Goal: Task Accomplishment & Management: Use online tool/utility

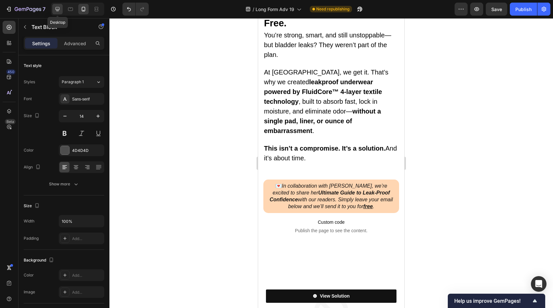
click at [54, 6] on icon at bounding box center [57, 9] width 6 height 6
type input "16"
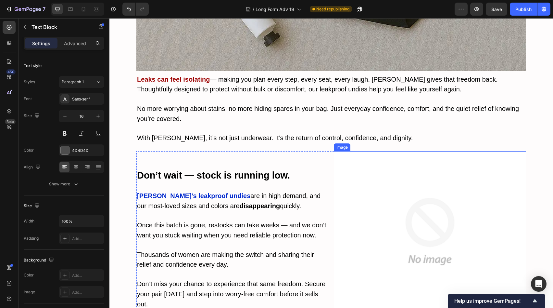
scroll to position [3300, 0]
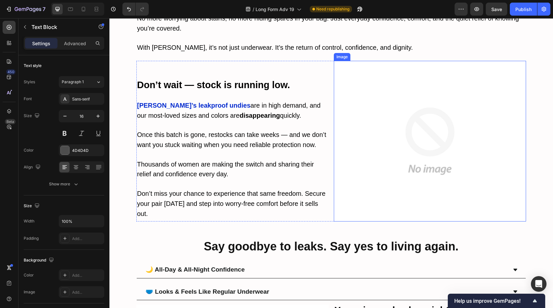
click at [367, 162] on img at bounding box center [430, 141] width 192 height 160
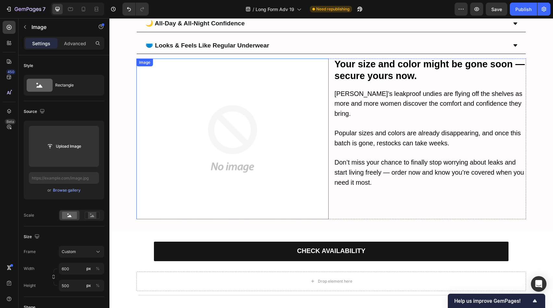
scroll to position [3538, 0]
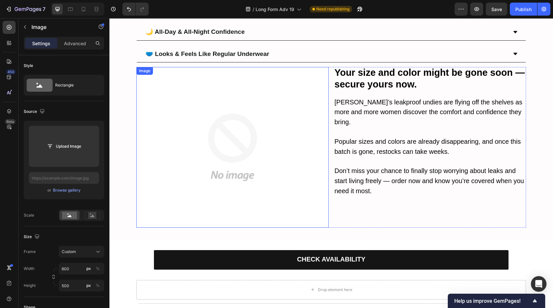
click at [212, 167] on img at bounding box center [232, 147] width 192 height 160
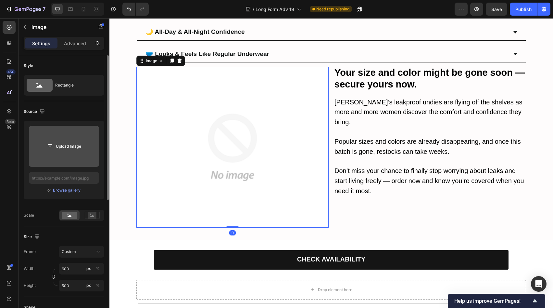
click at [57, 154] on input "file" at bounding box center [64, 146] width 70 height 41
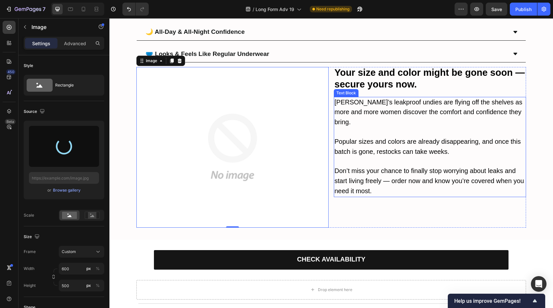
type input "[URL][DOMAIN_NAME]"
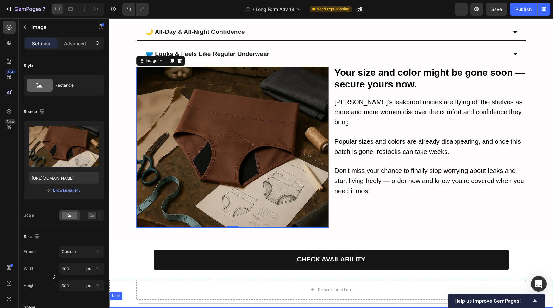
click at [250, 299] on div "Title Line" at bounding box center [331, 303] width 444 height 8
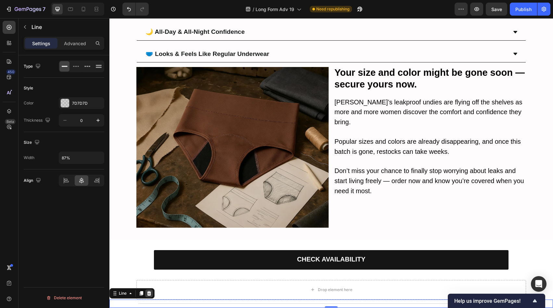
click at [147, 290] on icon at bounding box center [148, 292] width 5 height 5
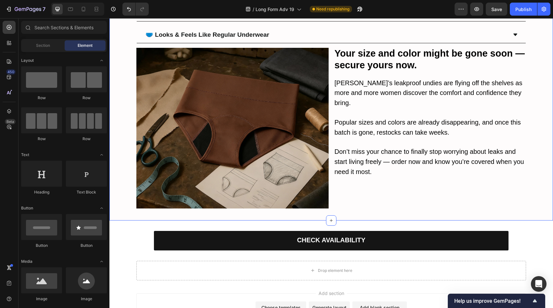
scroll to position [3472, 0]
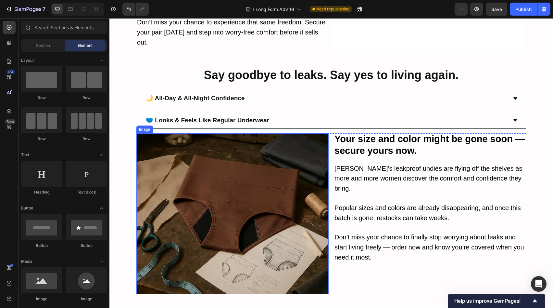
click at [289, 213] on img at bounding box center [232, 213] width 192 height 160
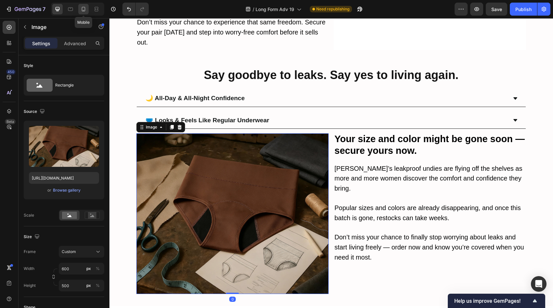
click at [85, 8] on icon at bounding box center [84, 9] width 4 height 5
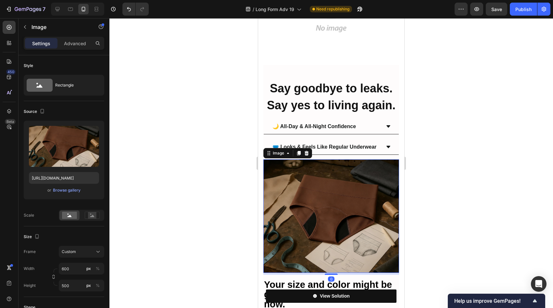
scroll to position [3513, 0]
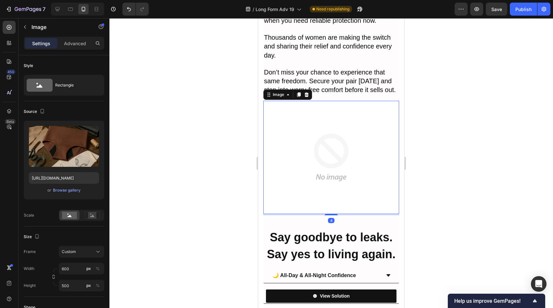
click at [307, 137] on img at bounding box center [331, 157] width 136 height 113
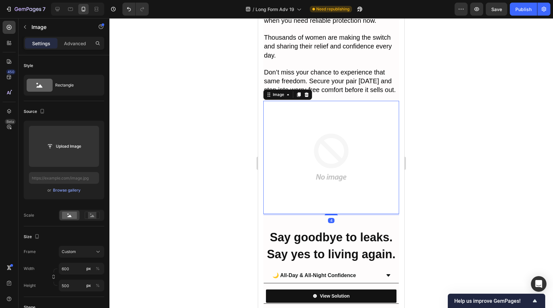
scroll to position [3456, 0]
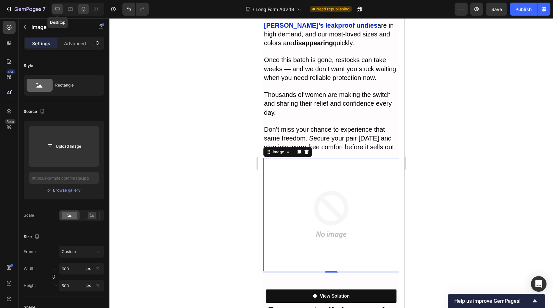
click at [53, 8] on div at bounding box center [57, 9] width 10 height 10
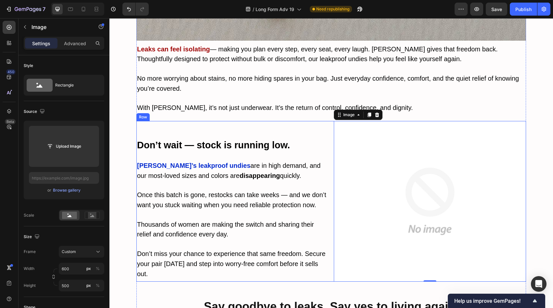
scroll to position [2915, 0]
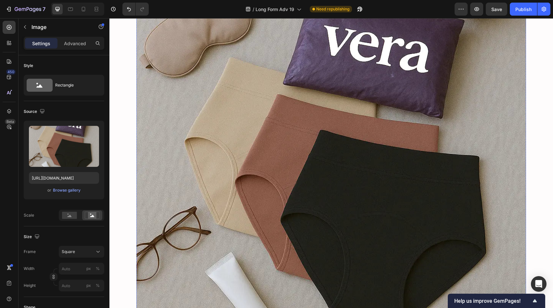
click at [270, 118] on img at bounding box center [331, 171] width 390 height 390
click at [82, 8] on icon at bounding box center [83, 9] width 6 height 6
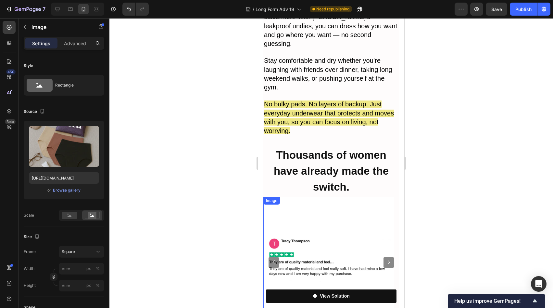
scroll to position [2700, 0]
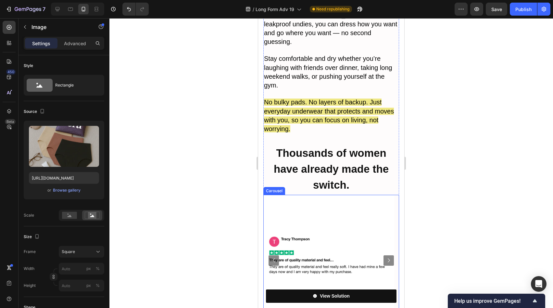
click at [385, 256] on icon "Carousel Next Arrow" at bounding box center [389, 260] width 8 height 8
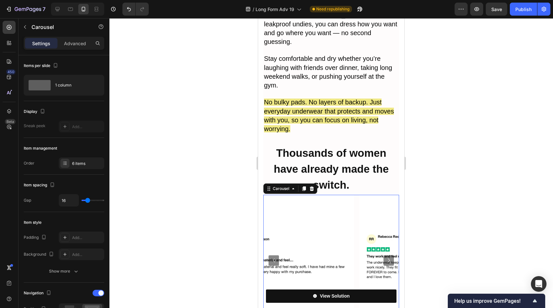
click at [385, 256] on icon "Carousel Next Arrow" at bounding box center [389, 260] width 8 height 8
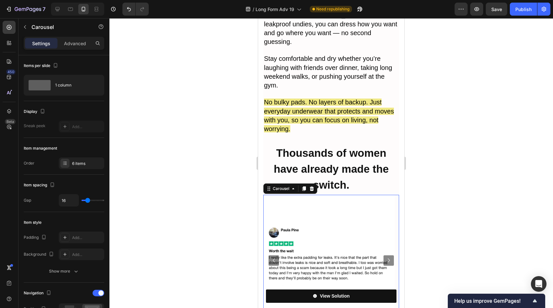
click at [385, 256] on icon "Carousel Next Arrow" at bounding box center [389, 260] width 8 height 8
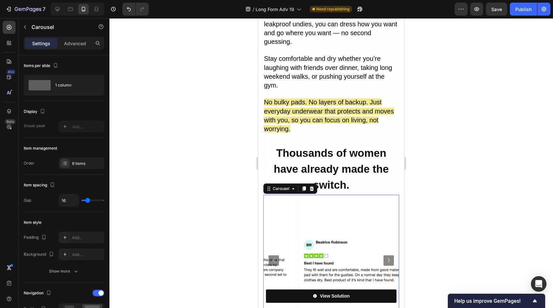
click at [385, 256] on icon "Carousel Next Arrow" at bounding box center [389, 260] width 8 height 8
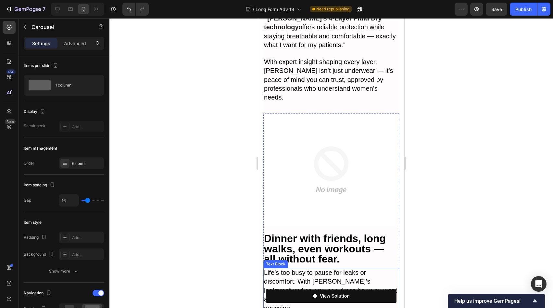
scroll to position [2390, 0]
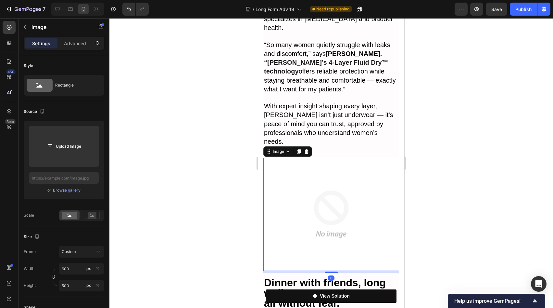
click at [357, 199] on img at bounding box center [331, 214] width 136 height 113
click at [57, 12] on div at bounding box center [57, 9] width 10 height 10
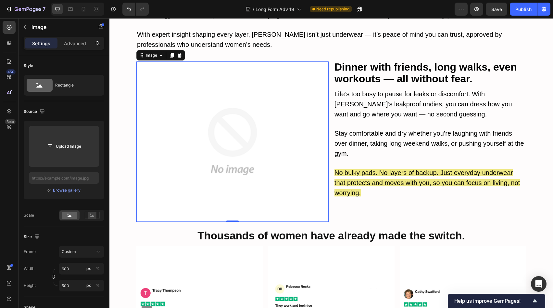
scroll to position [2442, 0]
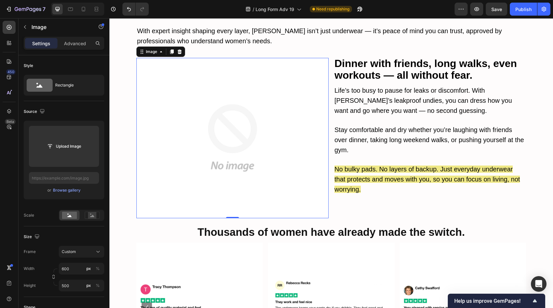
click at [326, 198] on img at bounding box center [232, 138] width 192 height 160
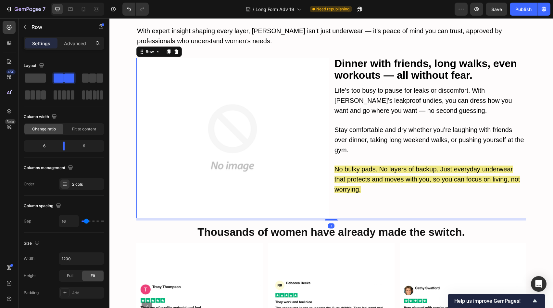
click at [328, 198] on div "Image Dinner with friends, long walks, even workouts — all without fear. Text B…" at bounding box center [331, 138] width 390 height 160
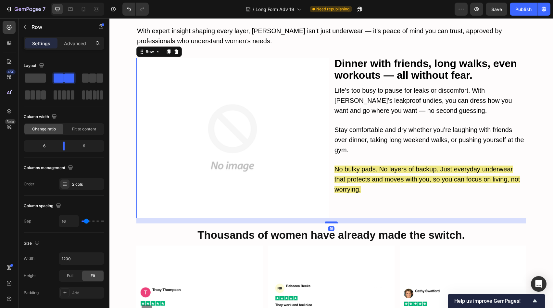
click at [331, 221] on div at bounding box center [331, 222] width 13 height 2
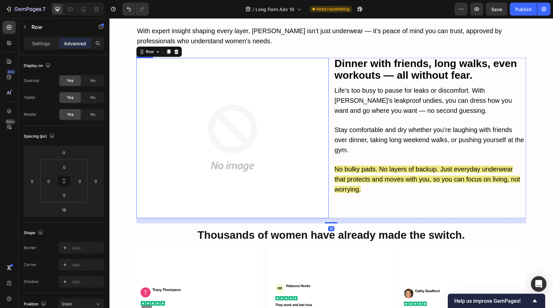
click at [301, 165] on img at bounding box center [232, 138] width 192 height 160
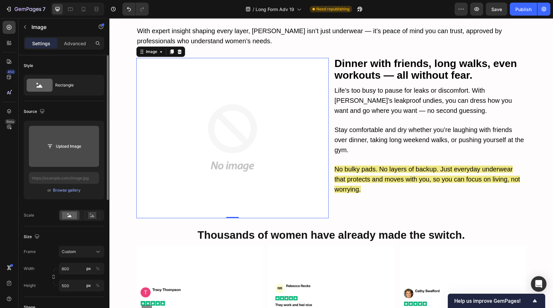
click at [67, 152] on input "file" at bounding box center [64, 146] width 70 height 41
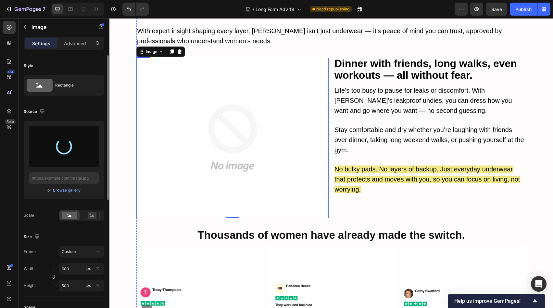
type input "[URL][DOMAIN_NAME]"
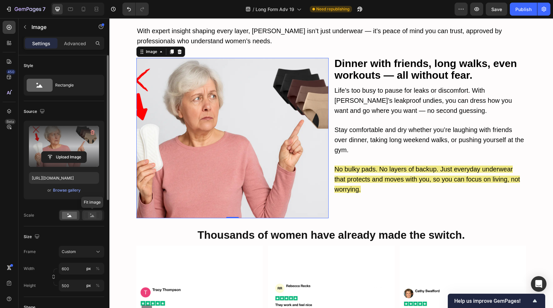
click at [96, 219] on div at bounding box center [92, 215] width 20 height 10
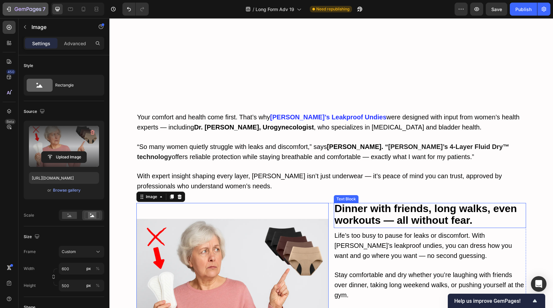
scroll to position [2297, 0]
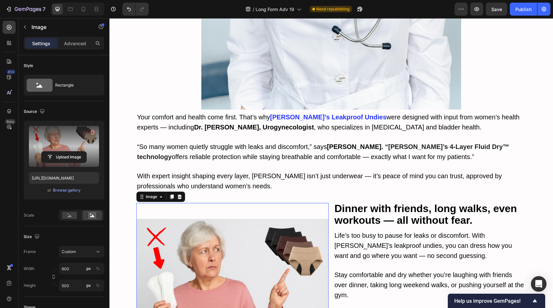
click at [89, 9] on div at bounding box center [83, 9] width 10 height 10
click at [87, 9] on div at bounding box center [83, 9] width 10 height 10
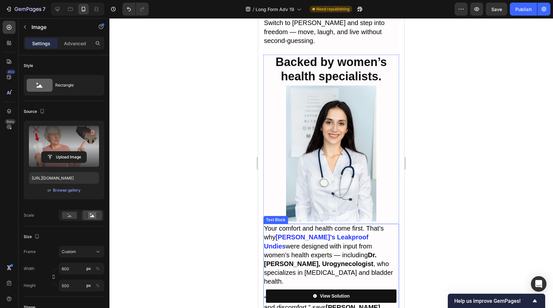
scroll to position [2123, 0]
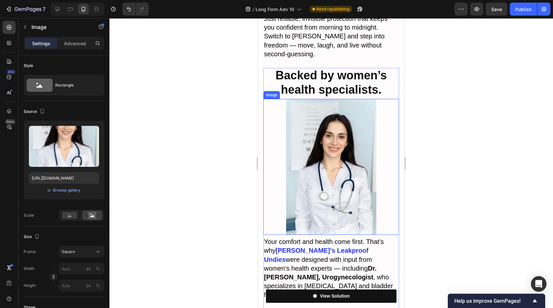
click at [342, 176] on img at bounding box center [331, 167] width 136 height 136
click at [57, 9] on icon at bounding box center [57, 9] width 6 height 6
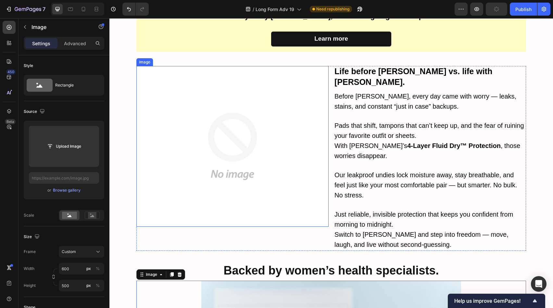
click at [259, 160] on img at bounding box center [232, 146] width 192 height 160
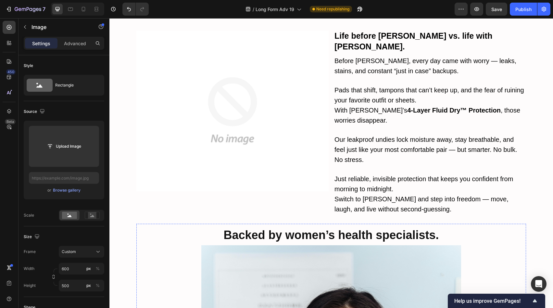
scroll to position [1736, 0]
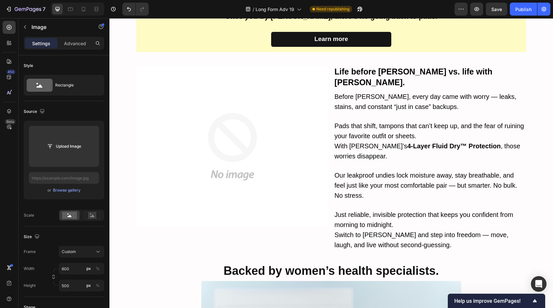
click at [253, 159] on img at bounding box center [232, 146] width 192 height 160
click at [308, 164] on img at bounding box center [232, 146] width 192 height 160
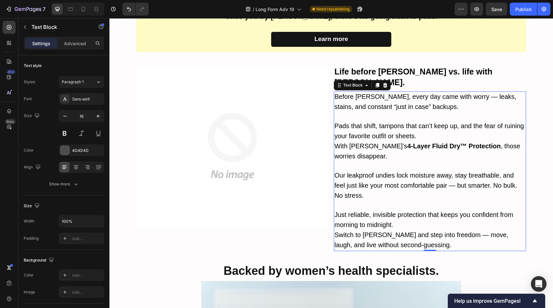
click at [409, 171] on span "Our leakproof undies lock moisture away, stay breathable, and feel just like yo…" at bounding box center [426, 184] width 183 height 27
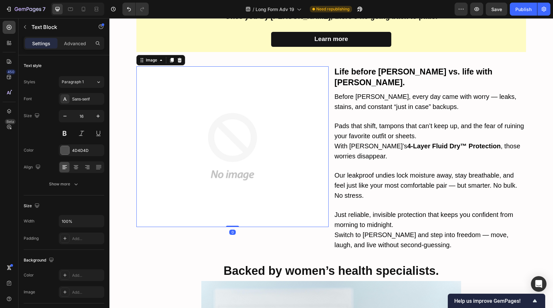
click at [292, 162] on img at bounding box center [232, 146] width 192 height 160
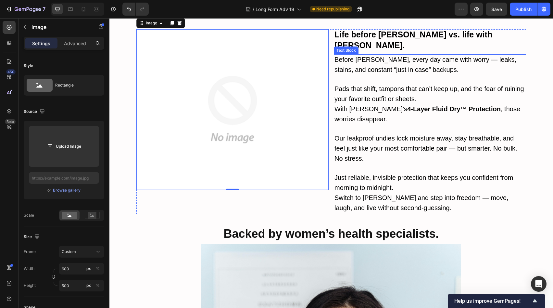
scroll to position [1783, 0]
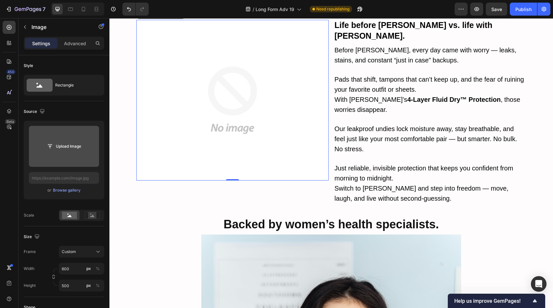
click at [57, 153] on input "file" at bounding box center [64, 146] width 70 height 41
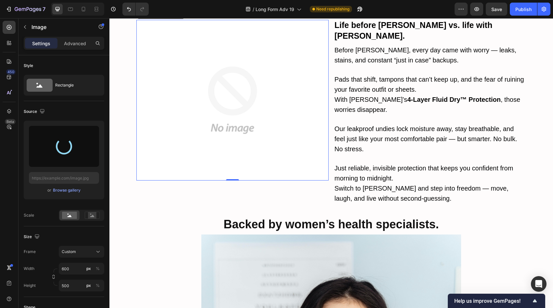
type input "[URL][DOMAIN_NAME]"
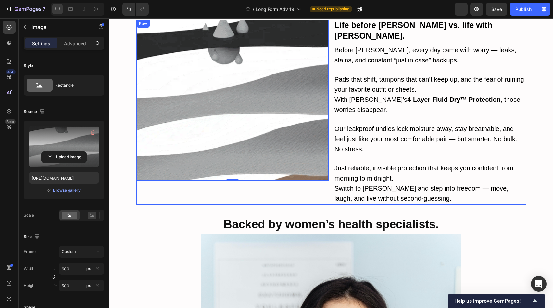
click at [329, 181] on div "Image 0 Life before [PERSON_NAME] vs. life with [PERSON_NAME]. Text Block Befor…" at bounding box center [331, 112] width 390 height 184
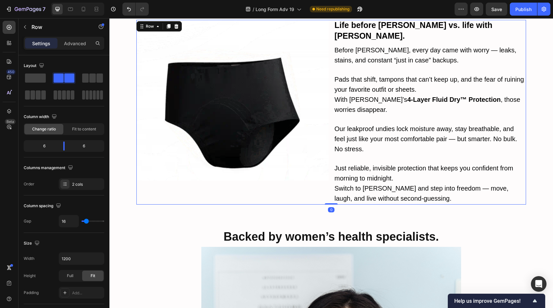
click at [330, 186] on div "Image Life before [PERSON_NAME] vs. life with [PERSON_NAME]. Text Block Before …" at bounding box center [331, 112] width 390 height 184
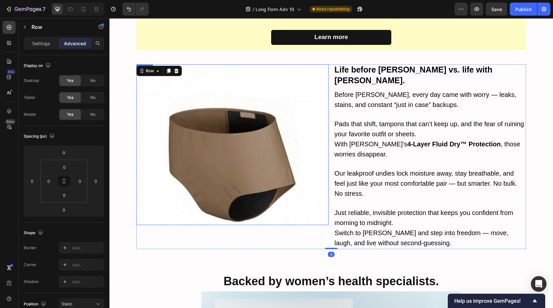
scroll to position [1738, 0]
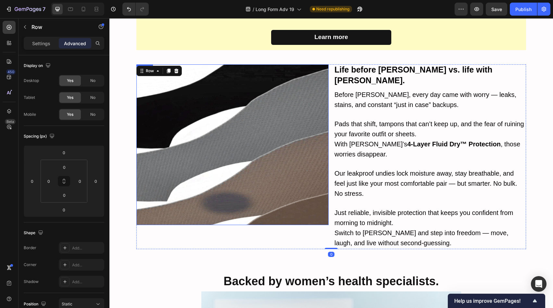
click at [207, 144] on img at bounding box center [232, 144] width 192 height 160
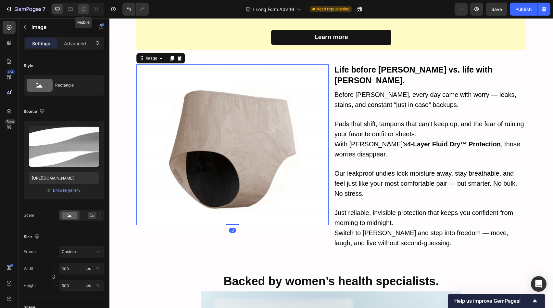
click at [83, 13] on div at bounding box center [83, 9] width 10 height 10
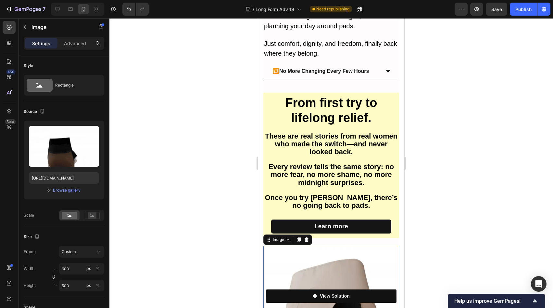
scroll to position [1402, 0]
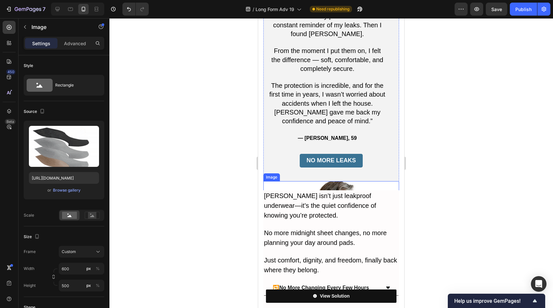
click at [336, 181] on img at bounding box center [331, 271] width 136 height 181
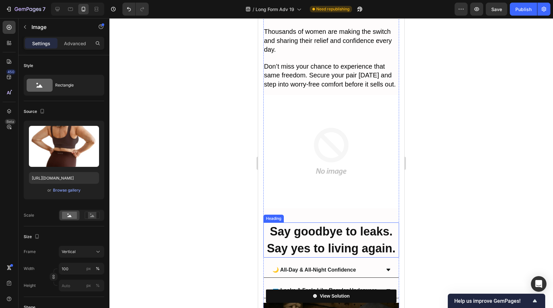
scroll to position [4168, 0]
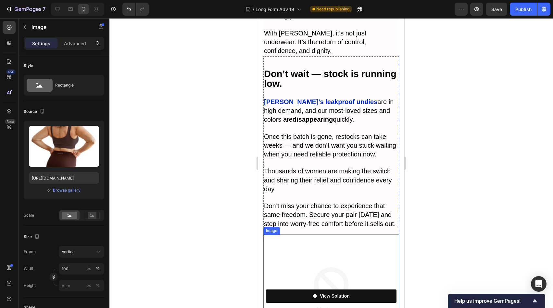
click at [337, 234] on img at bounding box center [331, 290] width 136 height 113
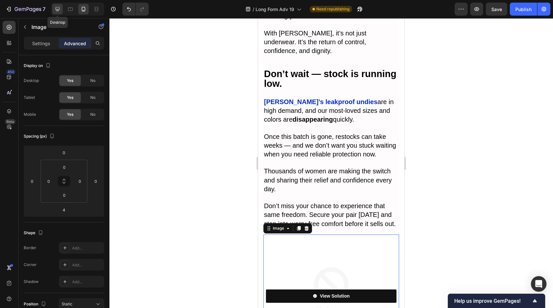
click at [53, 9] on div at bounding box center [57, 9] width 10 height 10
type input "0"
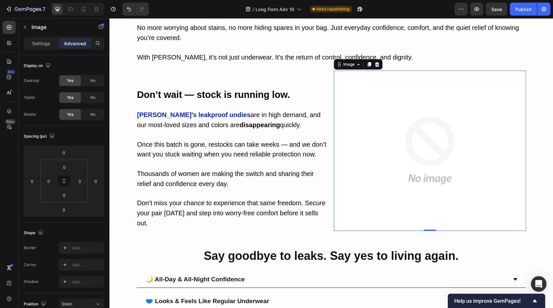
scroll to position [4048, 0]
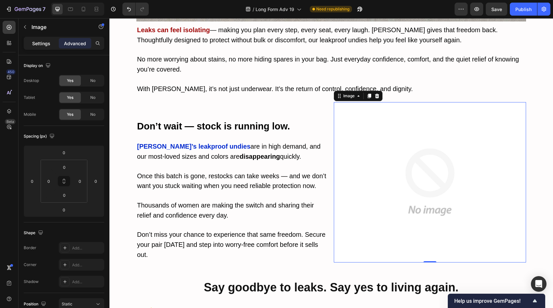
drag, startPoint x: 41, startPoint y: 41, endPoint x: 55, endPoint y: 44, distance: 14.6
click at [41, 41] on p "Settings" at bounding box center [41, 43] width 18 height 7
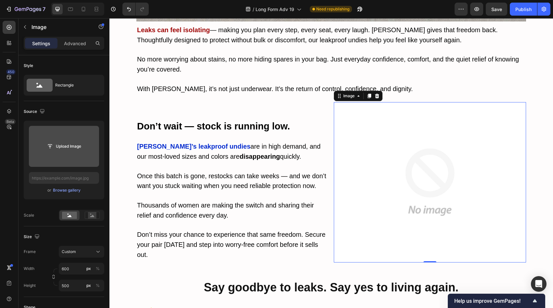
click at [59, 159] on input "file" at bounding box center [64, 146] width 70 height 41
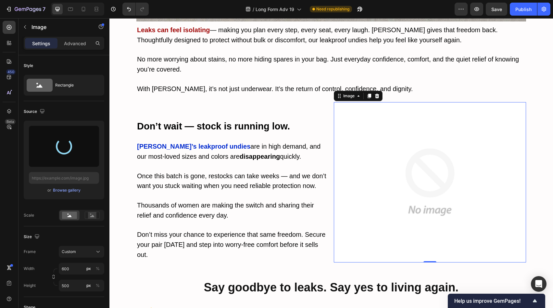
type input "[URL][DOMAIN_NAME]"
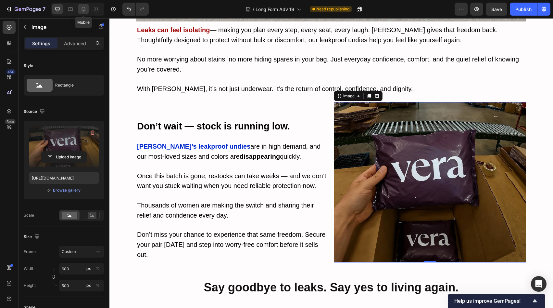
click at [83, 7] on icon at bounding box center [84, 9] width 4 height 5
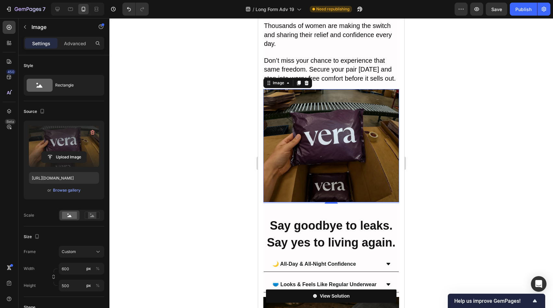
scroll to position [4317, 0]
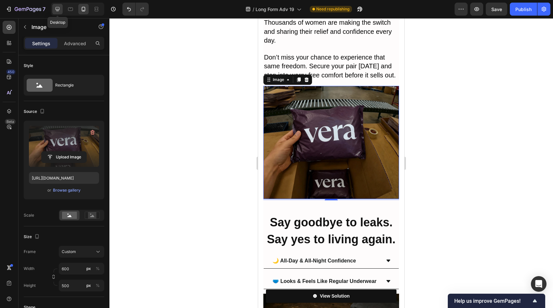
click at [57, 8] on icon at bounding box center [57, 9] width 6 height 6
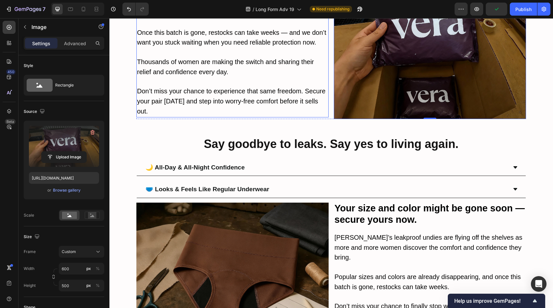
scroll to position [4065, 0]
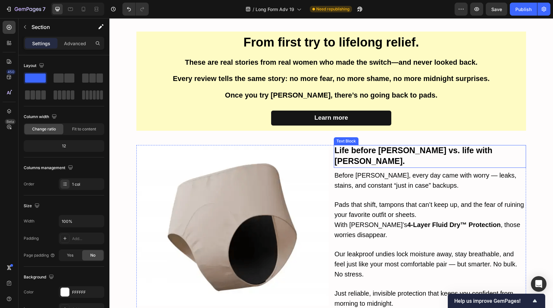
scroll to position [1604, 0]
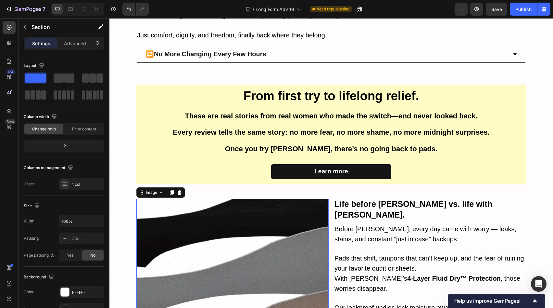
click at [259, 219] on img at bounding box center [232, 278] width 192 height 160
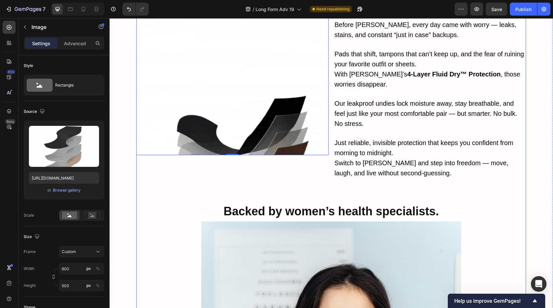
scroll to position [1766, 0]
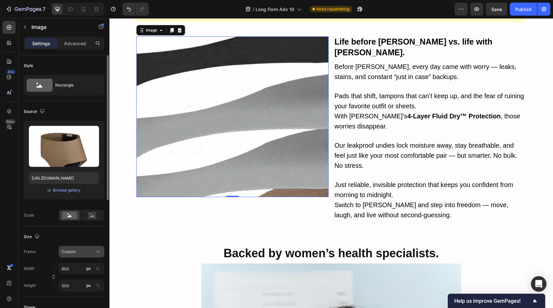
click at [84, 252] on div "Custom" at bounding box center [78, 251] width 32 height 6
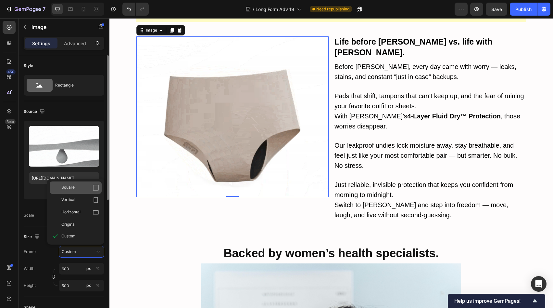
click at [92, 189] on div "Square" at bounding box center [80, 187] width 38 height 6
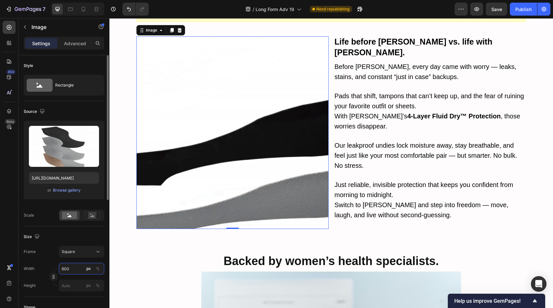
click at [81, 270] on input "600" at bounding box center [81, 268] width 45 height 12
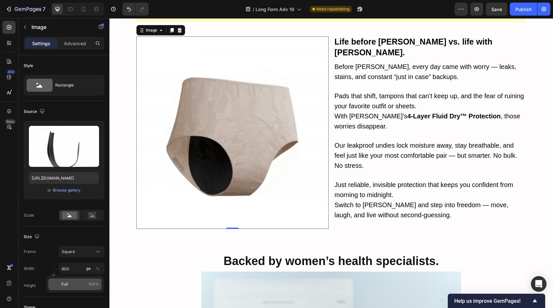
click at [83, 282] on p "Full 100%" at bounding box center [80, 284] width 38 height 6
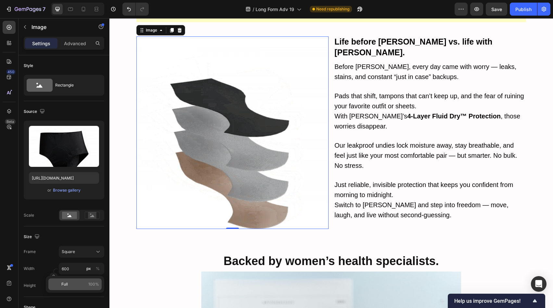
type input "100"
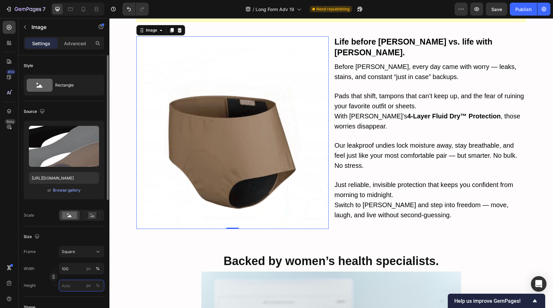
click at [74, 289] on input "px %" at bounding box center [81, 285] width 45 height 12
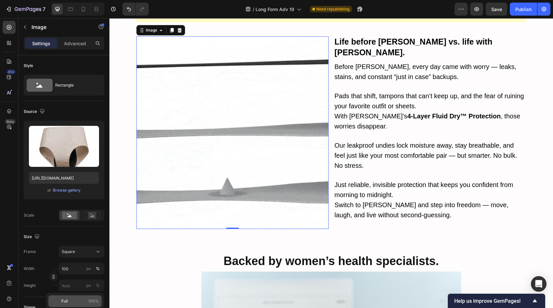
click at [76, 299] on p "Full 100%" at bounding box center [80, 301] width 38 height 6
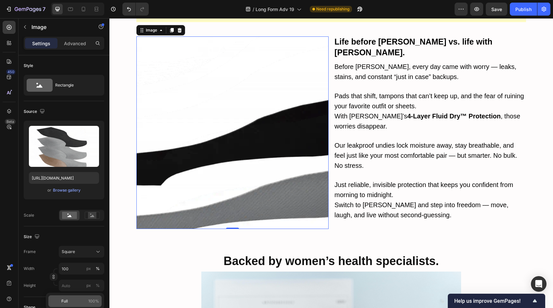
type input "100"
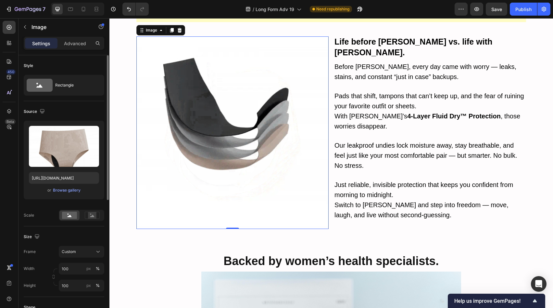
click at [83, 237] on div "Size" at bounding box center [64, 236] width 81 height 10
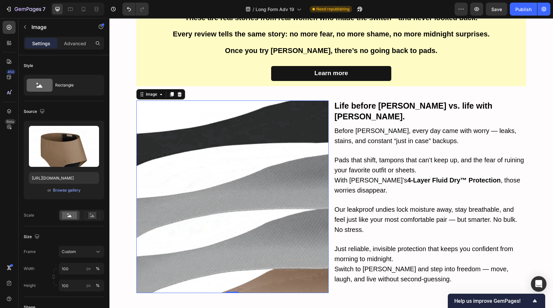
scroll to position [1654, 0]
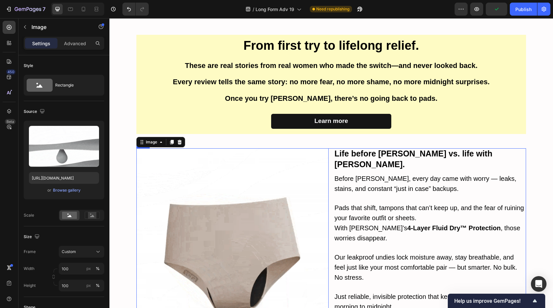
click at [493, 162] on div "Life before [PERSON_NAME] vs. life with [PERSON_NAME]. Text Block Before [PERSO…" at bounding box center [430, 244] width 192 height 192
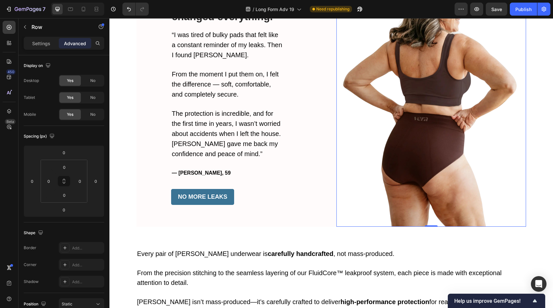
click at [354, 179] on img at bounding box center [431, 99] width 190 height 253
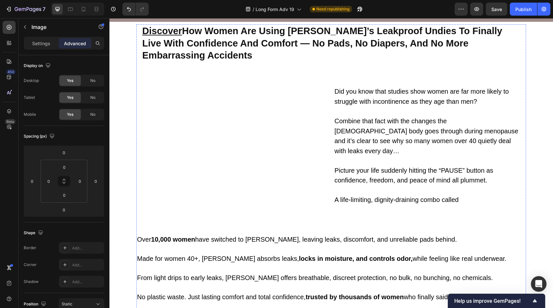
scroll to position [60, 0]
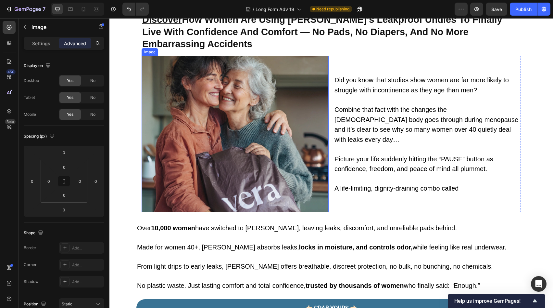
click at [294, 161] on img at bounding box center [235, 134] width 187 height 156
click at [85, 9] on icon at bounding box center [84, 9] width 4 height 5
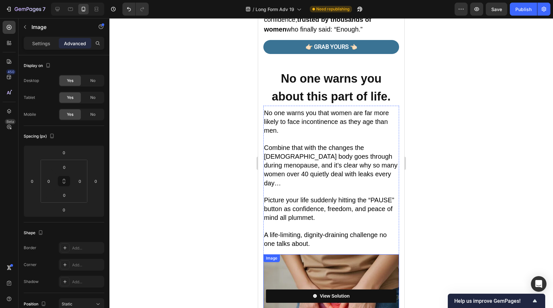
scroll to position [532, 0]
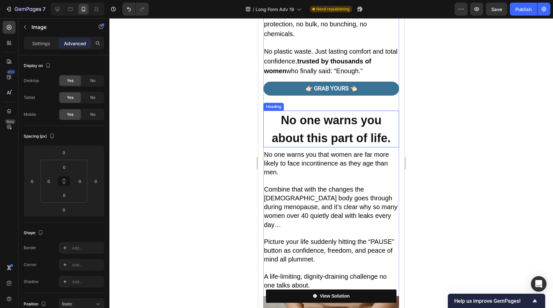
click at [302, 110] on h2 "No one warns you about this part of life." at bounding box center [331, 128] width 136 height 37
click at [30, 46] on div "Settings" at bounding box center [41, 43] width 32 height 10
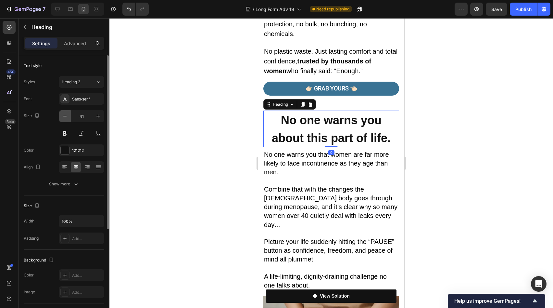
click at [69, 119] on button "button" at bounding box center [65, 116] width 12 height 12
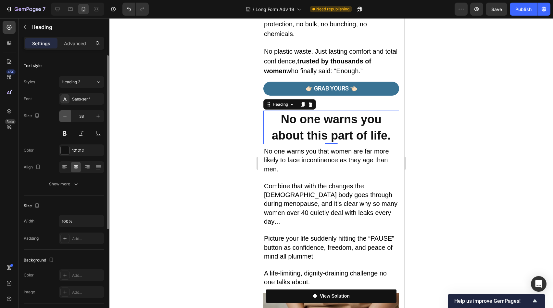
click at [69, 119] on button "button" at bounding box center [65, 116] width 12 height 12
type input "36"
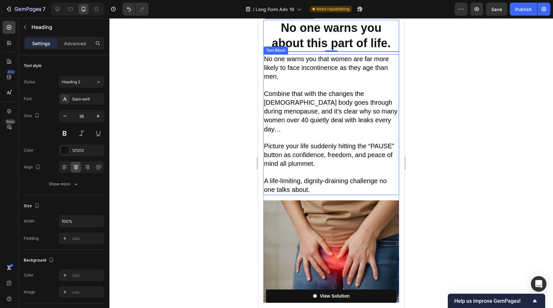
scroll to position [751, 0]
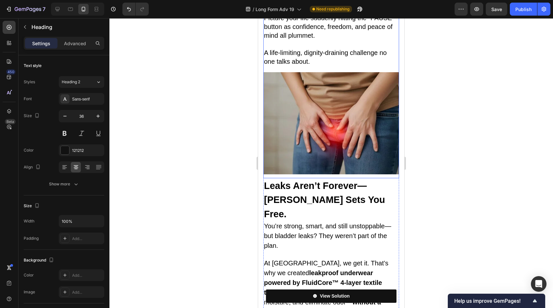
click at [322, 114] on img at bounding box center [331, 123] width 136 height 102
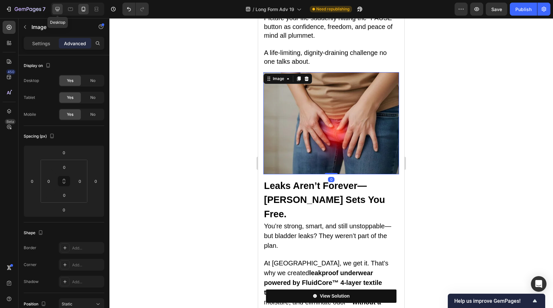
click at [60, 10] on icon at bounding box center [57, 9] width 6 height 6
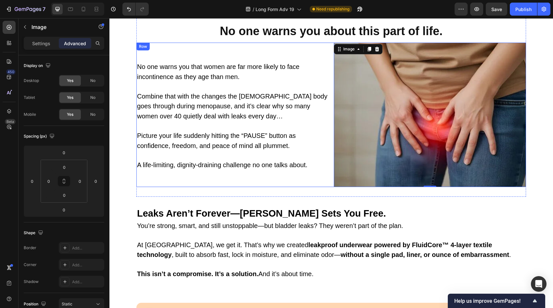
scroll to position [675, 0]
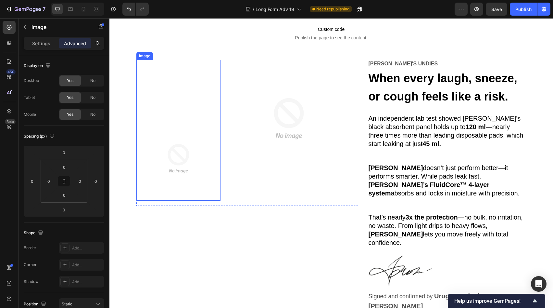
click at [181, 153] on img at bounding box center [178, 159] width 84 height 84
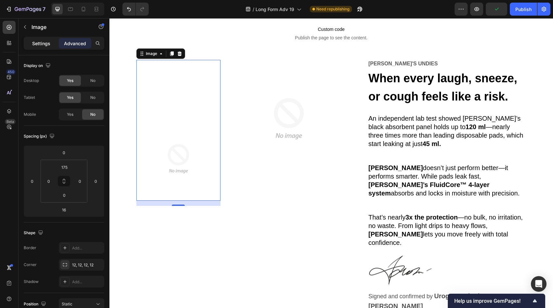
click at [38, 45] on p "Settings" at bounding box center [41, 43] width 18 height 7
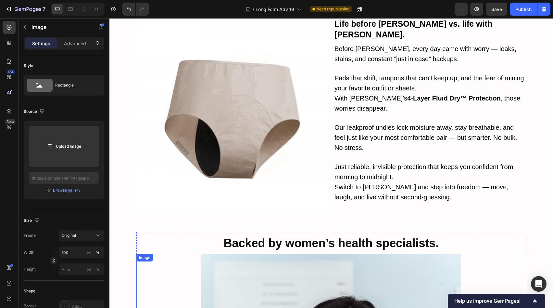
scroll to position [1725, 0]
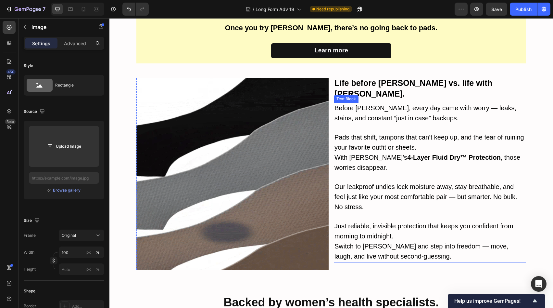
click at [357, 154] on span "With [PERSON_NAME]’s 4-Layer Fluid Dry™ Protection , those worries disappear." at bounding box center [428, 162] width 186 height 17
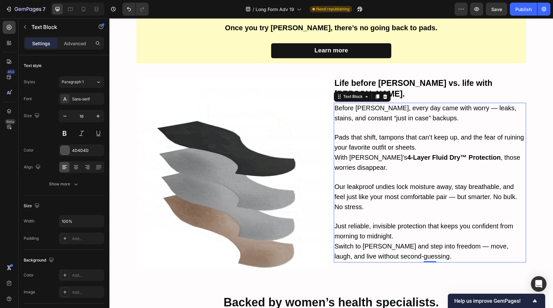
click at [357, 154] on span "With [PERSON_NAME]’s 4-Layer Fluid Dry™ Protection , those worries disappear." at bounding box center [428, 162] width 186 height 17
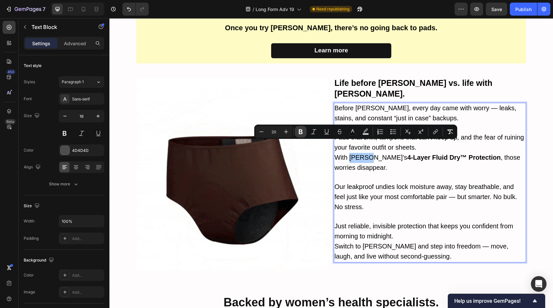
click at [301, 133] on icon "Editor contextual toolbar" at bounding box center [301, 131] width 4 height 5
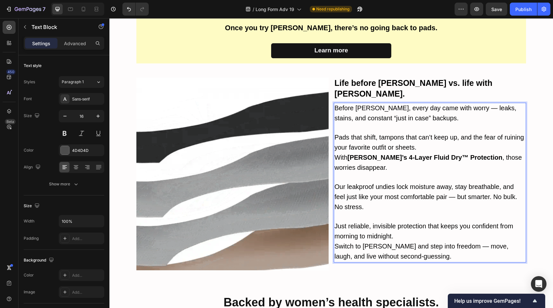
click at [363, 156] on p "With [PERSON_NAME]’s 4-Layer Fluid Dry™ Protection , those worries disappear." at bounding box center [430, 167] width 191 height 29
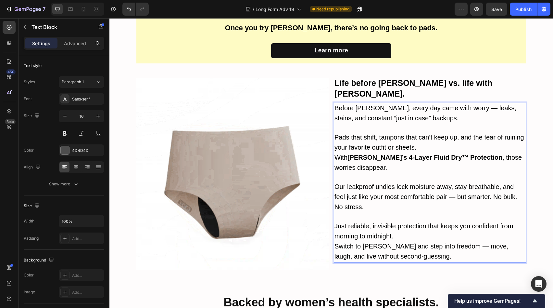
click at [351, 154] on strong "[PERSON_NAME]’s" at bounding box center [378, 157] width 60 height 7
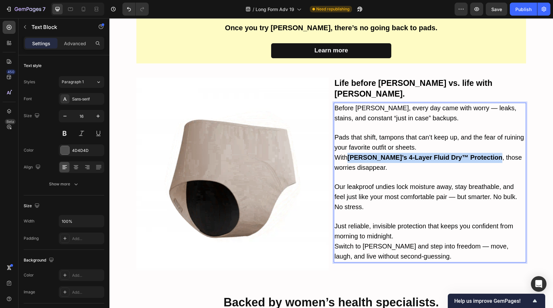
drag, startPoint x: 351, startPoint y: 147, endPoint x: 449, endPoint y: 145, distance: 98.4
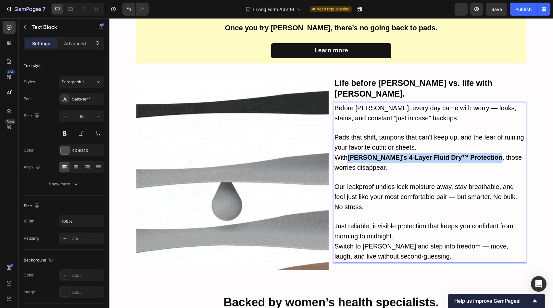
click at [449, 154] on span "With [PERSON_NAME]’s 4-Layer Fluid Dry™ Protection , those worries disappear." at bounding box center [428, 162] width 187 height 17
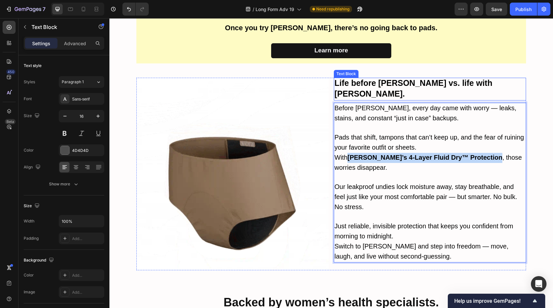
click at [402, 82] on strong "Life before [PERSON_NAME] vs. life with [PERSON_NAME]." at bounding box center [414, 88] width 158 height 20
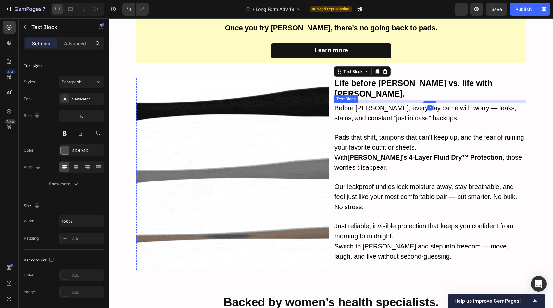
click at [409, 140] on p "Pads that shift, tampons that can’t keep up, and the fear of ruining your favor…" at bounding box center [430, 143] width 191 height 20
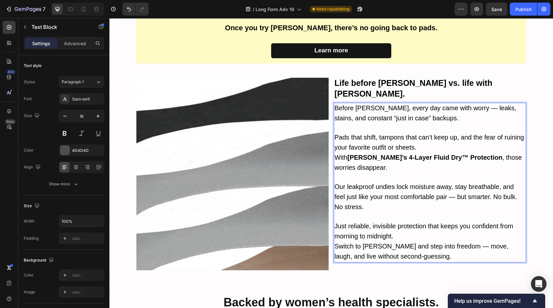
click at [361, 154] on strong "[PERSON_NAME]’s" at bounding box center [378, 157] width 60 height 7
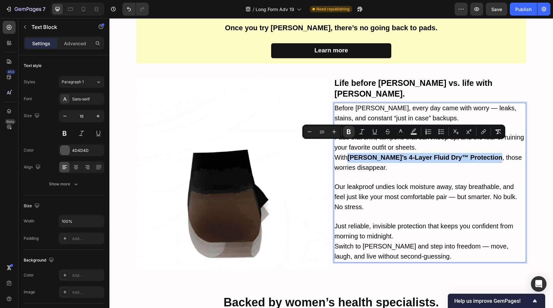
drag, startPoint x: 361, startPoint y: 145, endPoint x: 440, endPoint y: 144, distance: 78.9
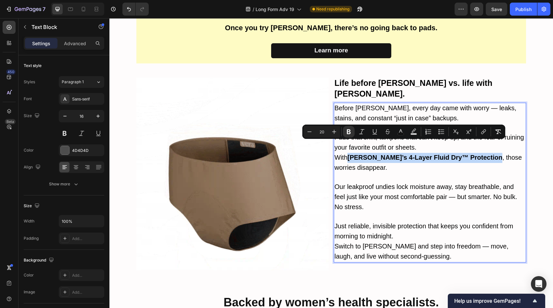
click at [440, 154] on span "With [PERSON_NAME]’s 4-Layer Fluid Dry™ Protection , those worries disappear." at bounding box center [428, 162] width 187 height 17
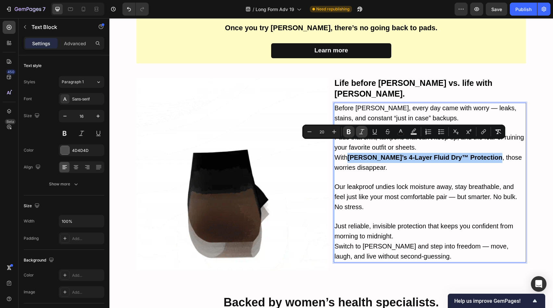
click at [366, 131] on button "Italic" at bounding box center [362, 132] width 12 height 12
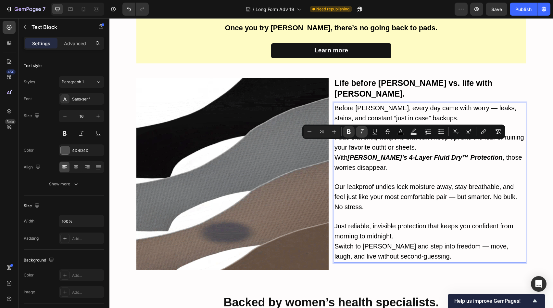
click at [358, 131] on button "Italic" at bounding box center [362, 132] width 12 height 12
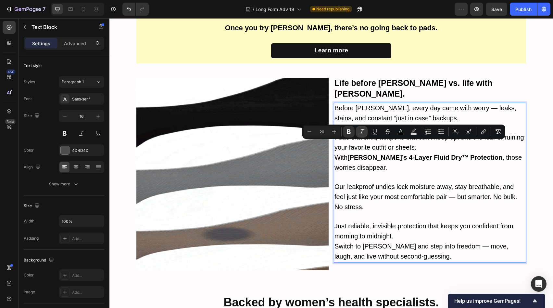
click at [357, 131] on button "Italic" at bounding box center [362, 132] width 12 height 12
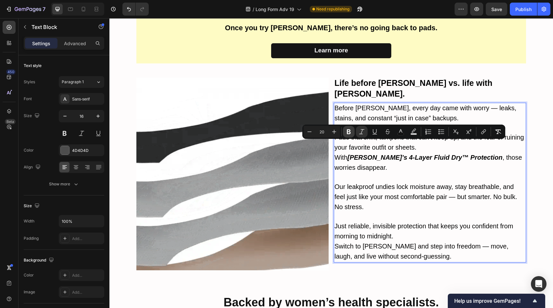
click at [345, 131] on button "Bold" at bounding box center [349, 132] width 12 height 12
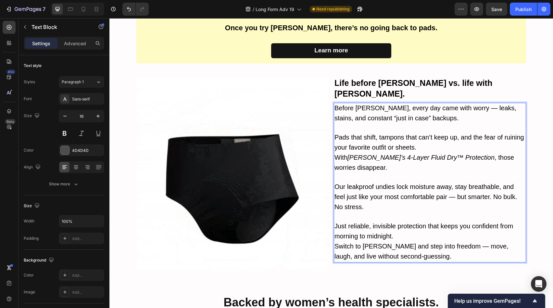
click at [391, 155] on p "With [PERSON_NAME]’s 4-Layer Fluid Dry™ Protection , those worries disappear." at bounding box center [430, 167] width 191 height 29
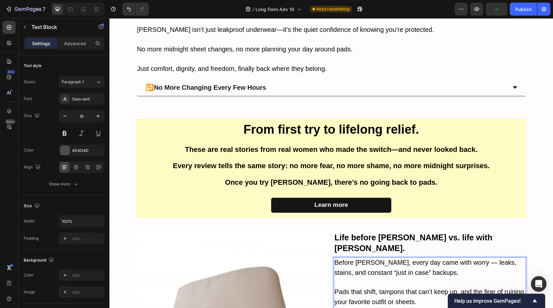
scroll to position [1625, 0]
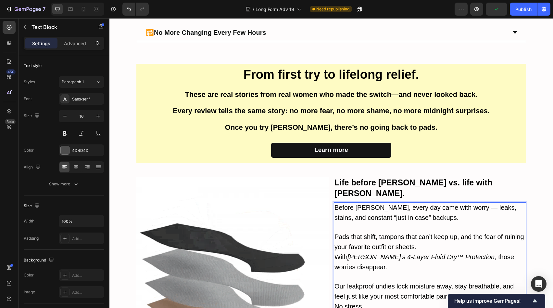
click at [361, 204] on span "Before [PERSON_NAME], every day came with worry — leaks, stains, and constant “…" at bounding box center [426, 212] width 182 height 17
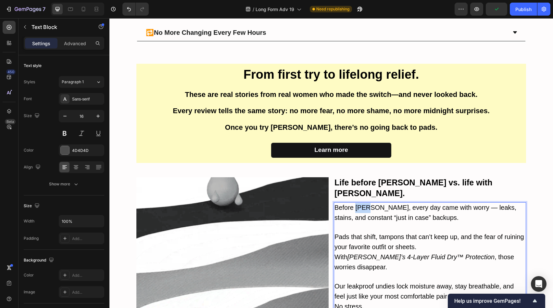
click at [361, 204] on span "Before [PERSON_NAME], every day came with worry — leaks, stains, and constant “…" at bounding box center [426, 212] width 182 height 17
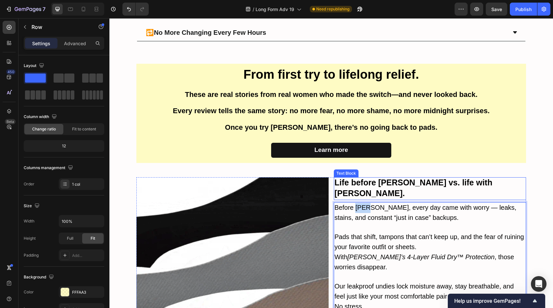
click at [417, 159] on div "Learn more Button" at bounding box center [331, 153] width 390 height 20
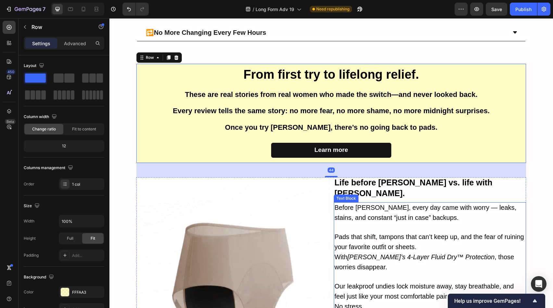
click at [360, 204] on span "Before [PERSON_NAME], every day came with worry — leaks, stains, and constant “…" at bounding box center [426, 212] width 182 height 17
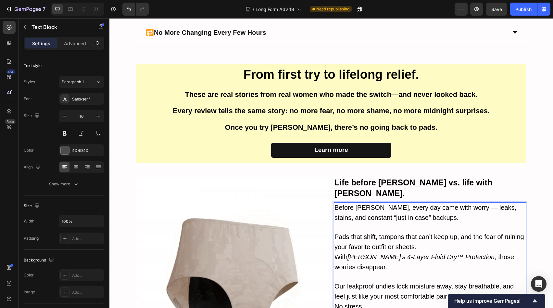
click at [360, 204] on span "Before [PERSON_NAME], every day came with worry — leaks, stains, and constant “…" at bounding box center [426, 212] width 182 height 17
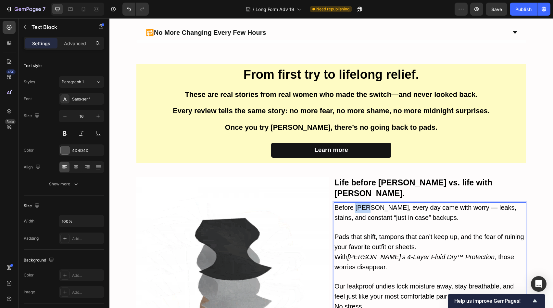
click at [360, 204] on span "Before [PERSON_NAME], every day came with worry — leaks, stains, and constant “…" at bounding box center [426, 212] width 182 height 17
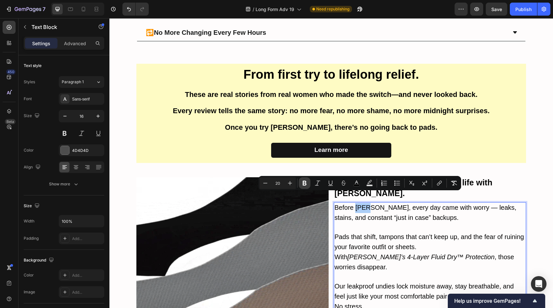
click at [304, 187] on button "Bold" at bounding box center [305, 183] width 12 height 12
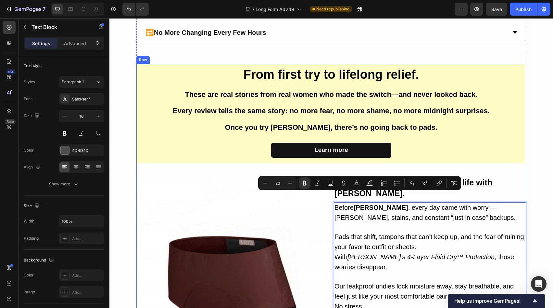
click at [421, 171] on div "From first try to lifelong relief. Heading These are real stories from real wom…" at bounding box center [331, 217] width 390 height 306
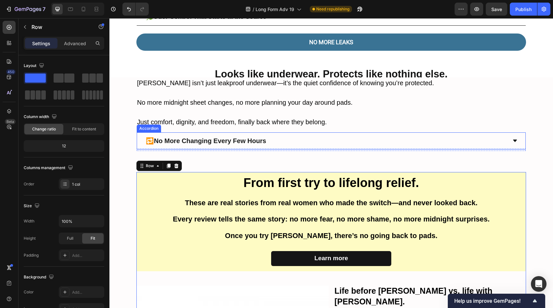
scroll to position [1492, 0]
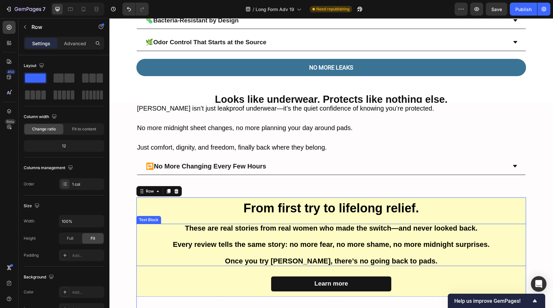
click at [339, 257] on span "Once you try [PERSON_NAME], there’s no going back to pads." at bounding box center [331, 261] width 212 height 8
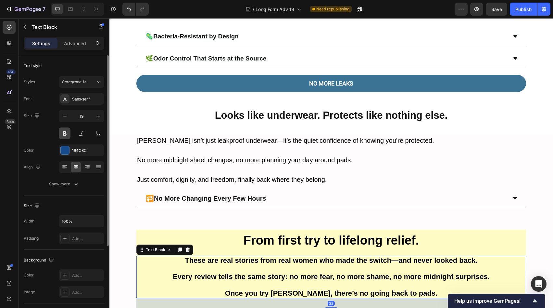
click at [65, 135] on button at bounding box center [65, 133] width 12 height 12
click at [190, 256] on span "These are real stories from real women who made the switch—and never looked bac…" at bounding box center [331, 260] width 293 height 8
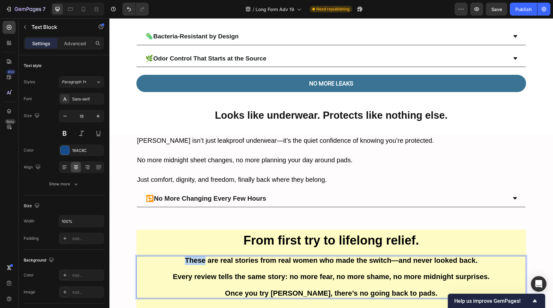
click at [190, 256] on span "These are real stories from real women who made the switch—and never looked bac…" at bounding box center [331, 260] width 293 height 8
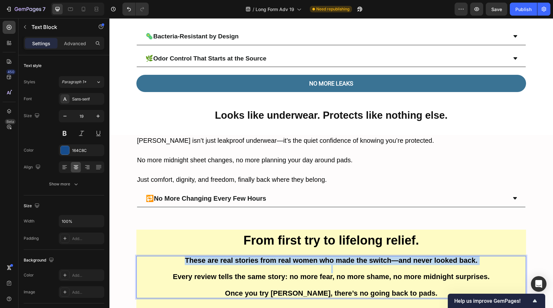
click at [190, 256] on span "These are real stories from real women who made the switch—and never looked bac…" at bounding box center [331, 260] width 293 height 8
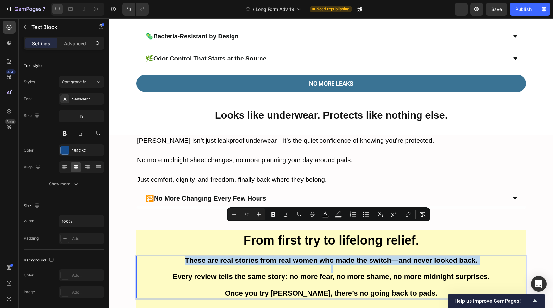
click at [223, 256] on span "These are real stories from real women who made the switch—and never looked bac…" at bounding box center [331, 260] width 293 height 8
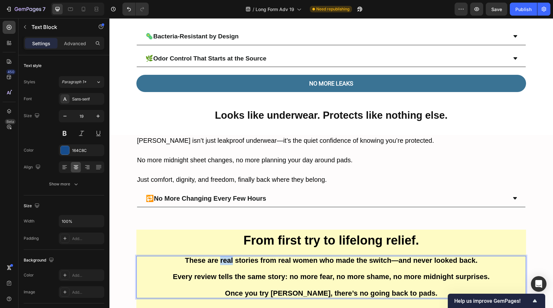
click at [223, 256] on span "These are real stories from real women who made the switch—and never looked bac…" at bounding box center [331, 260] width 293 height 8
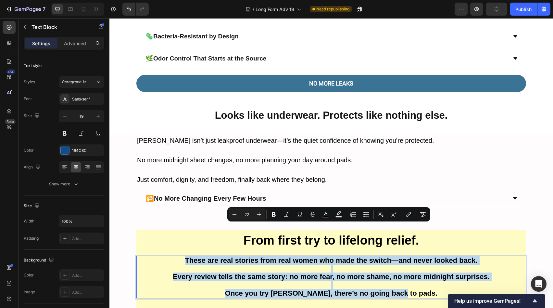
drag, startPoint x: 223, startPoint y: 229, endPoint x: 252, endPoint y: 265, distance: 46.3
click at [252, 265] on div "These are real stories from real women who made the switch—and never looked bac…" at bounding box center [331, 277] width 390 height 43
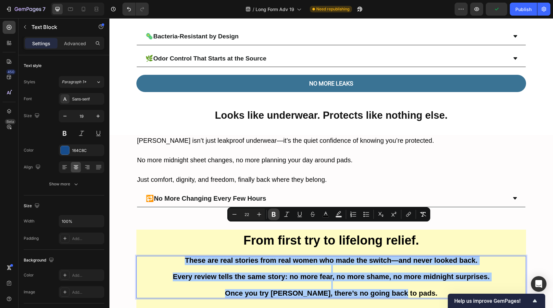
click at [271, 218] on button "Bold" at bounding box center [274, 214] width 12 height 12
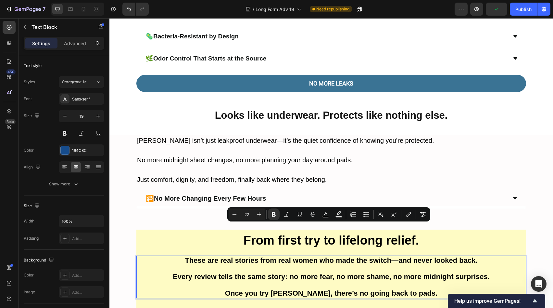
click at [272, 229] on h2 "From first try to lifelong relief." at bounding box center [331, 239] width 390 height 21
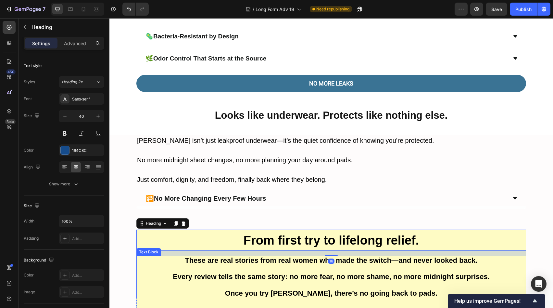
click at [268, 256] on strong "These are real stories from real women who made the switch—and never looked bac…" at bounding box center [331, 260] width 293 height 8
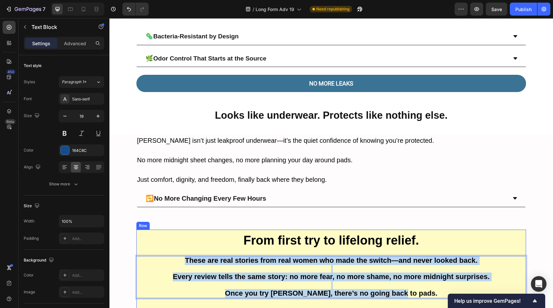
drag, startPoint x: 268, startPoint y: 231, endPoint x: 269, endPoint y: 266, distance: 35.4
click at [269, 266] on div "From first try to lifelong relief. Heading These are real stories from real wom…" at bounding box center [331, 278] width 390 height 99
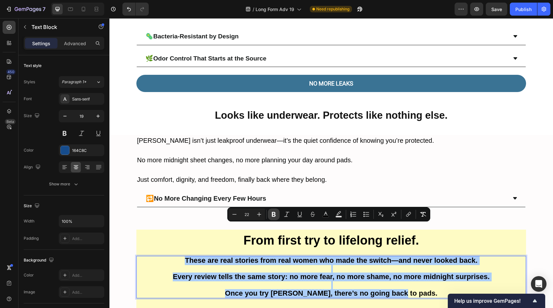
click at [271, 212] on icon "Editor contextual toolbar" at bounding box center [274, 214] width 6 height 6
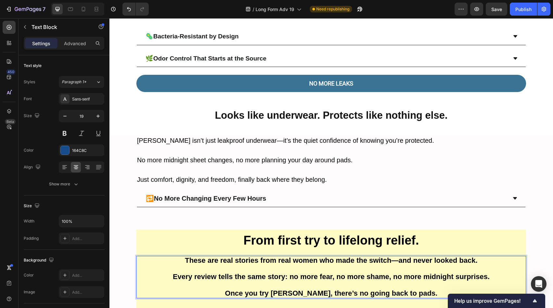
click at [301, 256] on span "These are real stories from real women who made the switch—and never looked bac…" at bounding box center [331, 260] width 293 height 8
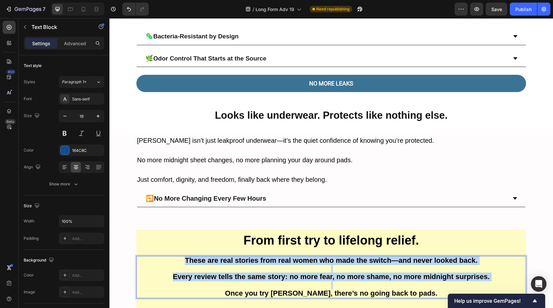
drag, startPoint x: 301, startPoint y: 229, endPoint x: 305, endPoint y: 257, distance: 28.2
click at [305, 257] on div "These are real stories from real women who made the switch—and never looked bac…" at bounding box center [331, 277] width 390 height 43
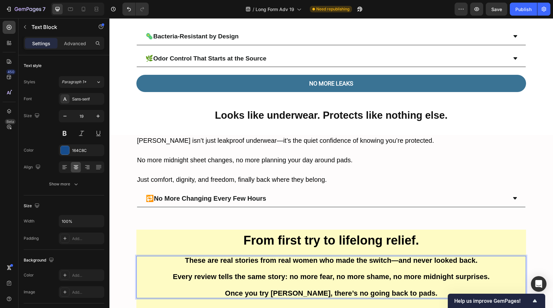
drag, startPoint x: 305, startPoint y: 257, endPoint x: 305, endPoint y: 262, distance: 5.5
click at [305, 262] on div "These are real stories from real women who made the switch—and never looked bac…" at bounding box center [331, 277] width 390 height 43
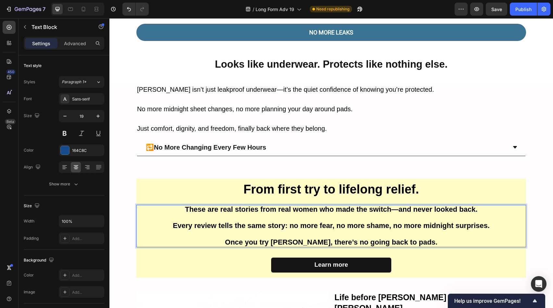
scroll to position [1556, 0]
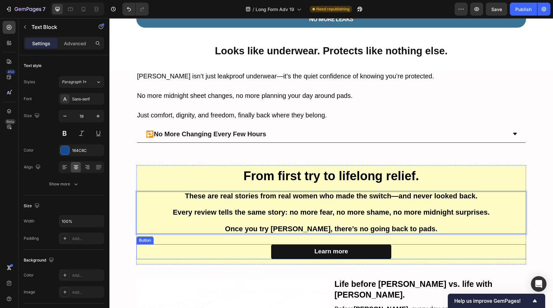
click at [444, 244] on div "Learn more Button" at bounding box center [331, 251] width 390 height 15
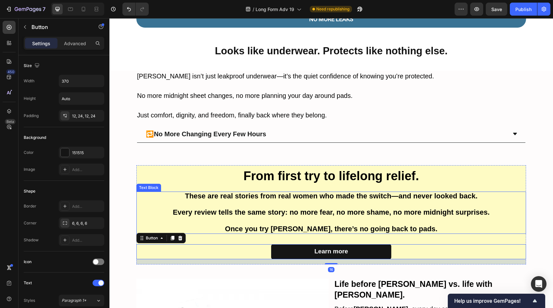
click at [395, 224] on span "Once you try [PERSON_NAME], there’s no going back to pads." at bounding box center [331, 228] width 212 height 8
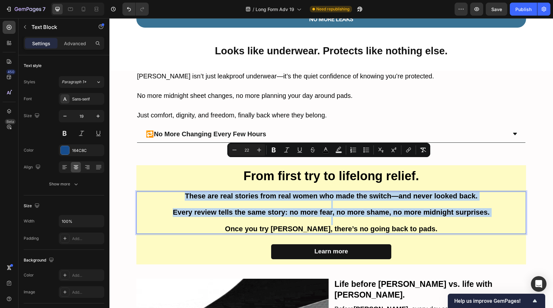
copy div "These are real stories from real women who made the switch—and never looked bac…"
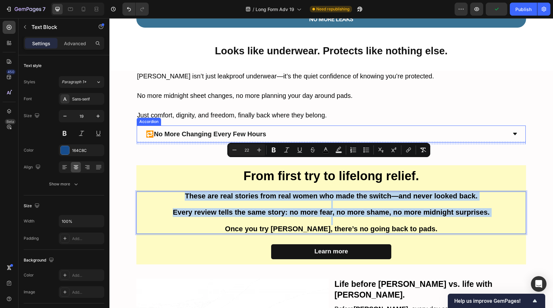
click at [319, 89] on div "[PERSON_NAME] isn’t just leakproof underwear—it’s the quiet confidence of knowi…" at bounding box center [331, 107] width 390 height 74
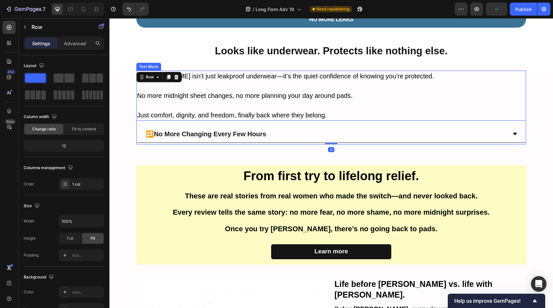
click at [347, 110] on p "Just comfort, dignity, and freedom, finally back where they belong." at bounding box center [331, 115] width 388 height 10
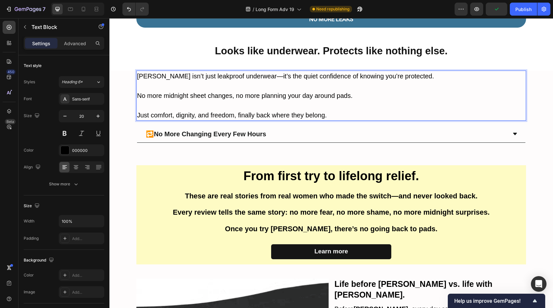
click at [345, 110] on p "Just comfort, dignity, and freedom, finally back where they belong." at bounding box center [331, 115] width 388 height 10
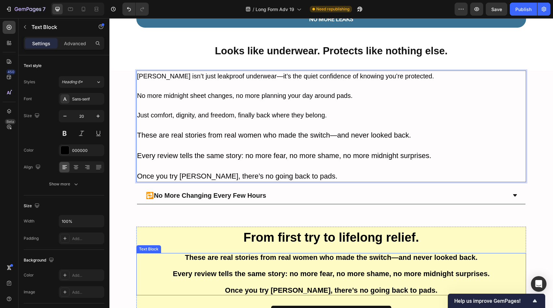
click at [342, 262] on p "Rich Text Editor. Editing area: main" at bounding box center [331, 266] width 388 height 8
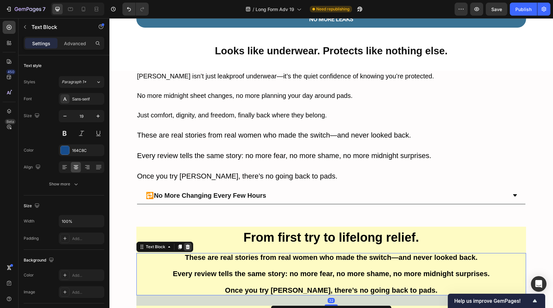
click at [186, 244] on icon at bounding box center [188, 246] width 4 height 5
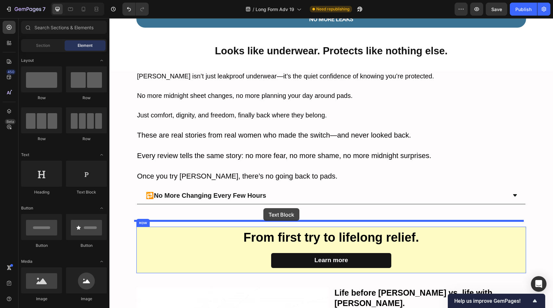
drag, startPoint x: 180, startPoint y: 198, endPoint x: 263, endPoint y: 208, distance: 83.7
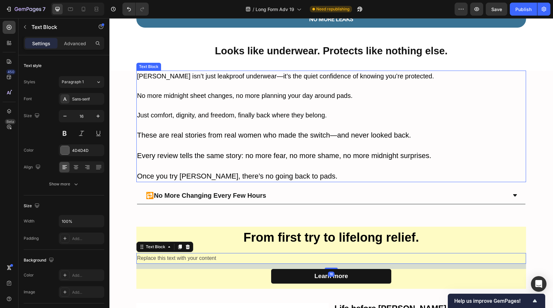
click at [214, 150] on p "Every review tells the same story: no more fear, no more shame, no more midnigh…" at bounding box center [331, 155] width 388 height 11
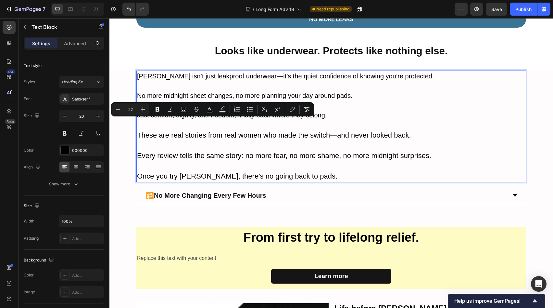
click at [291, 171] on p "Once you try [PERSON_NAME], there’s no going back to pads." at bounding box center [331, 176] width 388 height 11
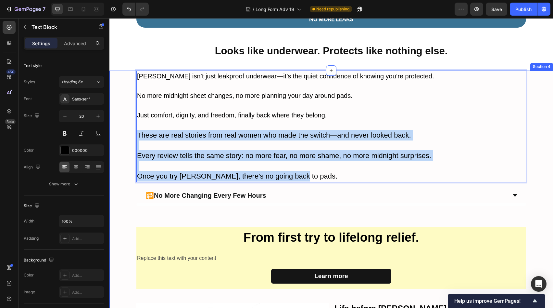
drag, startPoint x: 295, startPoint y: 145, endPoint x: 131, endPoint y: 100, distance: 170.0
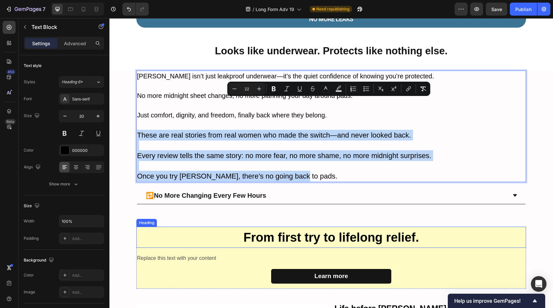
copy div "These are real stories from real women who made the switch—and never looked bac…"
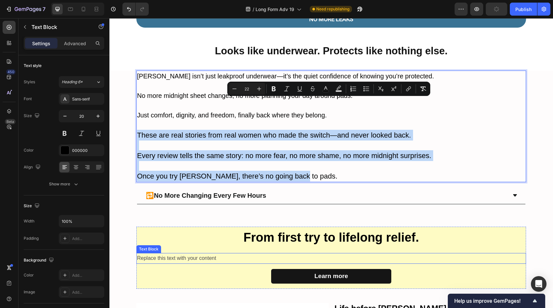
click at [210, 253] on div "Replace this text with your content" at bounding box center [331, 258] width 390 height 11
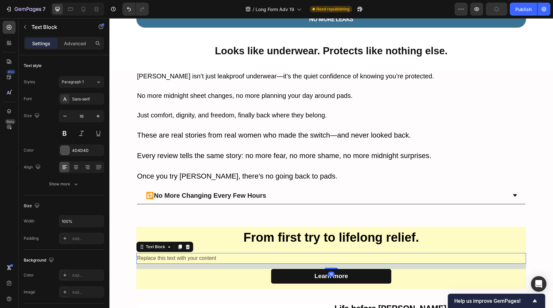
click at [210, 253] on div "Replace this text with your content" at bounding box center [331, 258] width 390 height 11
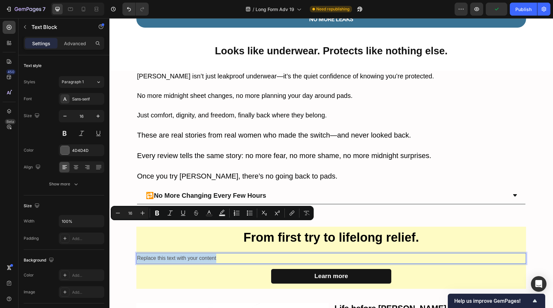
click at [210, 253] on p "Replace this text with your content" at bounding box center [331, 257] width 388 height 9
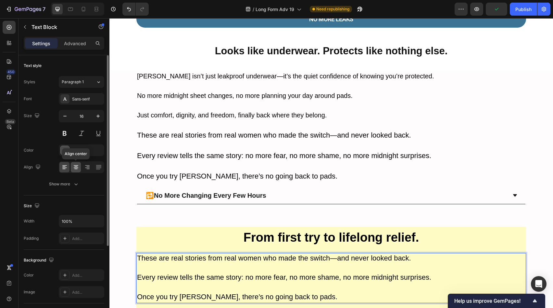
click at [77, 165] on icon at bounding box center [76, 165] width 5 height 1
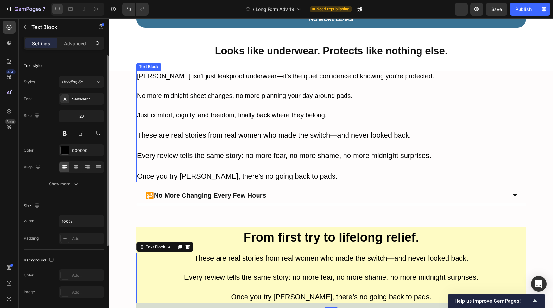
click at [289, 172] on span "Once you try [PERSON_NAME], there’s no going back to pads." at bounding box center [237, 176] width 200 height 8
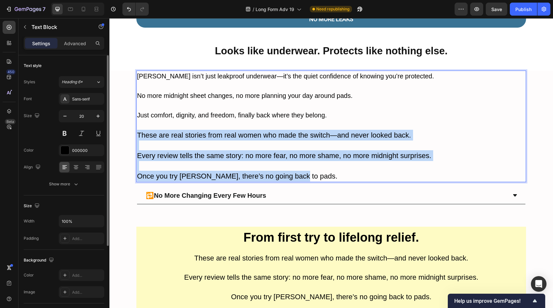
drag, startPoint x: 292, startPoint y: 144, endPoint x: 135, endPoint y: 102, distance: 162.4
click at [136, 102] on div "[PERSON_NAME] isn’t just leakproof underwear—it’s the quiet confidence of knowi…" at bounding box center [331, 125] width 390 height 111
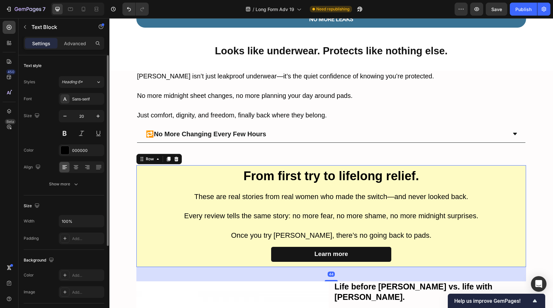
click at [416, 211] on div "From first try to lifelong relief. Heading These are real stories from real wom…" at bounding box center [331, 216] width 390 height 102
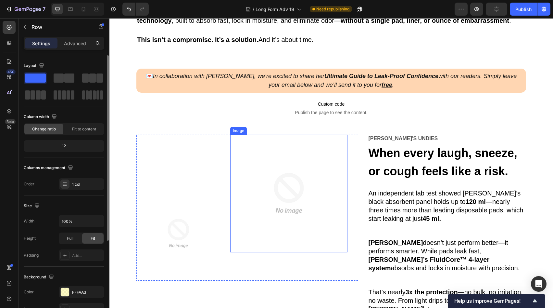
scroll to position [654, 0]
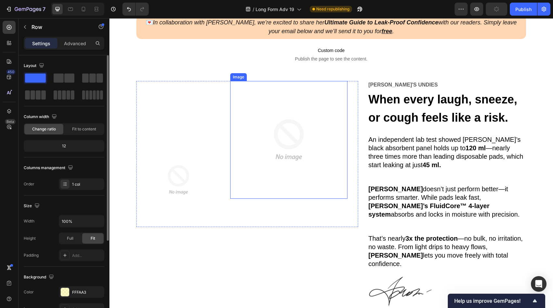
click at [309, 155] on img at bounding box center [289, 140] width 118 height 118
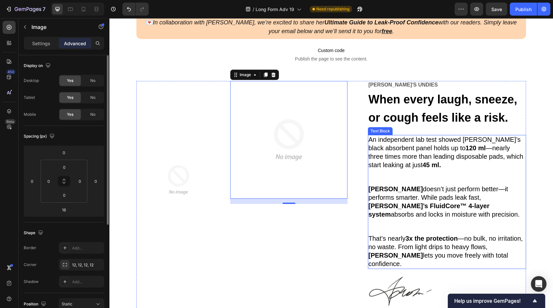
scroll to position [665, 0]
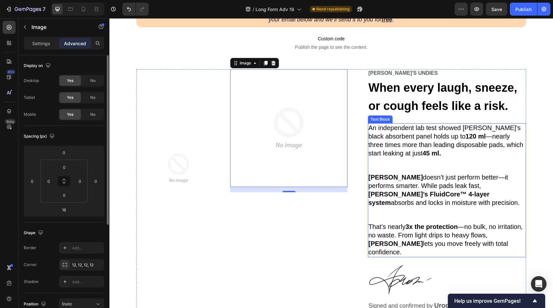
click at [425, 139] on span "An independent lab test showed [PERSON_NAME]’s black absorbent panel holds up t…" at bounding box center [446, 140] width 155 height 32
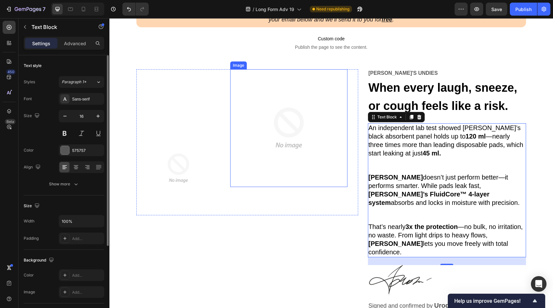
click at [306, 136] on img at bounding box center [289, 128] width 118 height 118
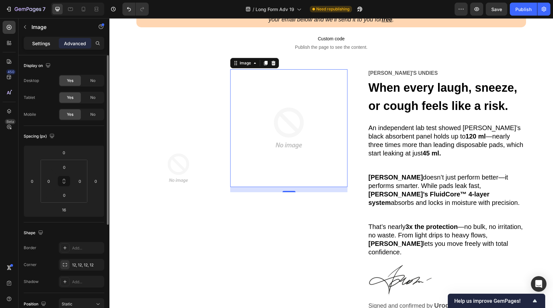
click at [29, 42] on div "Settings" at bounding box center [41, 43] width 32 height 10
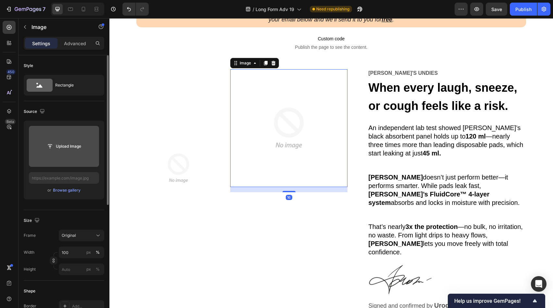
click at [67, 157] on input "file" at bounding box center [64, 146] width 70 height 41
click at [54, 157] on input "file" at bounding box center [64, 146] width 70 height 41
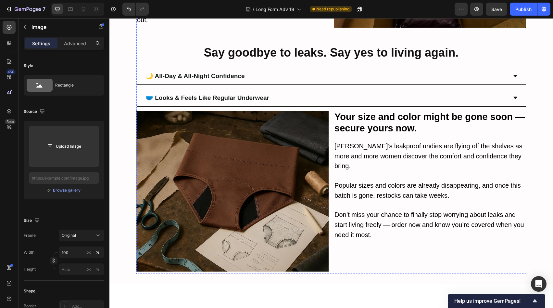
scroll to position [3522, 0]
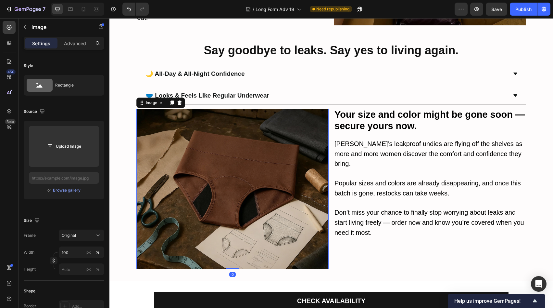
click at [321, 166] on img at bounding box center [232, 189] width 192 height 160
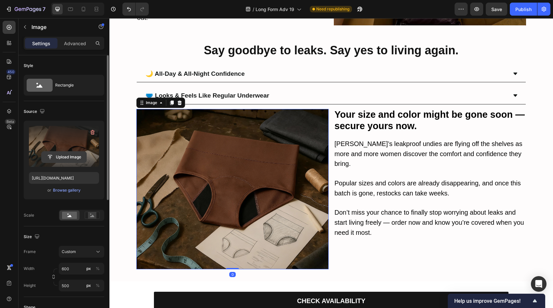
click at [80, 161] on input "file" at bounding box center [64, 156] width 45 height 11
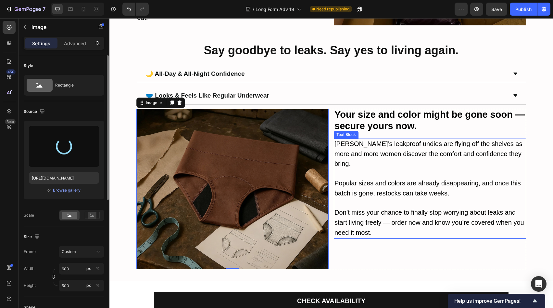
type input "[URL][DOMAIN_NAME]"
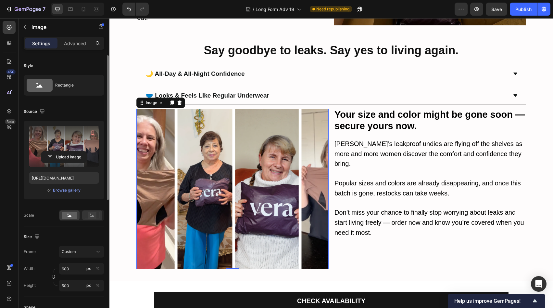
click at [97, 216] on icon at bounding box center [92, 214] width 15 height 7
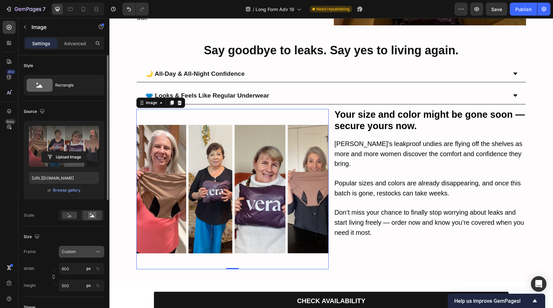
click at [92, 257] on button "Custom" at bounding box center [81, 252] width 45 height 12
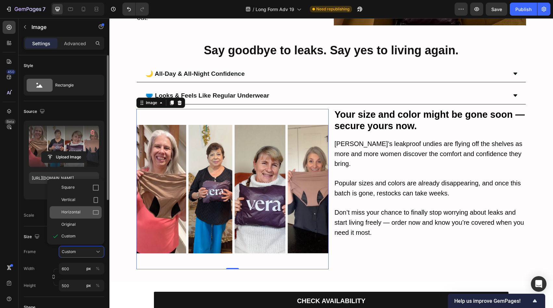
click at [94, 209] on div "Horizontal" at bounding box center [76, 212] width 52 height 12
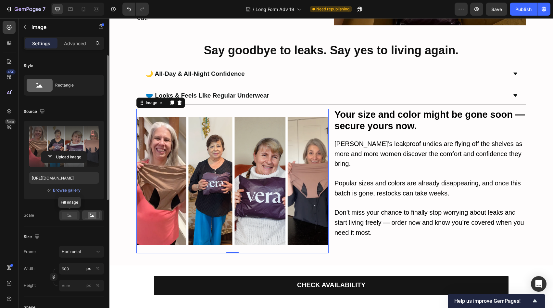
click at [72, 215] on rect at bounding box center [69, 214] width 15 height 7
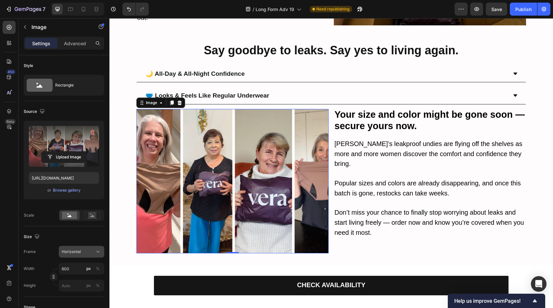
click at [81, 252] on div "Horizontal" at bounding box center [78, 251] width 32 height 6
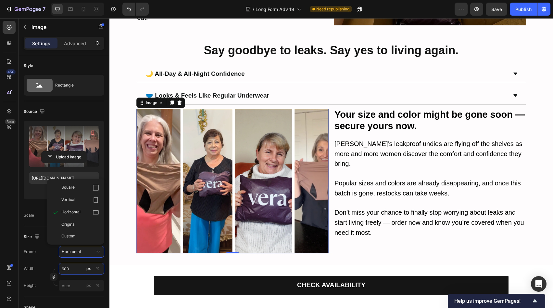
click at [74, 264] on input "600" at bounding box center [81, 268] width 45 height 12
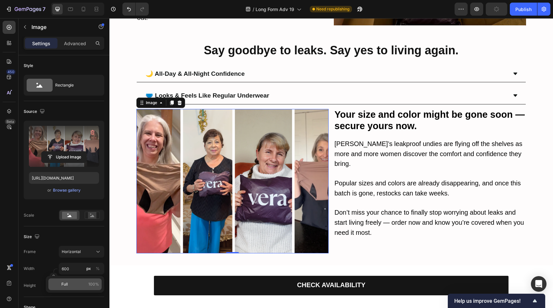
click at [75, 281] on div "Full 100%" at bounding box center [74, 284] width 53 height 12
type input "100"
click at [76, 280] on input "px %" at bounding box center [81, 285] width 45 height 12
click at [81, 301] on p "Full 100%" at bounding box center [80, 301] width 38 height 6
type input "100"
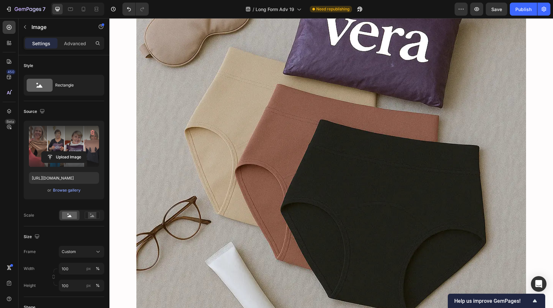
scroll to position [2879, 0]
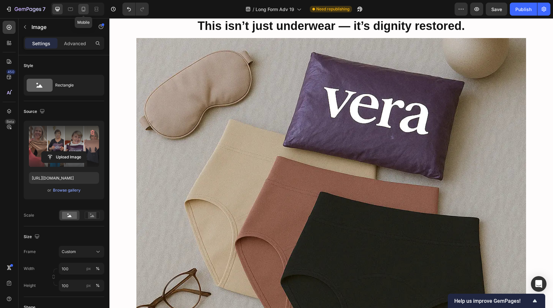
click at [84, 6] on icon at bounding box center [83, 9] width 6 height 6
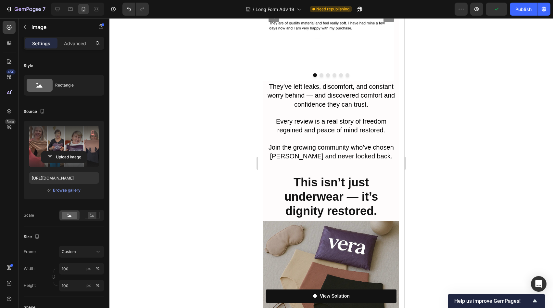
scroll to position [2990, 0]
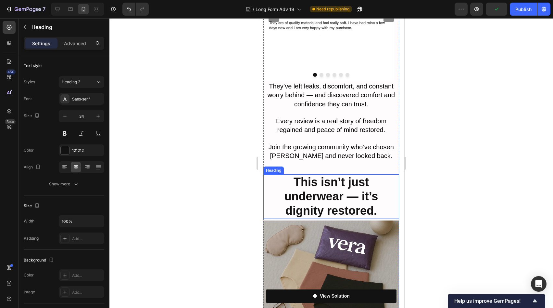
click at [297, 175] on strong "This isn’t just underwear — it’s dignity restored." at bounding box center [332, 196] width 94 height 42
click at [303, 175] on strong "This isn’t just underwear — it’s dignity restored." at bounding box center [332, 196] width 94 height 42
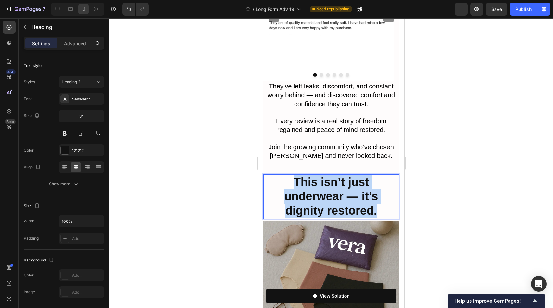
click at [303, 175] on strong "This isn’t just underwear — it’s dignity restored." at bounding box center [332, 196] width 94 height 42
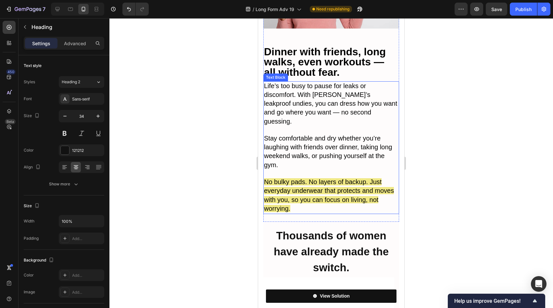
scroll to position [2609, 0]
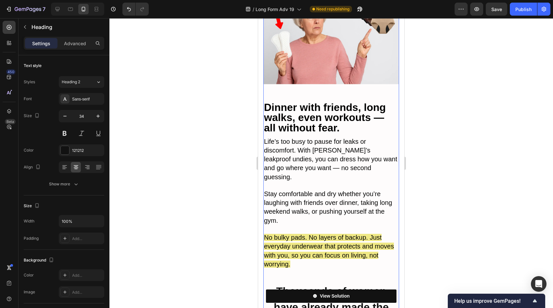
click at [324, 282] on h2 "Thousands of women have already made the switch." at bounding box center [331, 306] width 136 height 49
click at [324, 283] on p "Thousands of women have already made the switch." at bounding box center [331, 307] width 134 height 48
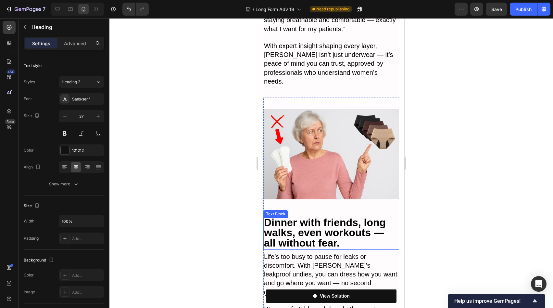
scroll to position [2494, 0]
click at [333, 154] on img at bounding box center [331, 154] width 136 height 113
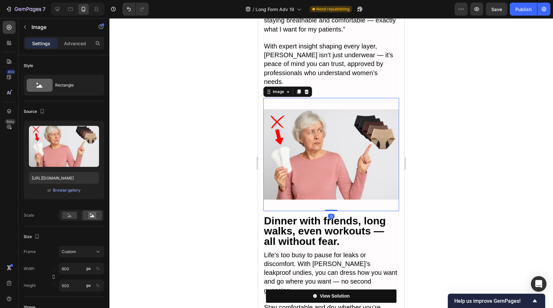
drag, startPoint x: 332, startPoint y: 169, endPoint x: 332, endPoint y: 164, distance: 4.6
click at [332, 164] on div "Image 0" at bounding box center [331, 154] width 136 height 113
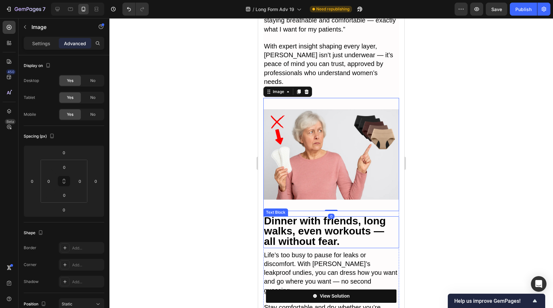
click at [335, 215] on strong "Dinner with friends, long walks, even workouts — all without fear." at bounding box center [325, 231] width 122 height 32
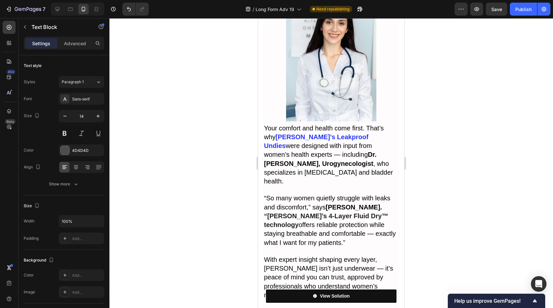
scroll to position [2414, 0]
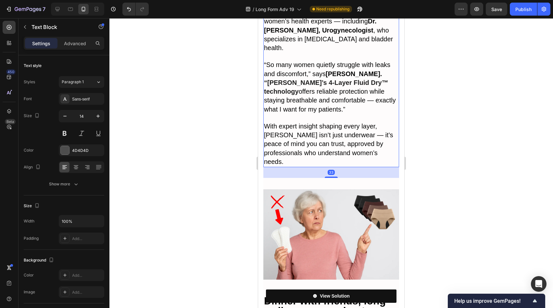
click at [331, 126] on span "With expert insight shaping every layer, [PERSON_NAME] isn’t just underwear — i…" at bounding box center [328, 143] width 129 height 43
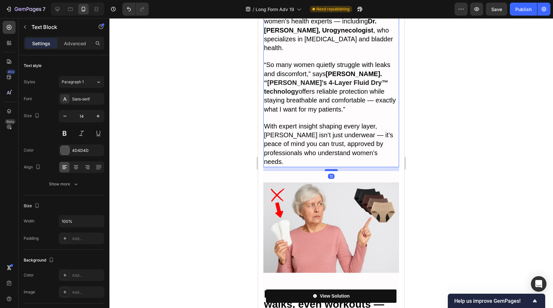
drag, startPoint x: 330, startPoint y: 138, endPoint x: 330, endPoint y: 132, distance: 6.9
click at [330, 169] on div at bounding box center [331, 170] width 13 height 2
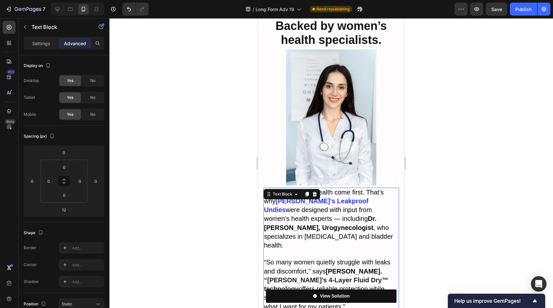
click at [330, 142] on img at bounding box center [331, 117] width 136 height 136
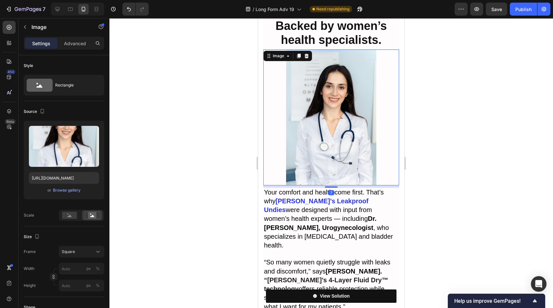
scroll to position [1997, 0]
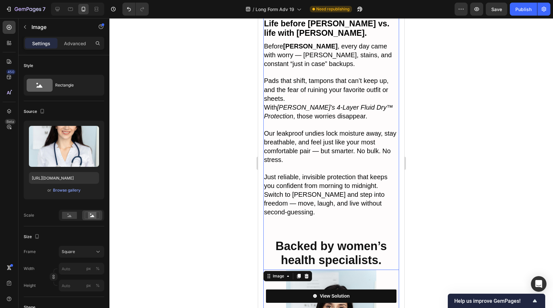
click at [340, 239] on strong "Backed by women’s health specialists." at bounding box center [331, 253] width 111 height 28
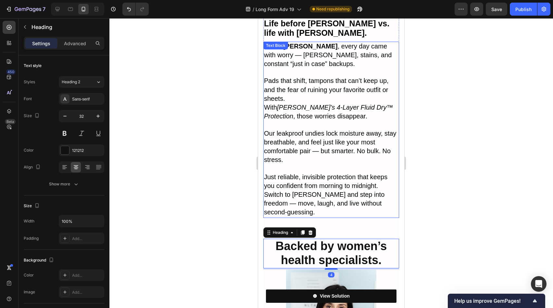
click at [336, 173] on span "Just reliable, invisible protection that keeps you confident from morning to mi…" at bounding box center [325, 181] width 123 height 16
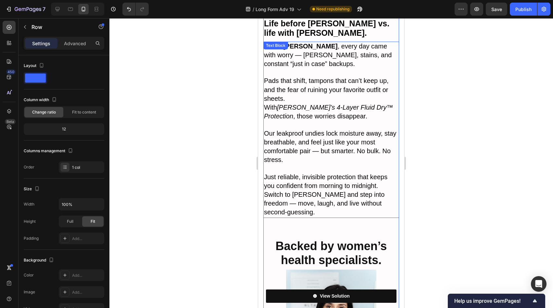
click at [328, 191] on span "Switch to [PERSON_NAME] and step into freedom — move, laugh, and live without s…" at bounding box center [324, 203] width 121 height 25
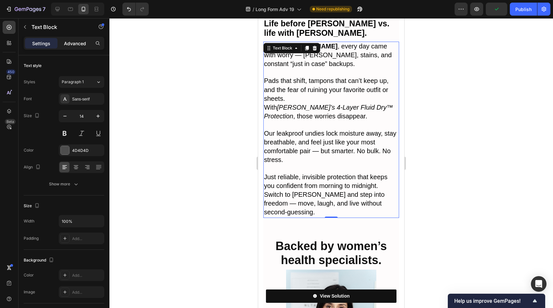
click at [67, 43] on p "Advanced" at bounding box center [75, 43] width 22 height 7
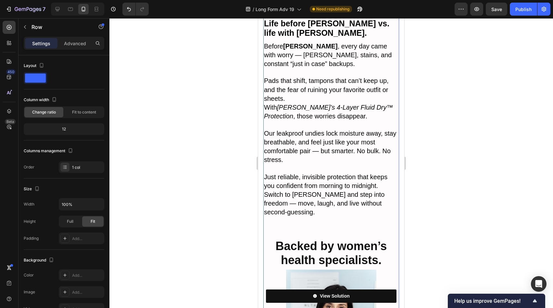
click at [309, 239] on strong "Backed by women’s health specialists." at bounding box center [331, 253] width 111 height 28
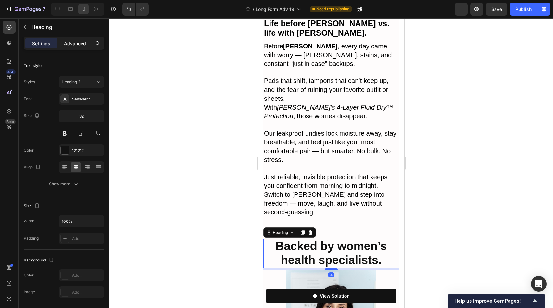
click at [59, 39] on div "Advanced" at bounding box center [75, 43] width 32 height 10
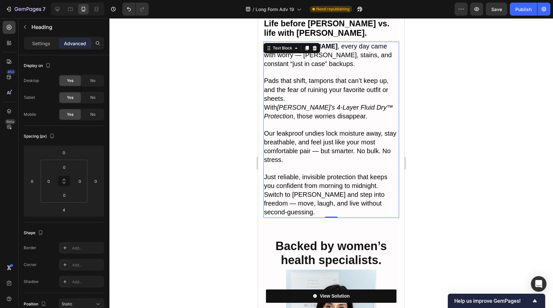
click at [317, 200] on p "Switch to [PERSON_NAME] and step into freedom — move, laugh, and live without s…" at bounding box center [331, 203] width 134 height 27
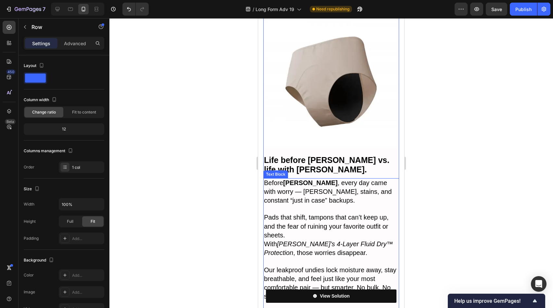
scroll to position [1853, 0]
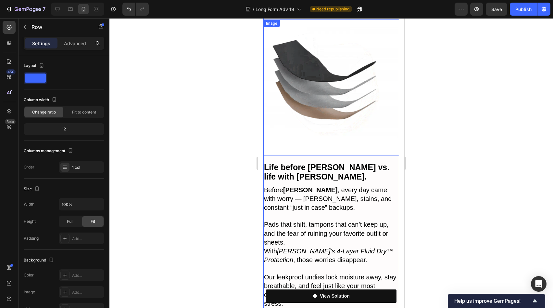
click at [333, 138] on img at bounding box center [331, 87] width 136 height 136
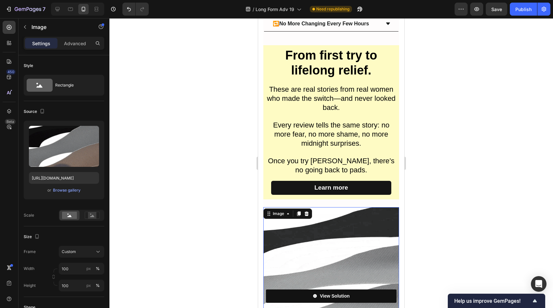
scroll to position [1622, 0]
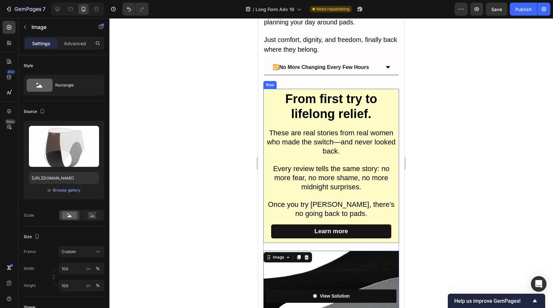
click at [338, 241] on div "Learn more Button" at bounding box center [331, 233] width 136 height 19
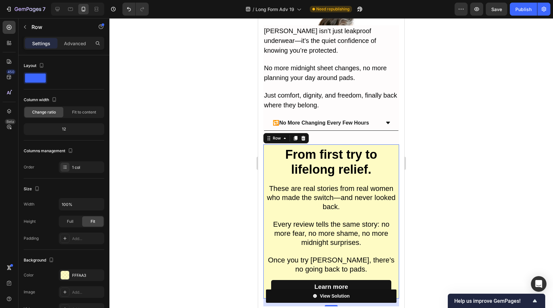
scroll to position [1494, 0]
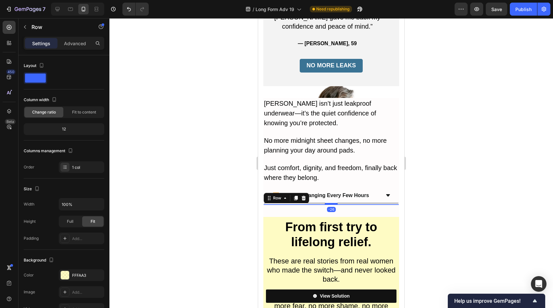
click at [341, 204] on div "🔁 No More Changing Every Few Hours Accordion Row -26" at bounding box center [331, 204] width 136 height 1
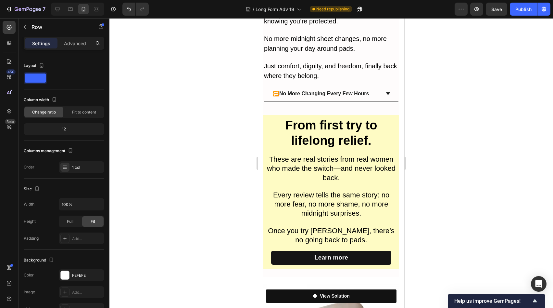
scroll to position [2341, 0]
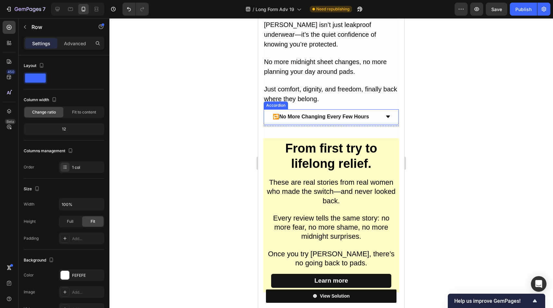
click at [332, 122] on div "🔁 No More Changing Every Few Hours" at bounding box center [331, 116] width 134 height 15
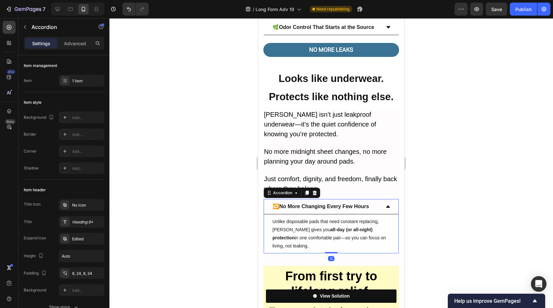
click at [330, 214] on div "Unlike disposable pads that need constant replacing, [PERSON_NAME] gives you al…" at bounding box center [331, 233] width 134 height 39
click at [349, 201] on div "🔁 No More Changing Every Few Hours" at bounding box center [321, 206] width 98 height 10
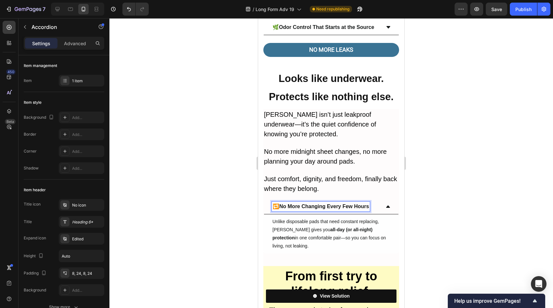
click at [386, 204] on icon at bounding box center [388, 206] width 5 height 5
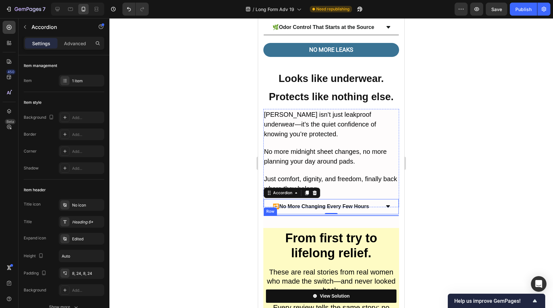
click at [381, 215] on div "🔁 No More Changing Every Few Hours Accordion 0 Row" at bounding box center [331, 215] width 136 height 1
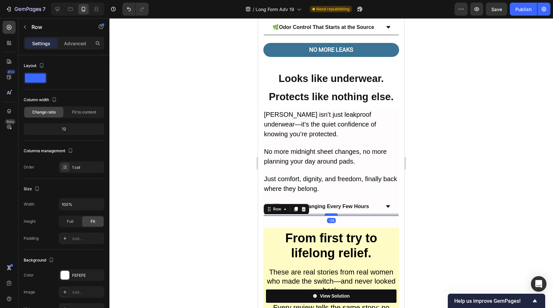
click at [333, 213] on div at bounding box center [331, 214] width 13 height 2
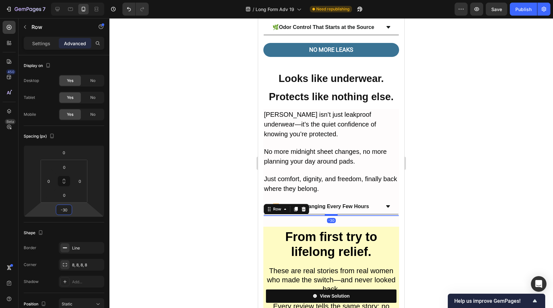
type input "-26"
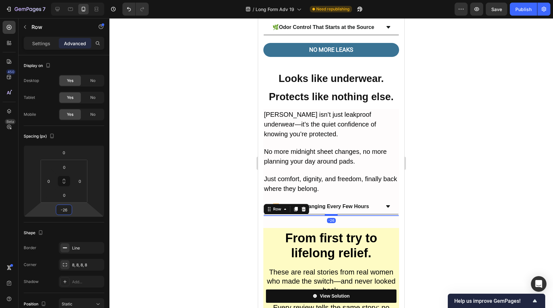
drag, startPoint x: 83, startPoint y: 206, endPoint x: 86, endPoint y: 210, distance: 5.3
click at [86, 0] on html "7 Version history / Long Form Adv 19 Need republishing Preview Save Publish 450…" at bounding box center [276, 0] width 553 height 0
click at [92, 136] on div "Spacing (px)" at bounding box center [64, 136] width 81 height 10
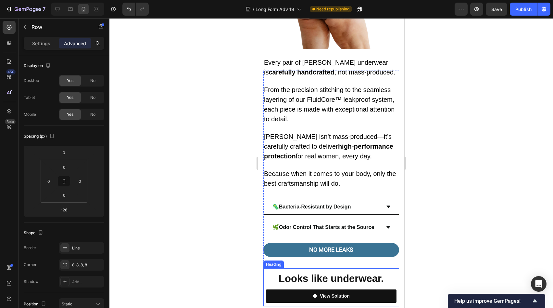
scroll to position [2139, 0]
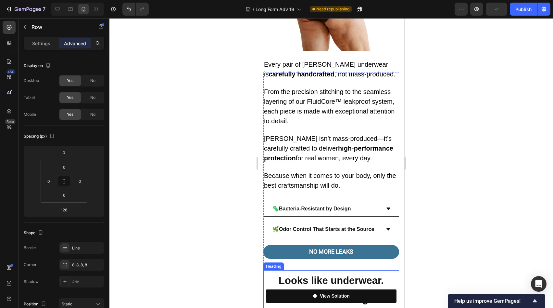
click at [342, 274] on strong "Looks like underwear. Protects like nothing else." at bounding box center [331, 289] width 125 height 30
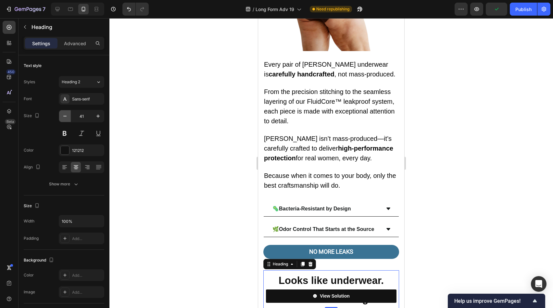
click at [59, 117] on button "button" at bounding box center [65, 116] width 12 height 12
type input "39"
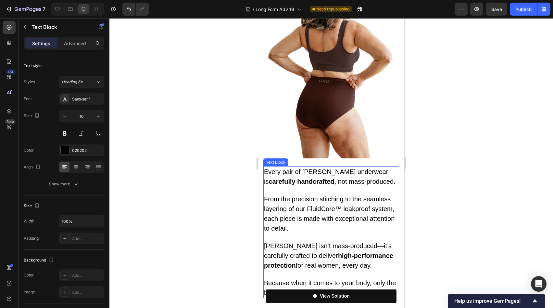
click at [308, 279] on span "Because when it comes to your body, only the best craftsmanship will do." at bounding box center [330, 287] width 132 height 17
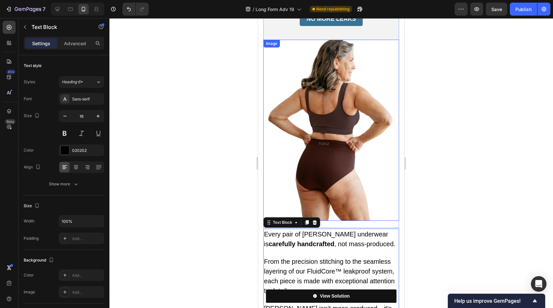
click at [338, 116] on img at bounding box center [331, 130] width 136 height 181
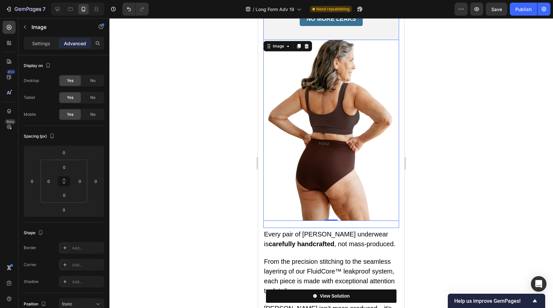
click at [330, 135] on div "One woman’s story that changed everything. Heading “I was tired of bulky pads t…" at bounding box center [331, 30] width 136 height 395
click at [316, 122] on img at bounding box center [331, 130] width 136 height 181
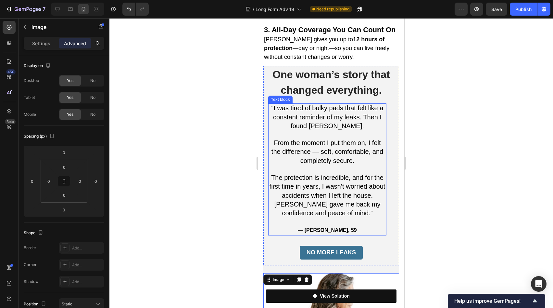
scroll to position [1817, 0]
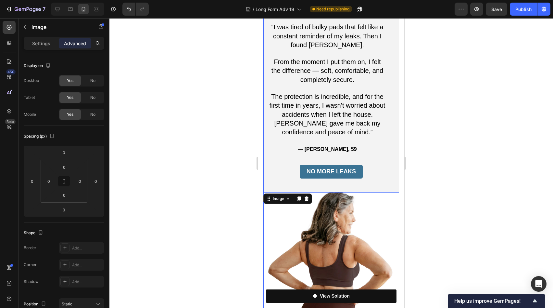
click at [302, 104] on div "One woman’s story that changed everything. Heading “I was tired of bulky pads t…" at bounding box center [331, 88] width 136 height 207
click at [339, 107] on div "One woman’s story that changed everything. Heading “I was tired of bulky pads t…" at bounding box center [331, 88] width 136 height 207
click at [365, 100] on div "One woman’s story that changed everything. Heading “I was tired of bulky pads t…" at bounding box center [331, 84] width 136 height 199
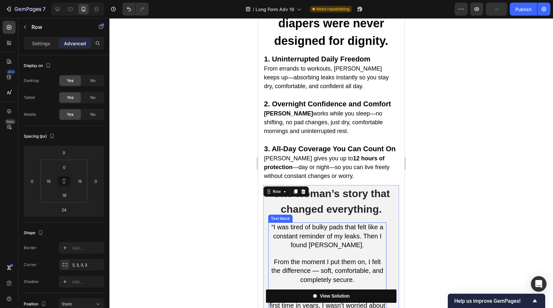
scroll to position [1545, 0]
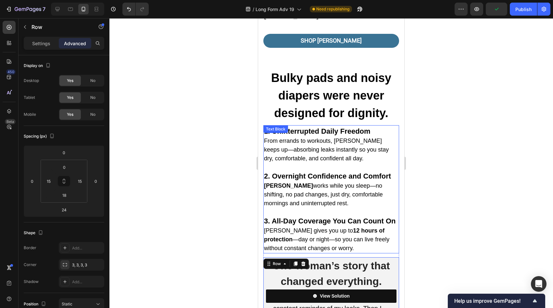
click at [371, 215] on p "3. All-Day Coverage You Can Count On [PERSON_NAME] gives you up to 12 hours of …" at bounding box center [331, 233] width 134 height 37
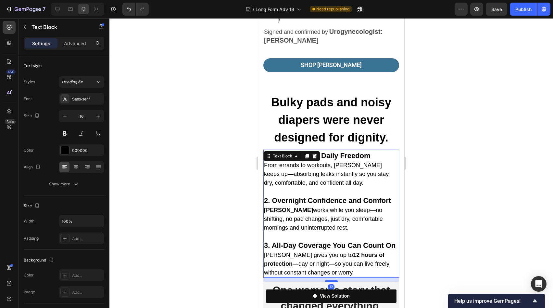
scroll to position [1417, 0]
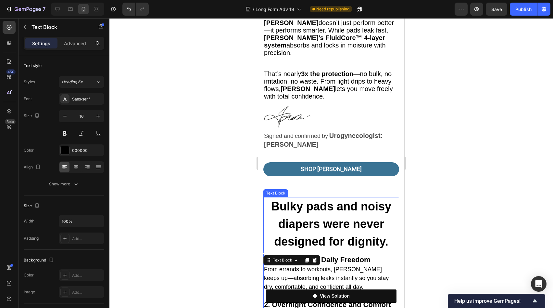
click at [368, 199] on strong "Bulky pads and noisy diapers were never designed for dignity." at bounding box center [331, 223] width 120 height 48
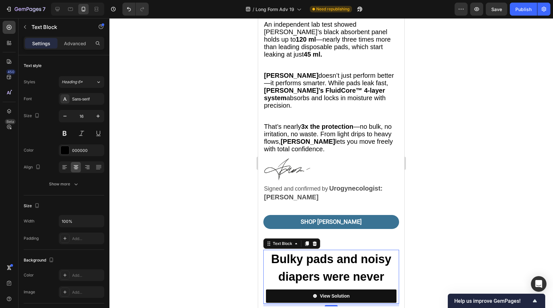
scroll to position [1288, 0]
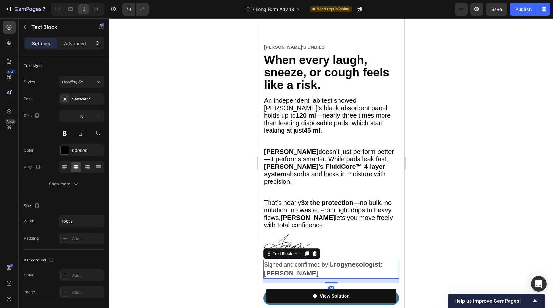
click at [348, 260] on p "Signed and confirmed by Urogynecologist: [PERSON_NAME]" at bounding box center [331, 269] width 134 height 18
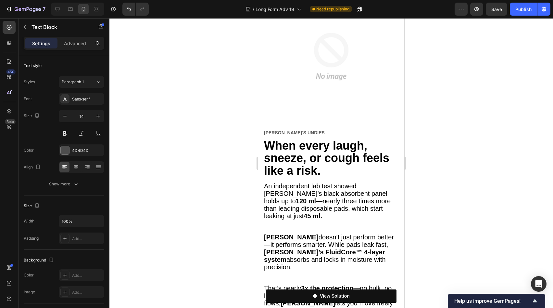
scroll to position [1072, 0]
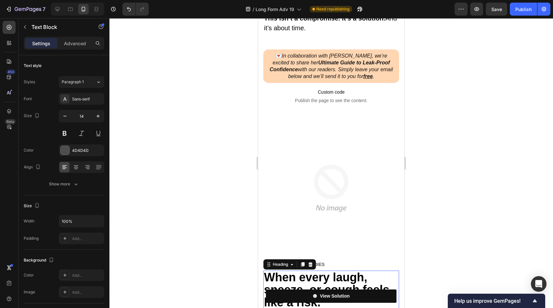
click at [341, 270] on strong "When every laugh, sneeze, or cough feels like a risk." at bounding box center [326, 289] width 125 height 38
click at [341, 168] on img at bounding box center [331, 188] width 136 height 136
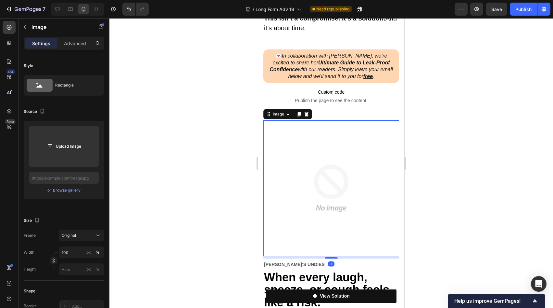
scroll to position [934, 0]
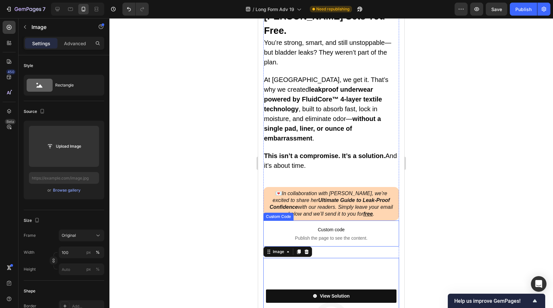
click at [341, 235] on span "Publish the page to see the content." at bounding box center [331, 238] width 136 height 6
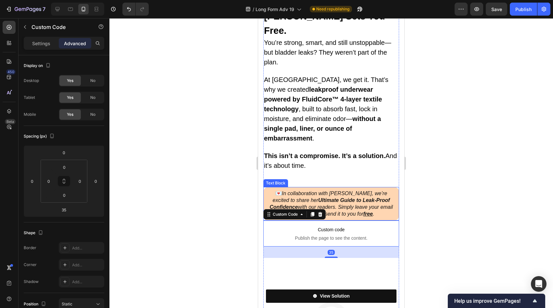
click at [363, 211] on u "free" at bounding box center [367, 214] width 9 height 6
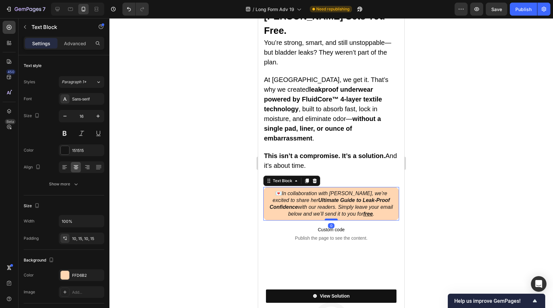
click at [330, 218] on div at bounding box center [331, 219] width 13 height 2
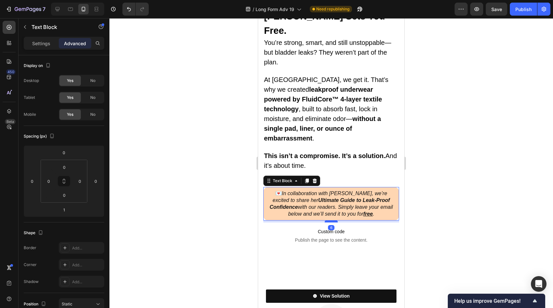
click at [329, 220] on div at bounding box center [331, 221] width 13 height 2
click at [330, 220] on div at bounding box center [331, 221] width 13 height 2
type input "4"
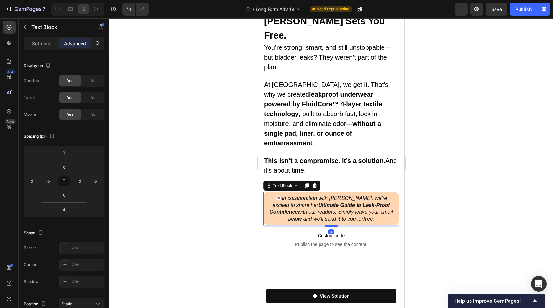
scroll to position [876, 0]
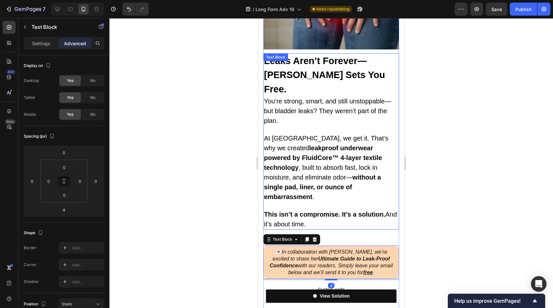
click at [353, 201] on p "This isn’t a compromise. It’s a solution. And it’s about time." at bounding box center [331, 214] width 134 height 27
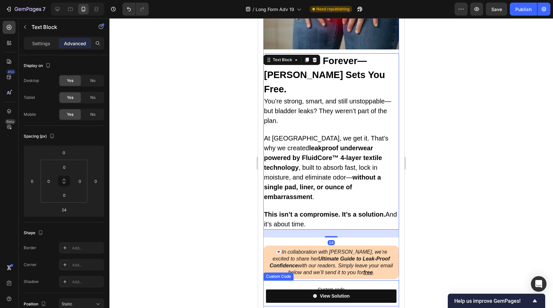
click at [337, 294] on span "Publish the page to see the content." at bounding box center [331, 297] width 136 height 6
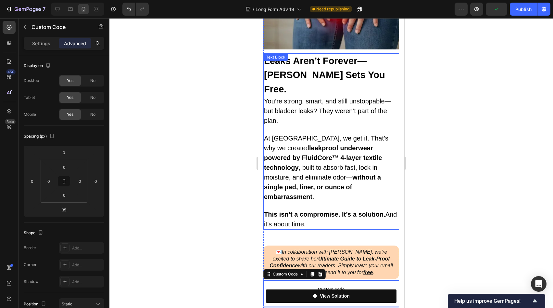
click at [333, 201] on p "This isn’t a compromise. It’s a solution. And it’s about time." at bounding box center [331, 214] width 134 height 27
click at [333, 294] on span "Publish the page to see the content." at bounding box center [331, 297] width 136 height 6
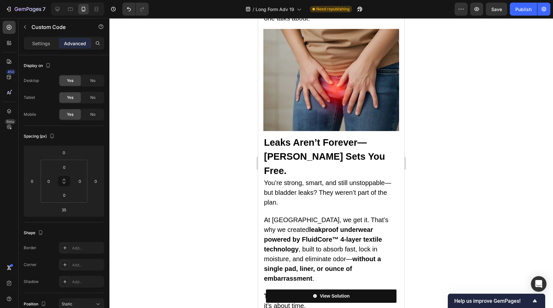
scroll to position [665, 0]
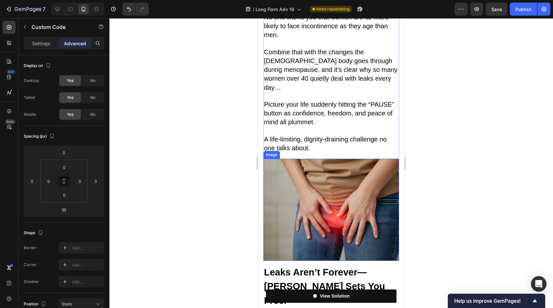
click at [334, 206] on img at bounding box center [331, 210] width 136 height 102
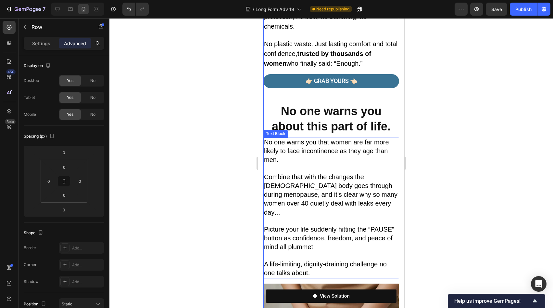
click at [341, 260] on span "A life-limiting, dignity-draining challenge no one talks about." at bounding box center [325, 268] width 123 height 16
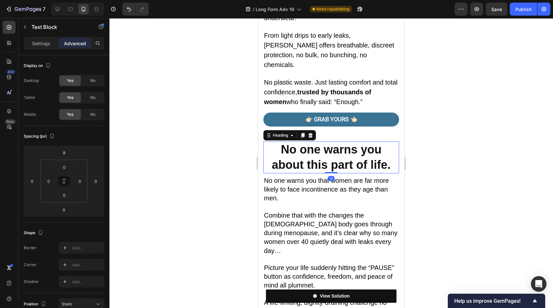
click at [349, 143] on strong "No one warns you about this part of life." at bounding box center [331, 157] width 119 height 29
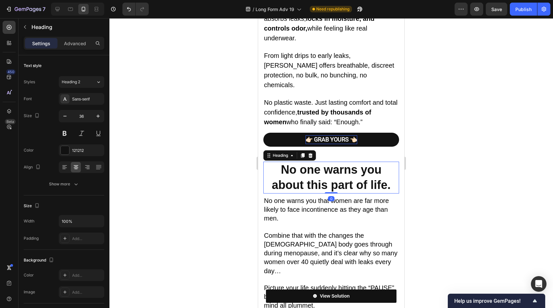
scroll to position [448, 0]
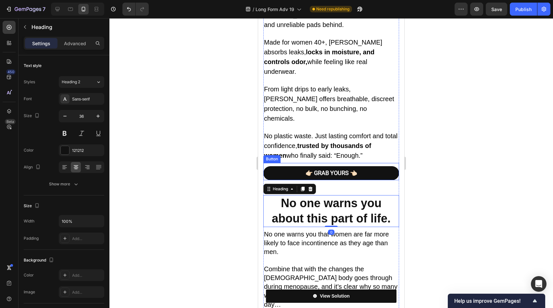
click at [347, 166] on link "👉🏻 GRAB YOURS 👈🏻" at bounding box center [331, 173] width 136 height 14
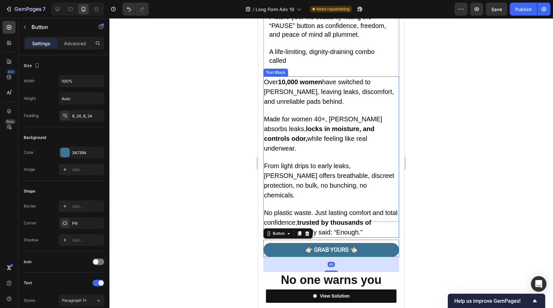
click at [339, 200] on p at bounding box center [331, 204] width 134 height 8
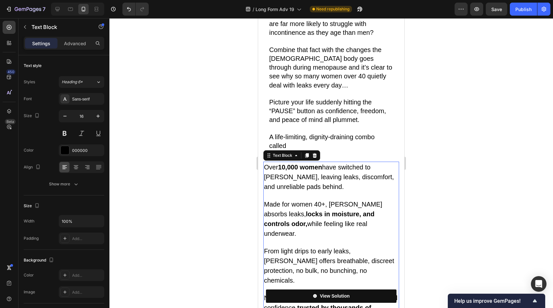
scroll to position [237, 0]
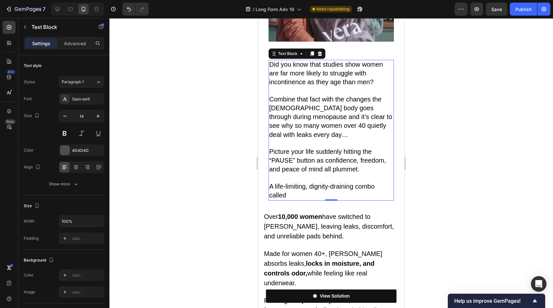
click at [339, 183] on span "A life-limiting, dignity-draining combo called" at bounding box center [322, 191] width 106 height 16
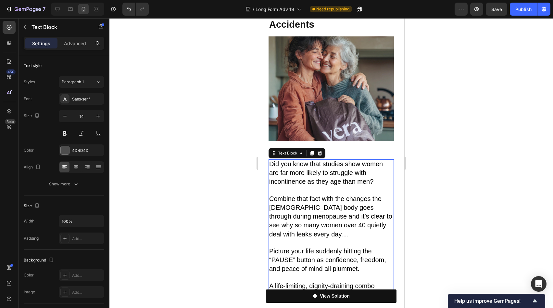
scroll to position [100, 0]
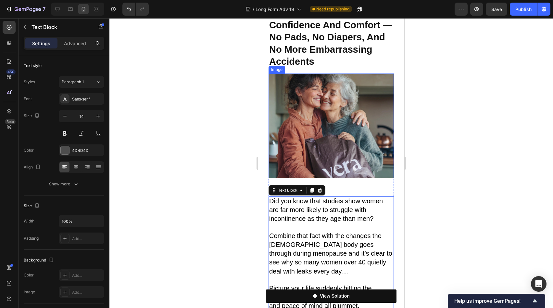
click at [356, 154] on img at bounding box center [331, 125] width 125 height 105
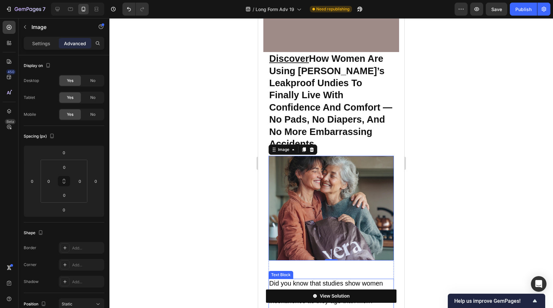
scroll to position [0, 0]
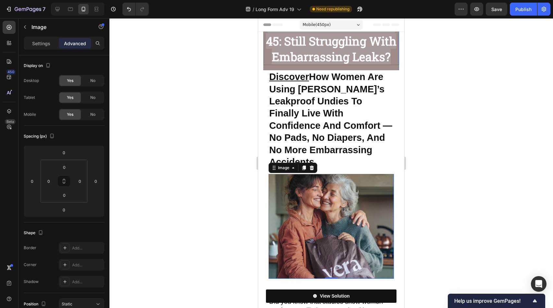
click at [347, 64] on strong "Attention Women Over 45: Still Struggling With Embarrassing Leaks?" at bounding box center [331, 40] width 131 height 47
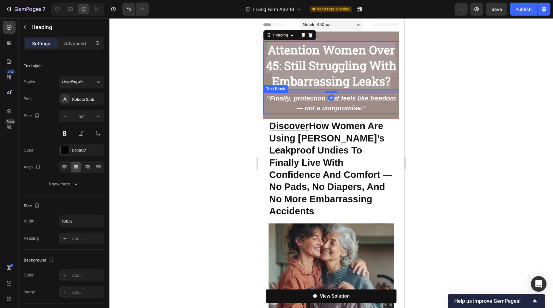
click at [355, 145] on strong "Discover How Women Are Using [PERSON_NAME]’s Leakproof Undies To Finally Live W…" at bounding box center [330, 168] width 123 height 95
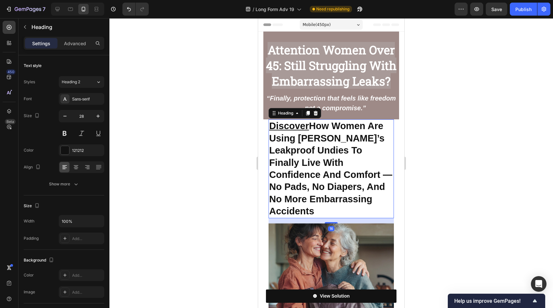
click at [372, 136] on h2 "Discover How Women Are Using [PERSON_NAME]’s Leakproof Undies To Finally Live W…" at bounding box center [331, 168] width 125 height 98
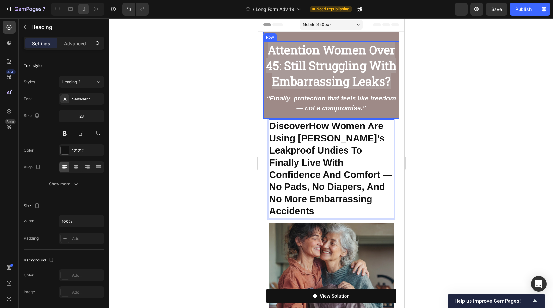
click at [376, 119] on div "Attention Women Over 45: Still Struggling With Embarrassing Leaks? Heading “Fin…" at bounding box center [331, 79] width 136 height 77
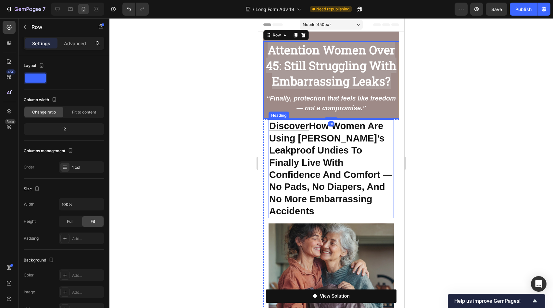
click at [333, 144] on strong "Discover How Women Are Using [PERSON_NAME]’s Leakproof Undies To Finally Live W…" at bounding box center [330, 168] width 123 height 95
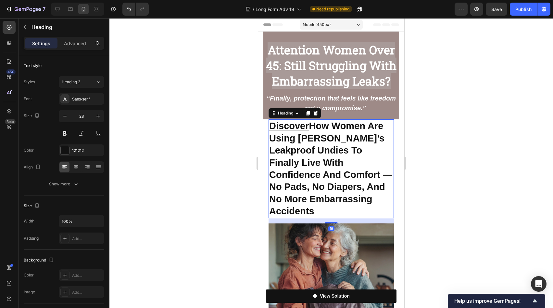
click at [73, 38] on div "Settings Advanced" at bounding box center [64, 43] width 81 height 13
click at [75, 43] on p "Advanced" at bounding box center [75, 43] width 22 height 7
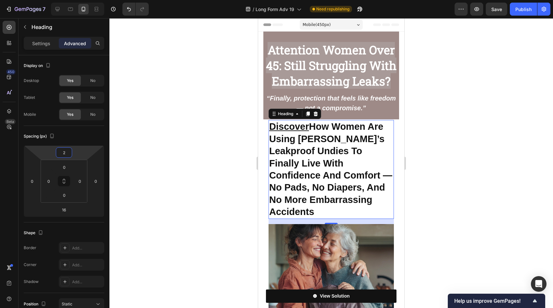
type input "0"
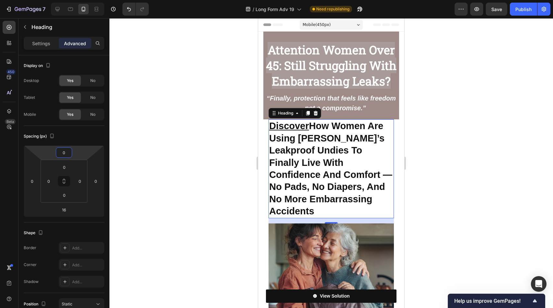
click at [86, 0] on html "7 Version history / Long Form Adv 19 Need republishing Preview Save Publish 450…" at bounding box center [276, 0] width 553 height 0
click at [393, 170] on div "⁠⁠⁠⁠⁠⁠⁠ Discover How Women Are Using [PERSON_NAME]’s Leakproof Undies To Finall…" at bounding box center [331, 305] width 136 height 372
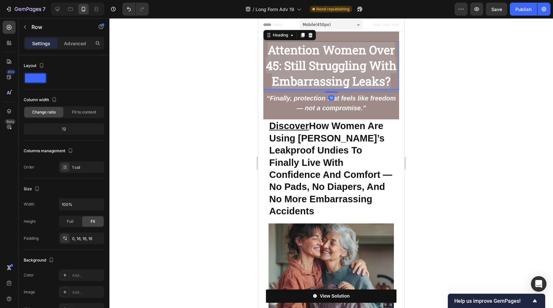
click at [309, 73] on strong "Attention Women Over 45: Still Struggling With Embarrassing Leaks?" at bounding box center [331, 65] width 131 height 47
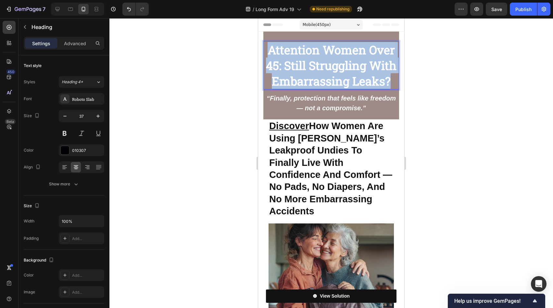
click at [309, 73] on strong "Attention Women Over 45: Still Struggling With Embarrassing Leaks?" at bounding box center [331, 65] width 131 height 47
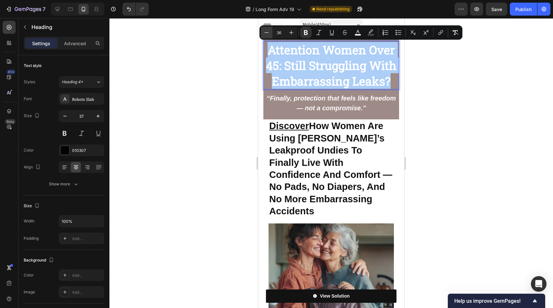
click at [268, 37] on button "Minus" at bounding box center [267, 33] width 12 height 12
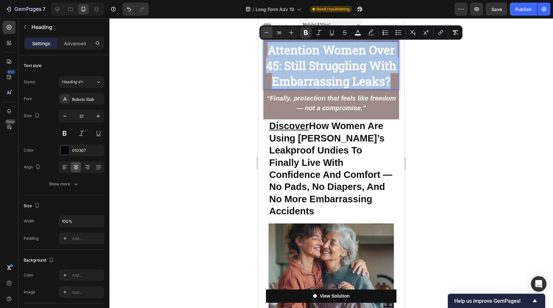
type input "35"
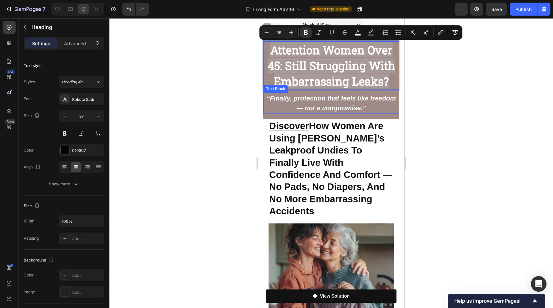
click at [348, 101] on strong "“Finally, protection that feels like freedom — not a compromise.”" at bounding box center [331, 103] width 129 height 17
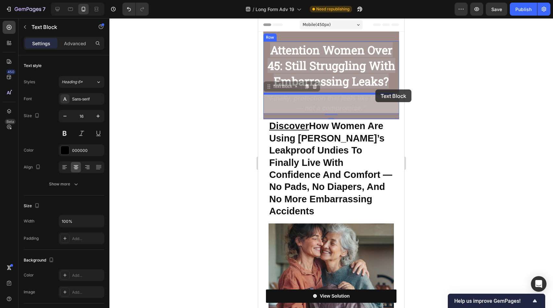
drag, startPoint x: 377, startPoint y: 108, endPoint x: 375, endPoint y: 89, distance: 18.6
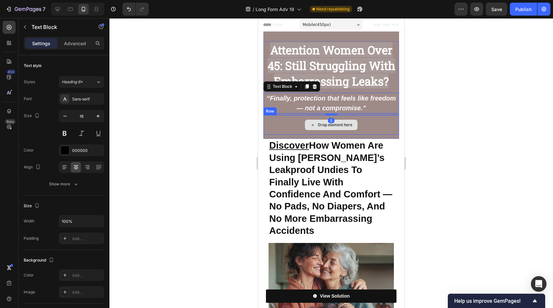
click at [374, 129] on div "Drop element here" at bounding box center [331, 124] width 136 height 19
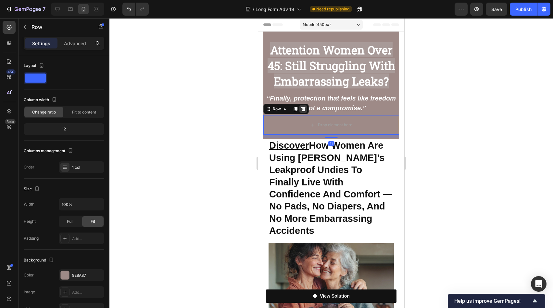
click at [303, 108] on icon at bounding box center [303, 108] width 5 height 5
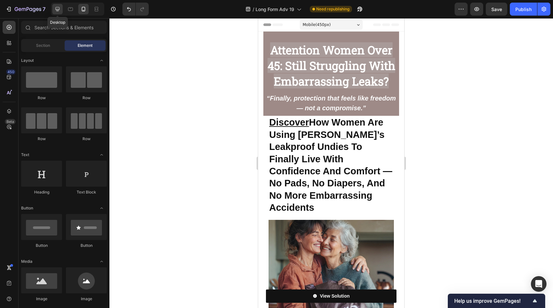
click at [55, 10] on icon at bounding box center [57, 9] width 6 height 6
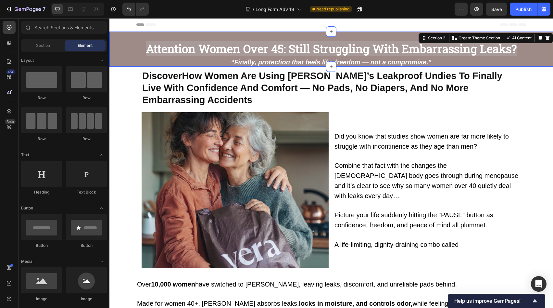
click at [540, 63] on div "⁠⁠⁠⁠⁠⁠⁠ Attention Women Over 45: Still Struggling With Embarrassing Leaks? Head…" at bounding box center [331, 53] width 444 height 25
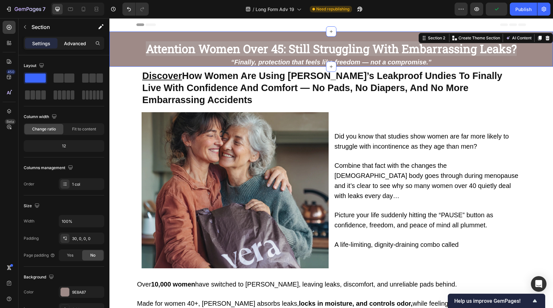
click at [74, 45] on p "Advanced" at bounding box center [75, 43] width 22 height 7
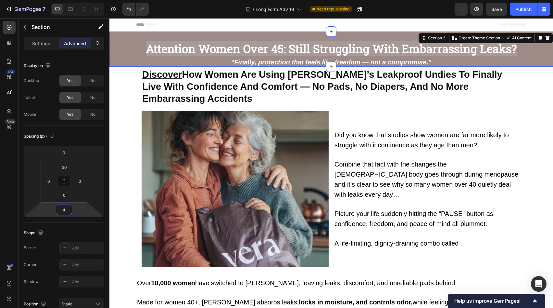
type input "0"
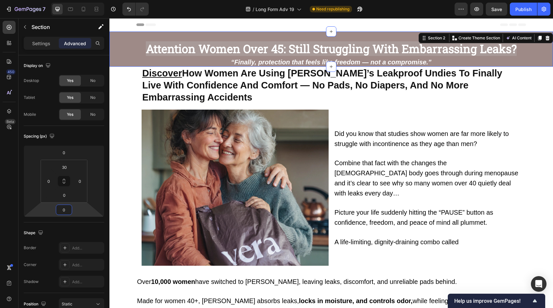
click at [80, 0] on html "7 Version history / Long Form Adv 19 Need republishing Preview Save Publish 450…" at bounding box center [276, 0] width 553 height 0
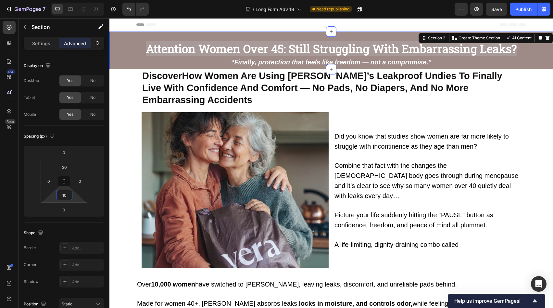
type input "16"
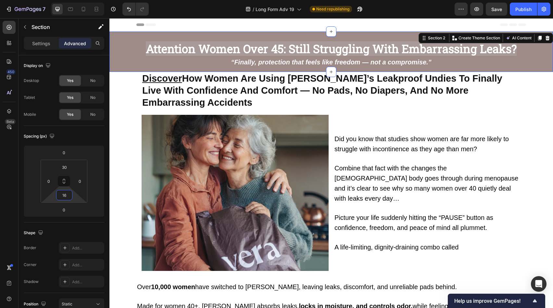
click at [76, 0] on html "7 Version history / Long Form Adv 19 Need republishing Preview Save Publish 450…" at bounding box center [276, 0] width 553 height 0
click at [236, 66] on p "“Finally, protection that feels like freedom — not a compromise.”" at bounding box center [331, 62] width 388 height 10
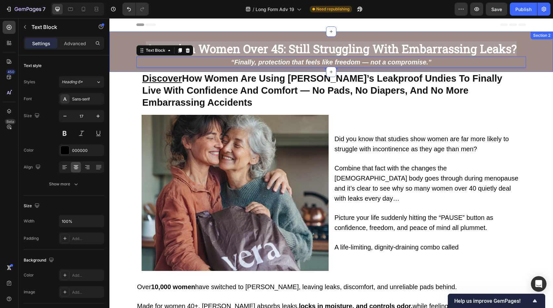
click at [229, 70] on div "⁠⁠⁠⁠⁠⁠⁠ Attention Women Over 45: Still Struggling With Embarrassing Leaks? Head…" at bounding box center [331, 52] width 444 height 40
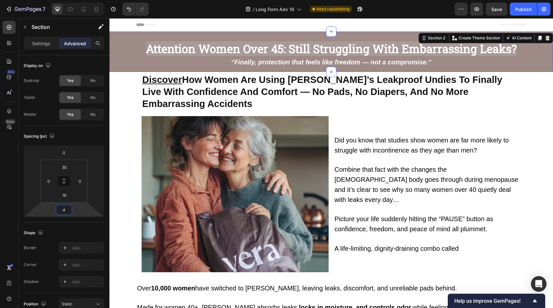
click at [79, 0] on html "7 Version history / Long Form Adv 19 Need republishing Preview Save Publish 450…" at bounding box center [276, 0] width 553 height 0
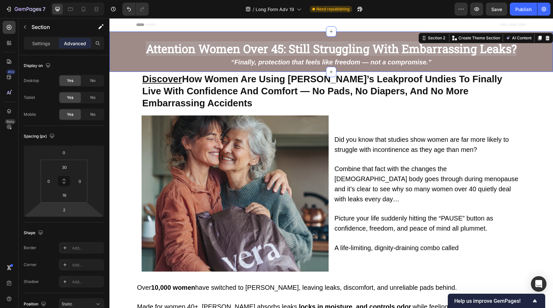
type input "0"
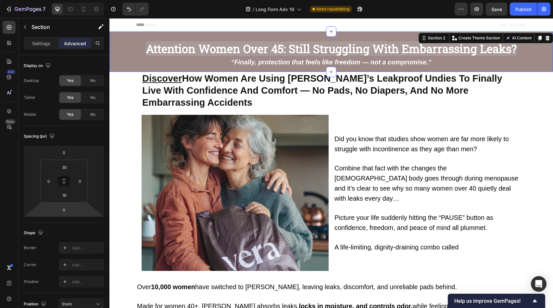
click at [79, 0] on html "7 Version history / Long Form Adv 19 Need republishing Preview Save Publish 450…" at bounding box center [276, 0] width 553 height 0
click at [242, 84] on strong "Discover How Women Are Using [PERSON_NAME]’s Leakproof Undies To Finally Live W…" at bounding box center [322, 90] width 360 height 35
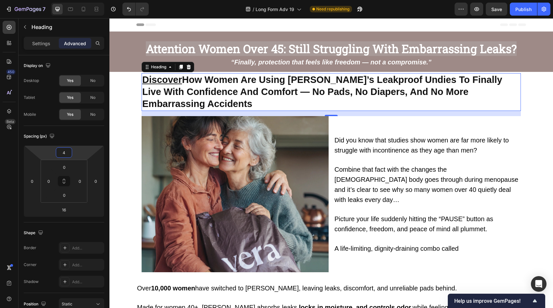
type input "6"
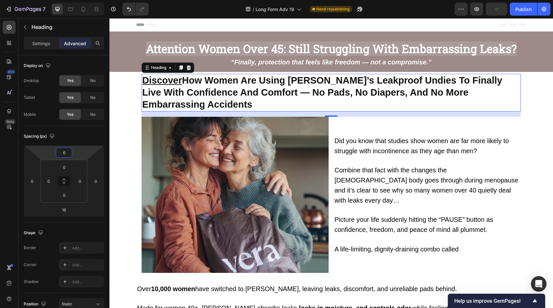
click at [85, 0] on html "7 Version history / Long Form Adv 19 Need republishing Preview Publish 450 Beta…" at bounding box center [276, 0] width 553 height 0
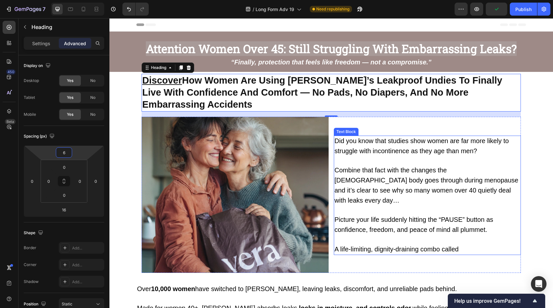
click at [410, 156] on p at bounding box center [428, 160] width 186 height 9
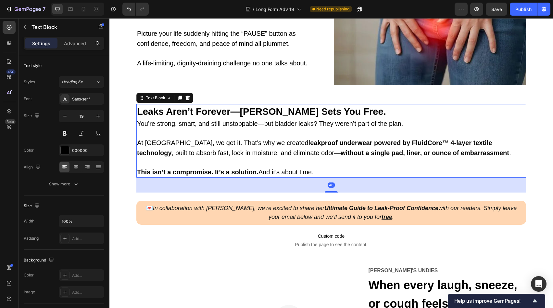
click at [407, 159] on p "This isn’t a compromise. It’s a solution. And it’s about time." at bounding box center [331, 167] width 388 height 19
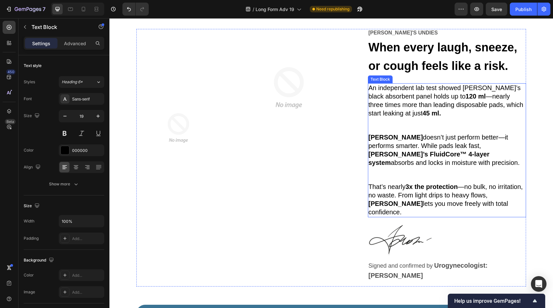
scroll to position [679, 0]
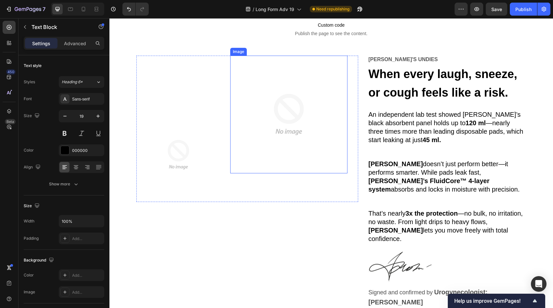
click at [308, 149] on img at bounding box center [289, 115] width 118 height 118
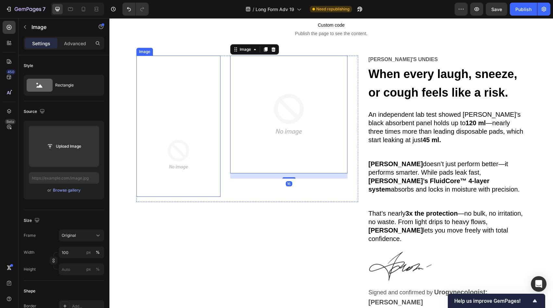
click at [216, 152] on img at bounding box center [178, 154] width 84 height 84
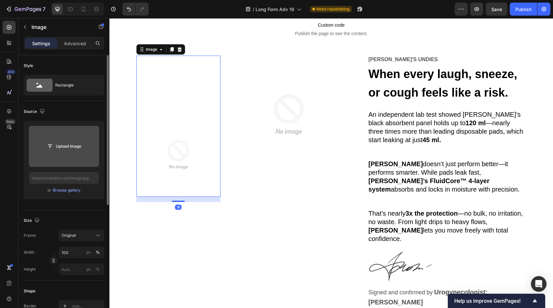
click at [66, 153] on input "file" at bounding box center [64, 146] width 70 height 41
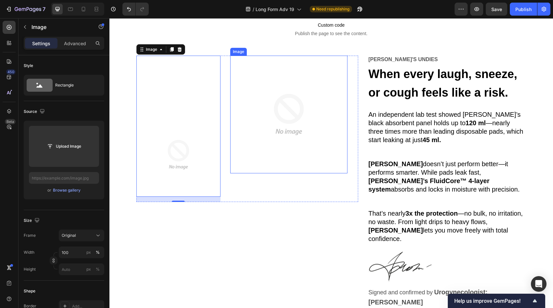
click at [268, 109] on img at bounding box center [289, 115] width 118 height 118
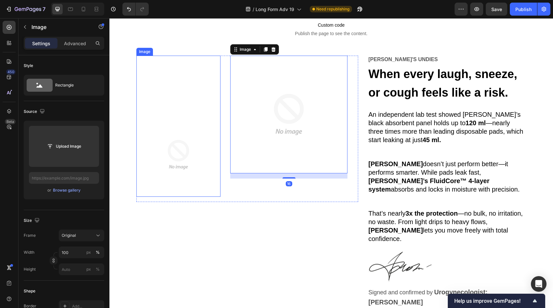
click at [201, 142] on img at bounding box center [178, 154] width 84 height 84
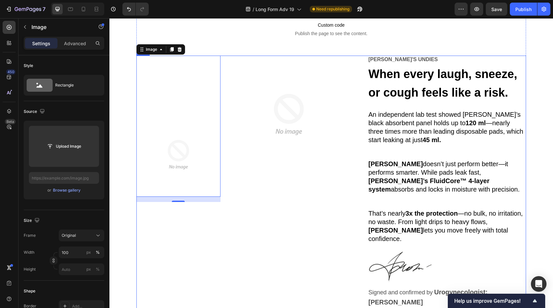
click at [296, 276] on div "Image 16 Image Row" at bounding box center [247, 184] width 222 height 257
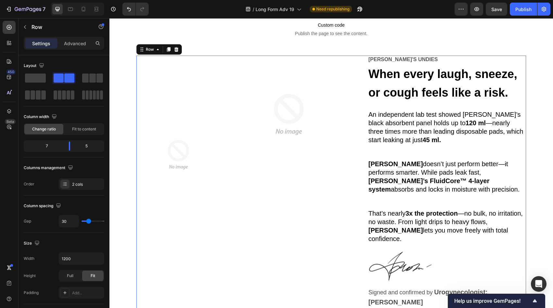
drag, startPoint x: 330, startPoint y: 295, endPoint x: 328, endPoint y: 291, distance: 5.0
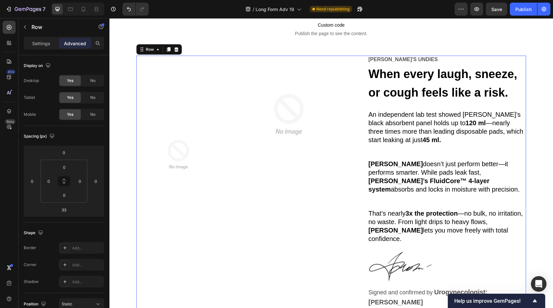
click at [325, 258] on div "Image Image Row" at bounding box center [247, 184] width 222 height 257
click at [272, 135] on img at bounding box center [289, 115] width 118 height 118
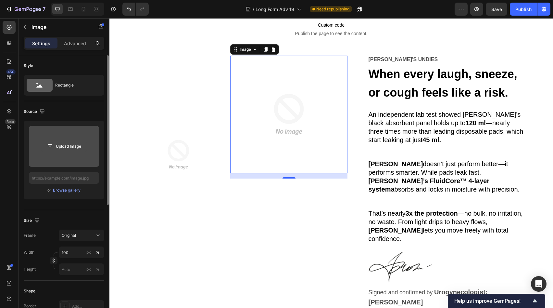
click at [69, 145] on input "file" at bounding box center [64, 146] width 45 height 11
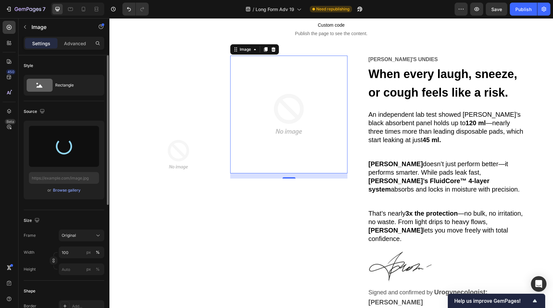
type input "[URL][DOMAIN_NAME]"
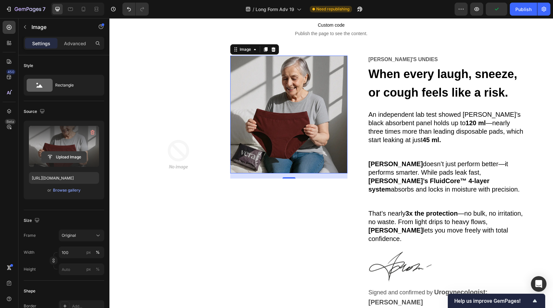
click at [46, 157] on input "file" at bounding box center [64, 156] width 45 height 11
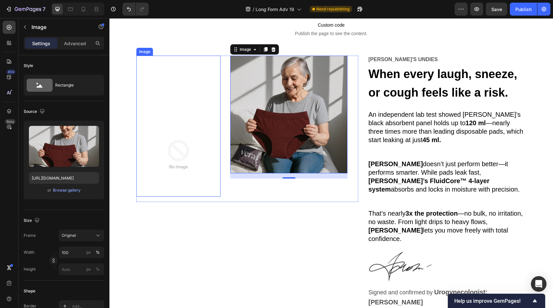
click at [189, 147] on img at bounding box center [178, 154] width 84 height 84
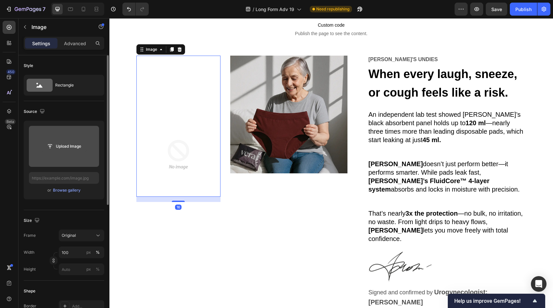
click at [74, 149] on input "file" at bounding box center [64, 146] width 45 height 11
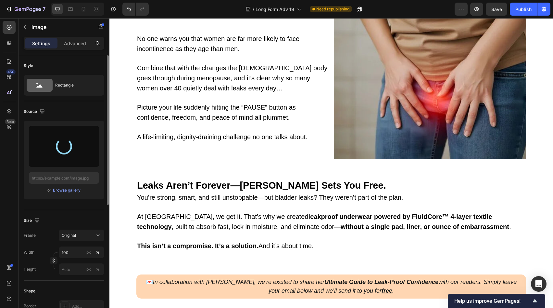
type input "[URL][DOMAIN_NAME]"
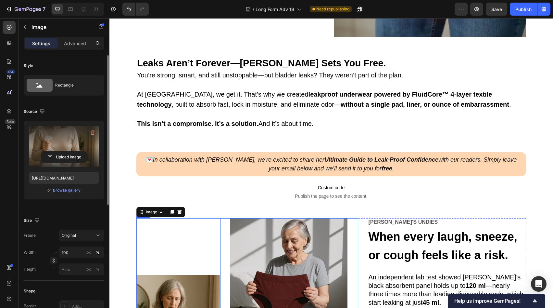
scroll to position [655, 0]
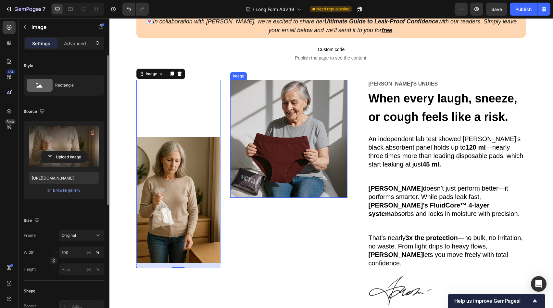
click at [257, 181] on img at bounding box center [289, 139] width 118 height 118
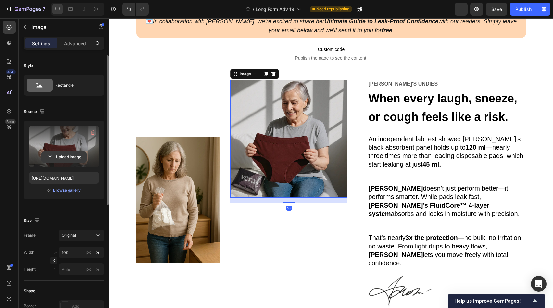
click at [74, 157] on input "file" at bounding box center [64, 156] width 45 height 11
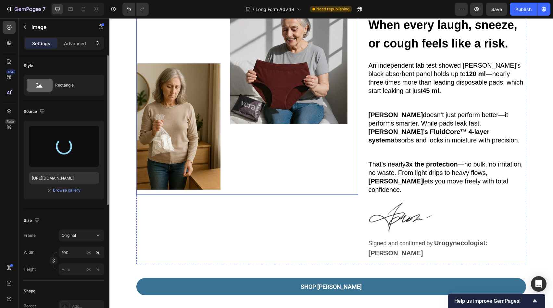
scroll to position [729, 0]
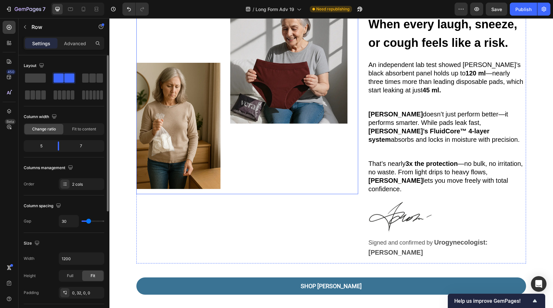
click at [314, 150] on div "Image" at bounding box center [289, 100] width 118 height 188
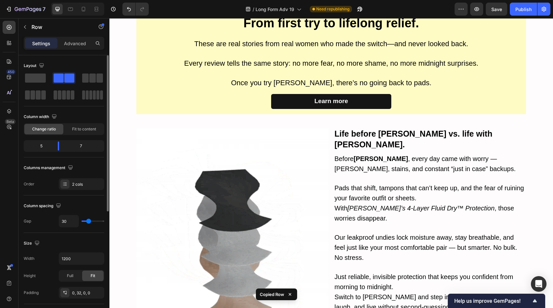
scroll to position [1800, 0]
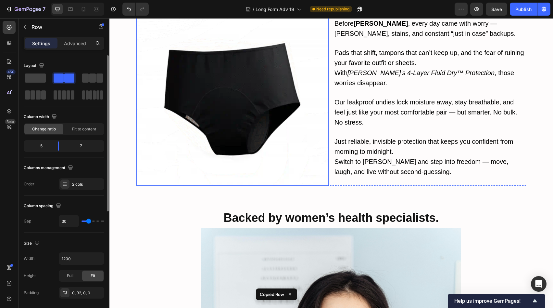
click at [305, 133] on img at bounding box center [232, 89] width 192 height 192
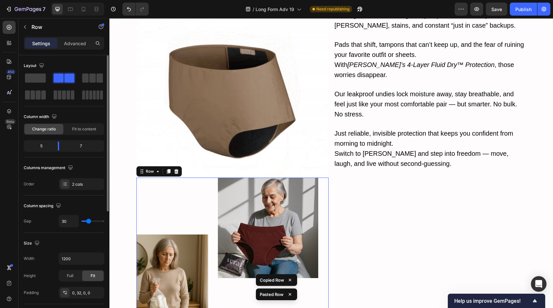
scroll to position [1816, 0]
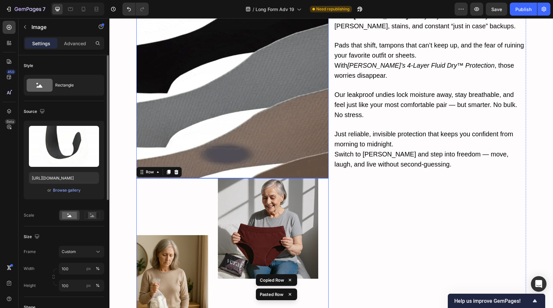
click at [305, 133] on img at bounding box center [232, 82] width 192 height 192
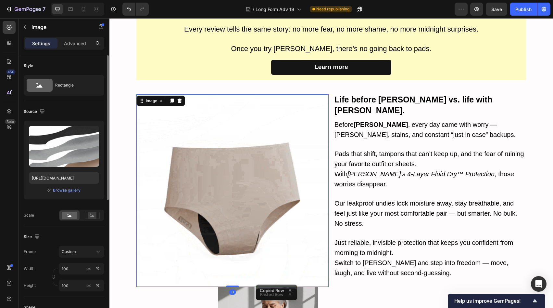
scroll to position [1679, 0]
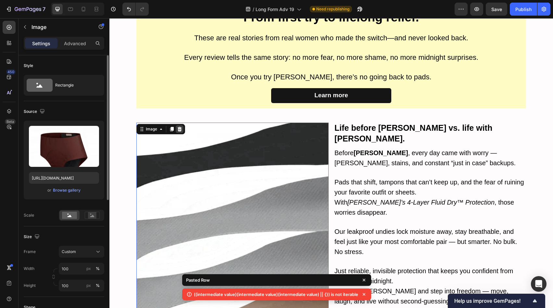
click at [179, 128] on icon at bounding box center [179, 128] width 5 height 5
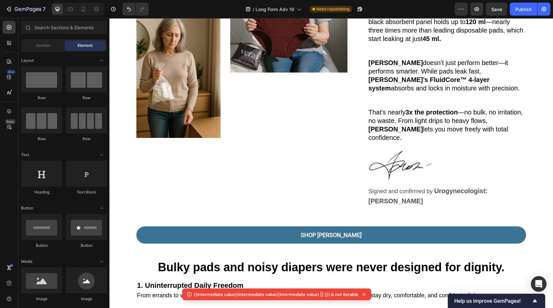
scroll to position [626, 0]
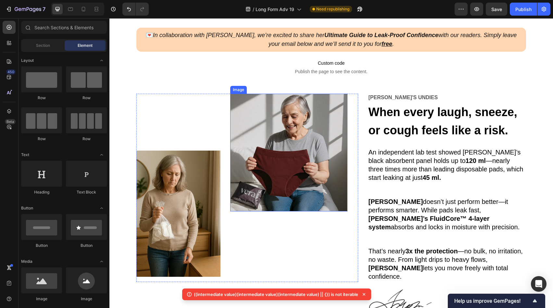
click at [274, 170] on img at bounding box center [289, 153] width 118 height 118
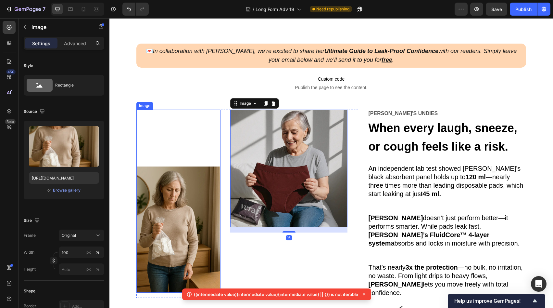
click at [195, 200] on img at bounding box center [178, 229] width 84 height 126
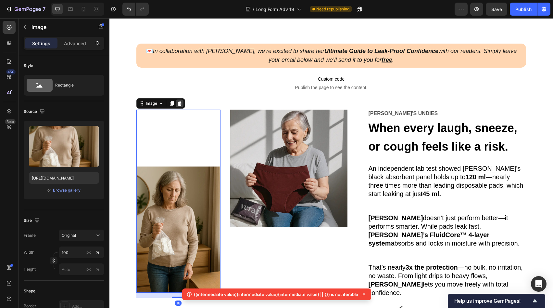
click at [178, 101] on icon at bounding box center [180, 103] width 4 height 5
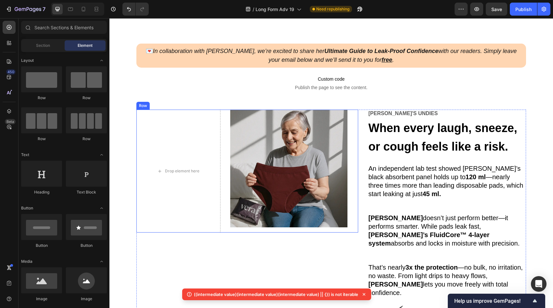
click at [219, 171] on div "Drop element here Image Row" at bounding box center [247, 170] width 222 height 123
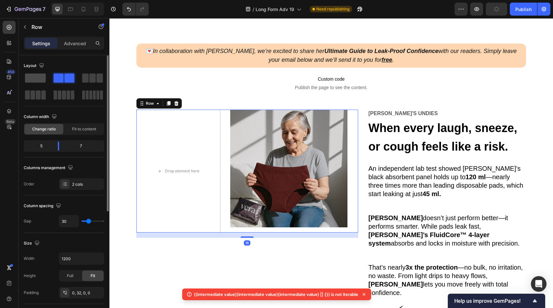
click at [40, 78] on span at bounding box center [35, 77] width 21 height 9
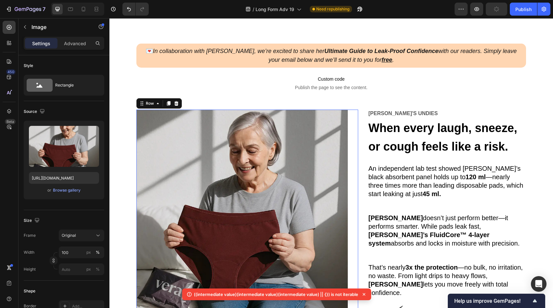
click at [222, 149] on img at bounding box center [241, 214] width 211 height 211
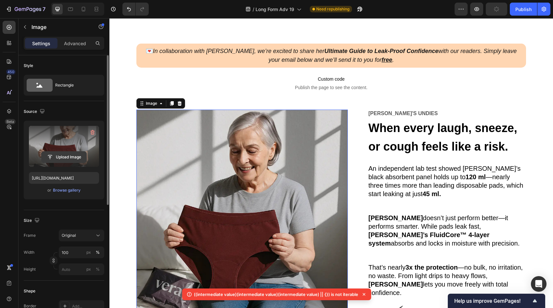
click at [70, 159] on input "file" at bounding box center [64, 156] width 45 height 11
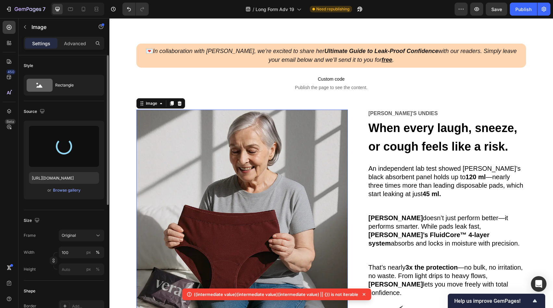
scroll to position [746, 0]
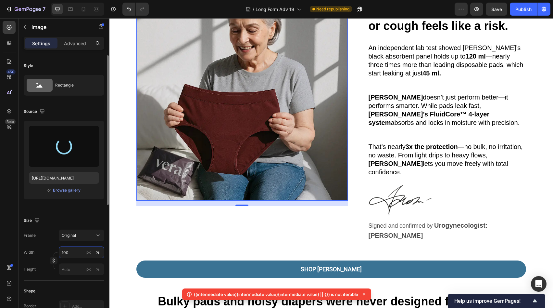
click at [70, 252] on input "100" at bounding box center [81, 252] width 45 height 12
click at [76, 265] on p "Full 100%" at bounding box center [80, 268] width 38 height 6
click at [76, 264] on input "px %" at bounding box center [81, 269] width 45 height 12
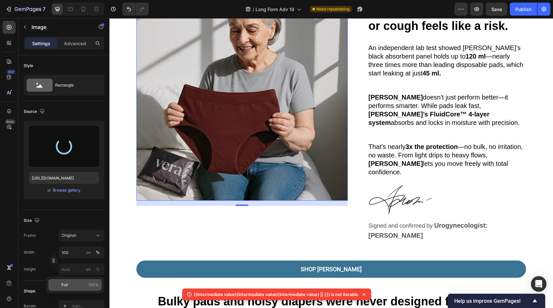
click at [77, 282] on p "Full 100%" at bounding box center [80, 285] width 38 height 6
type input "100"
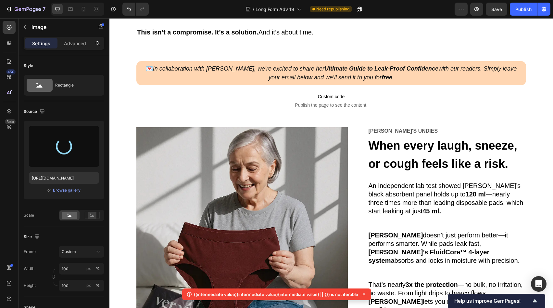
scroll to position [689, 0]
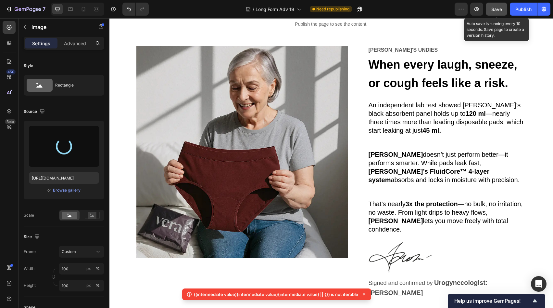
click at [501, 13] on button "Save" at bounding box center [496, 9] width 21 height 13
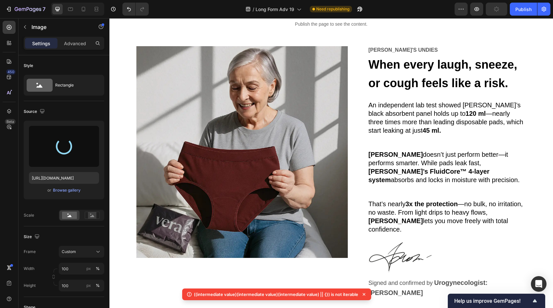
click at [364, 294] on icon at bounding box center [364, 294] width 3 height 3
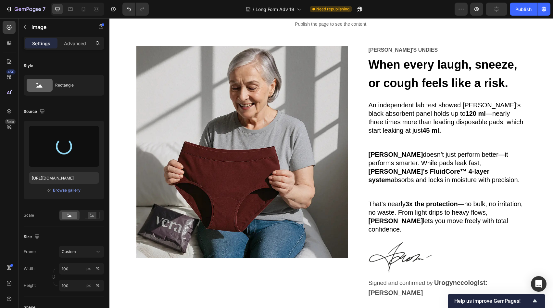
click at [275, 183] on img at bounding box center [241, 151] width 211 height 211
click at [379, 184] on p at bounding box center [447, 188] width 157 height 8
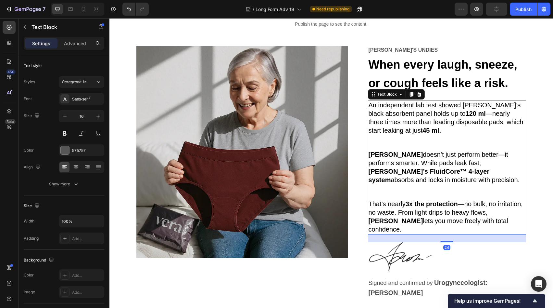
click at [273, 171] on img at bounding box center [241, 151] width 211 height 211
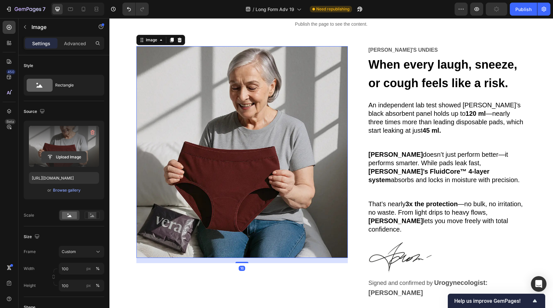
click at [50, 152] on input "file" at bounding box center [64, 156] width 45 height 11
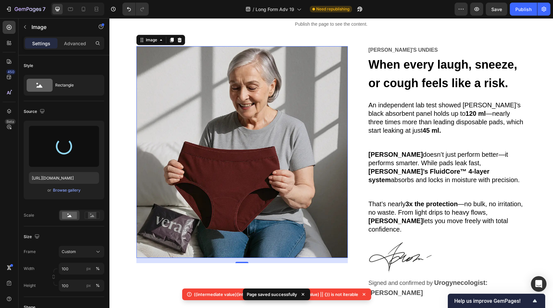
type input "[URL][DOMAIN_NAME]"
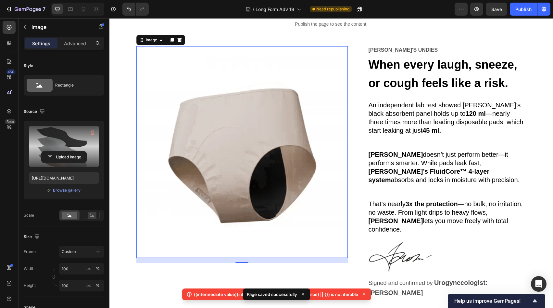
click at [364, 294] on icon at bounding box center [364, 294] width 3 height 3
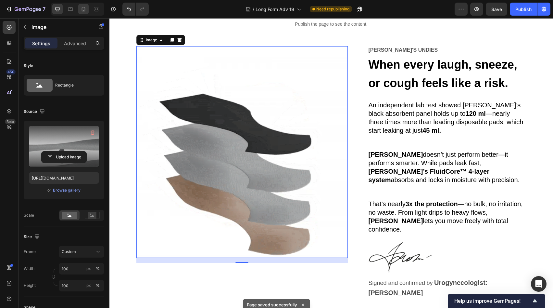
click at [86, 9] on icon at bounding box center [83, 9] width 6 height 6
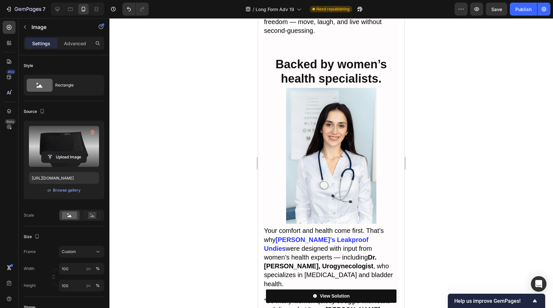
scroll to position [2817, 0]
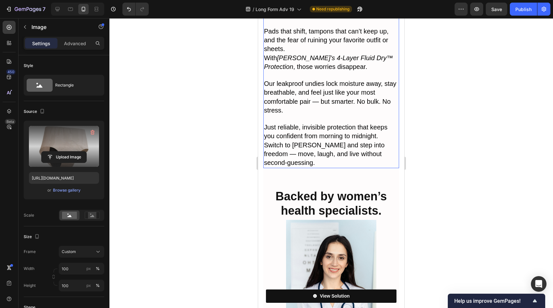
click at [334, 145] on p "Switch to [PERSON_NAME] and step into freedom — move, laugh, and live without s…" at bounding box center [331, 154] width 134 height 27
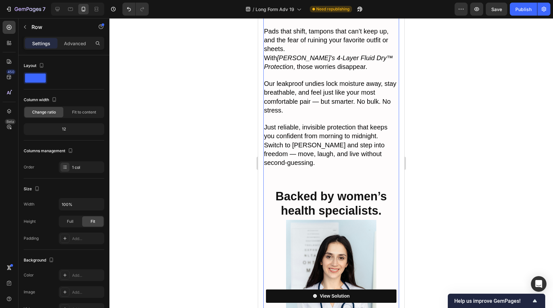
click at [336, 141] on span "Switch to [PERSON_NAME] and step into freedom — move, laugh, and live without s…" at bounding box center [324, 153] width 121 height 25
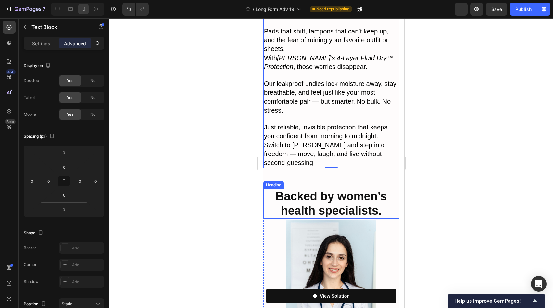
click at [325, 189] on strong "Backed by women’s health specialists." at bounding box center [331, 203] width 111 height 28
click at [320, 141] on span "Switch to [PERSON_NAME] and step into freedom — move, laugh, and live without s…" at bounding box center [324, 153] width 121 height 25
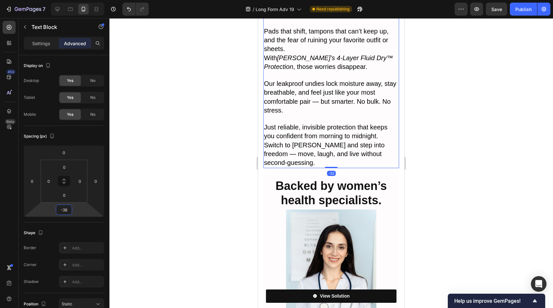
type input "-40"
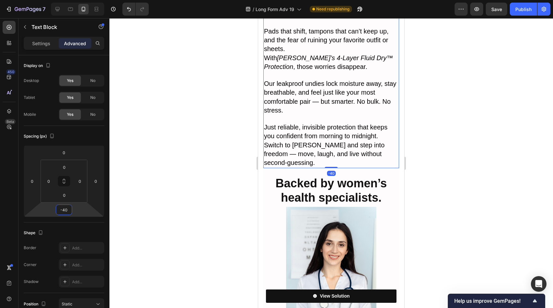
drag, startPoint x: 77, startPoint y: 211, endPoint x: 78, endPoint y: 218, distance: 6.6
click at [78, 0] on html "7 Version history / Long Form Adv 19 Need republishing Preview Save Publish 450…" at bounding box center [276, 0] width 553 height 0
click at [188, 202] on div at bounding box center [331, 162] width 444 height 289
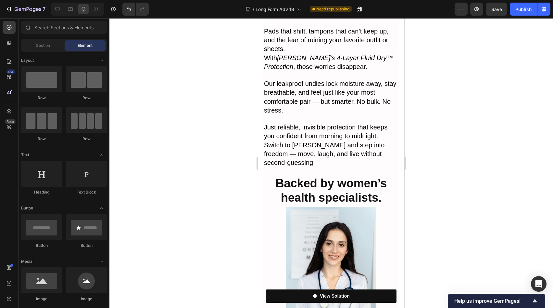
click at [344, 147] on p "Switch to [PERSON_NAME] and step into freedom — move, laugh, and live without s…" at bounding box center [331, 154] width 134 height 27
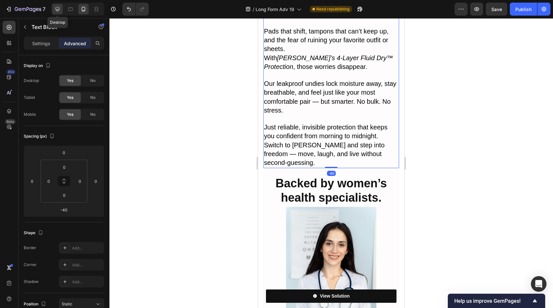
click at [58, 13] on div at bounding box center [57, 9] width 10 height 10
type input "0"
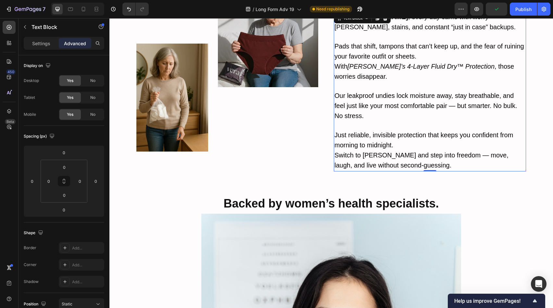
scroll to position [2639, 0]
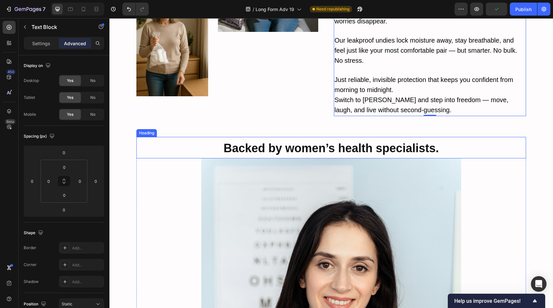
click at [359, 141] on strong "Backed by women’s health specialists." at bounding box center [331, 147] width 215 height 13
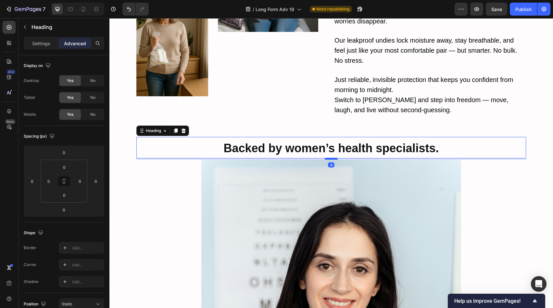
click at [328, 158] on div at bounding box center [331, 159] width 13 height 2
type input "4"
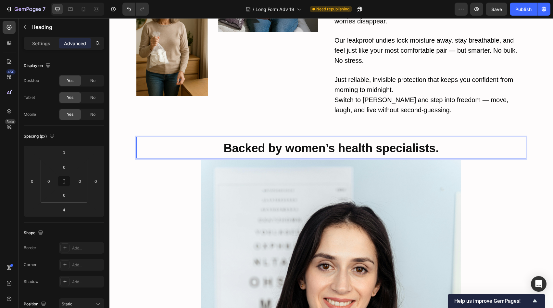
click at [329, 141] on strong "Backed by women’s health specialists." at bounding box center [331, 147] width 215 height 13
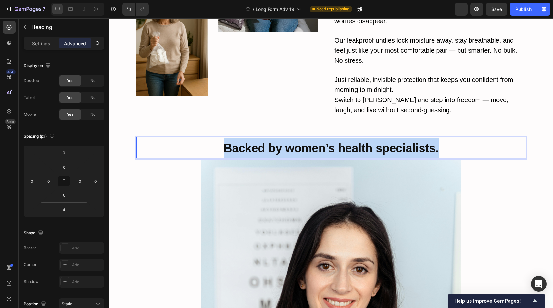
click at [329, 141] on strong "Backed by women’s health specialists." at bounding box center [331, 147] width 215 height 13
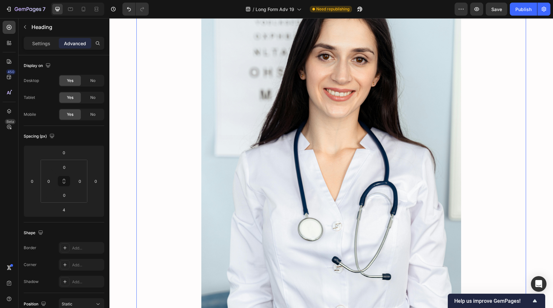
scroll to position [3055, 0]
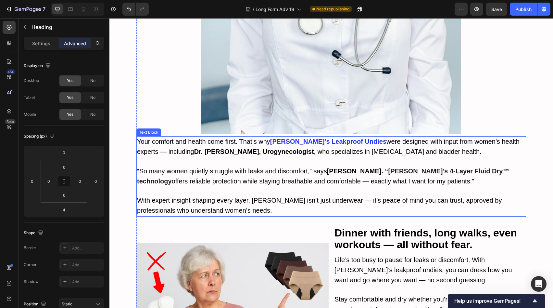
click at [336, 167] on strong "[PERSON_NAME]." at bounding box center [355, 170] width 56 height 7
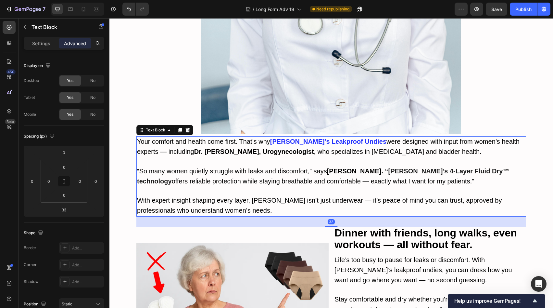
scroll to position [3188, 0]
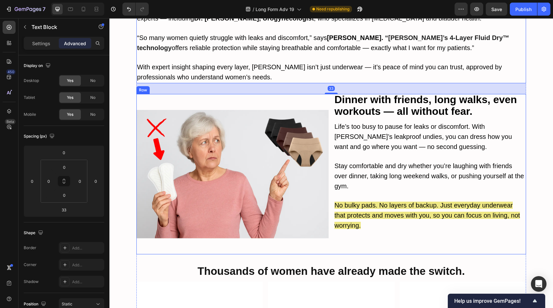
click at [392, 99] on strong "Dinner with friends, long walks, even workouts — all without fear." at bounding box center [426, 106] width 183 height 24
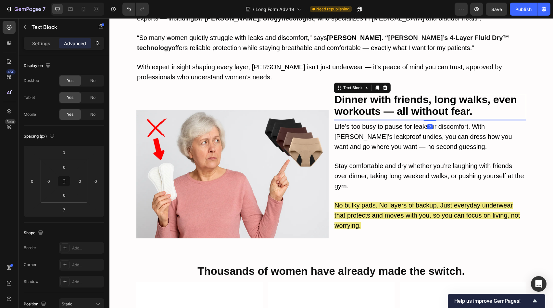
click at [392, 99] on strong "Dinner with friends, long walks, even workouts — all without fear." at bounding box center [426, 106] width 183 height 24
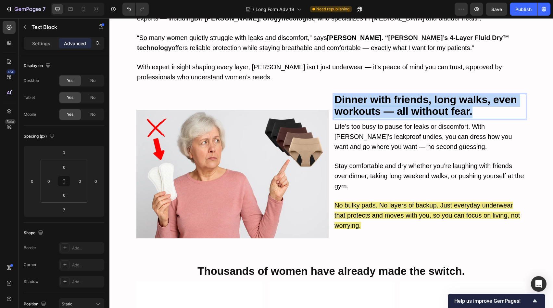
click at [392, 99] on strong "Dinner with friends, long walks, even workouts — all without fear." at bounding box center [426, 106] width 183 height 24
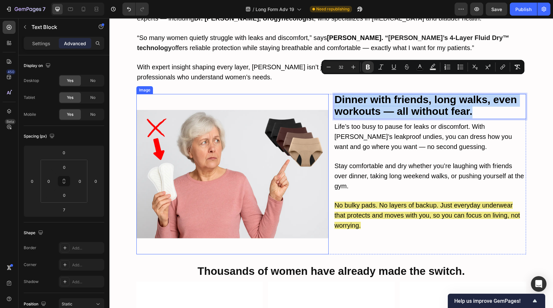
click at [310, 144] on img at bounding box center [232, 174] width 192 height 160
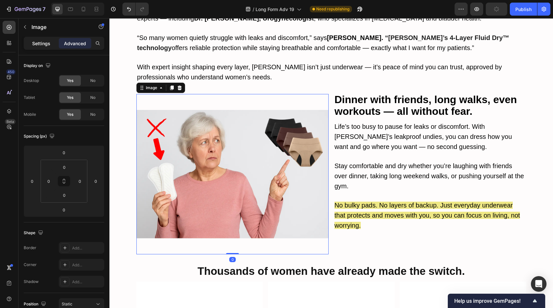
click at [41, 47] on div "Settings" at bounding box center [41, 43] width 32 height 10
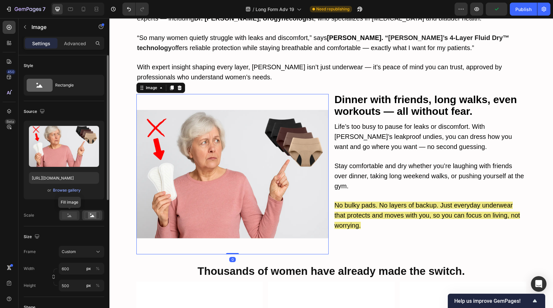
click at [65, 218] on rect at bounding box center [69, 214] width 15 height 7
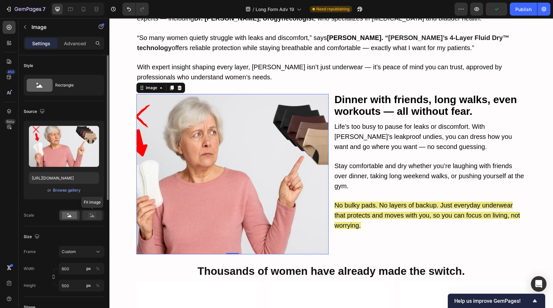
click at [88, 216] on icon at bounding box center [92, 214] width 15 height 7
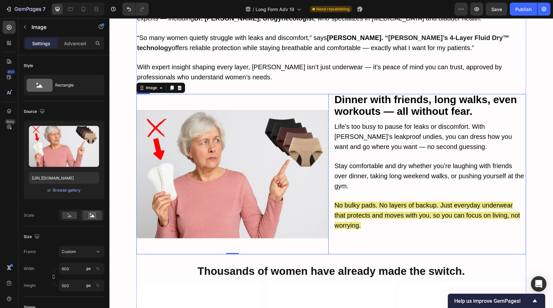
click at [342, 102] on div "Dinner with friends, long walks, even workouts — all without fear. Text Block L…" at bounding box center [430, 174] width 192 height 160
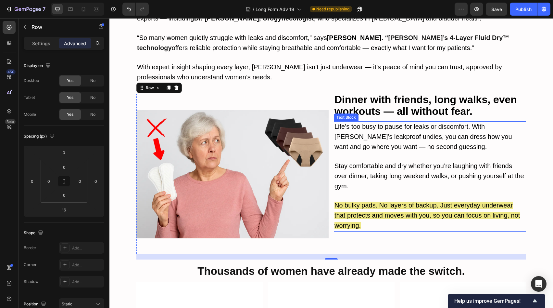
click at [431, 203] on p "No bulky pads. No layers of backup. Just everyday underwear that protects and m…" at bounding box center [430, 215] width 191 height 30
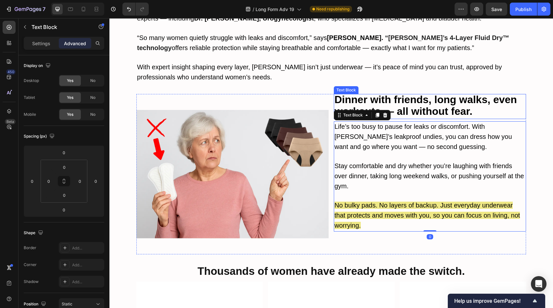
click at [414, 98] on strong "Dinner with friends, long walks, even workouts — all without fear." at bounding box center [426, 106] width 183 height 24
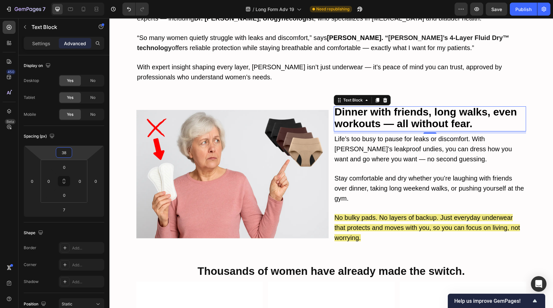
type input "36"
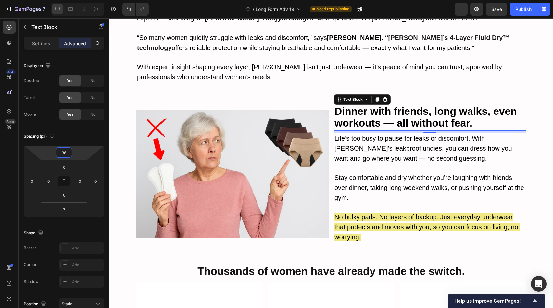
drag, startPoint x: 83, startPoint y: 152, endPoint x: 86, endPoint y: 146, distance: 6.4
click at [86, 0] on html "7 Version history / Long Form Adv 19 Need republishing Preview Save Publish 450…" at bounding box center [276, 0] width 553 height 0
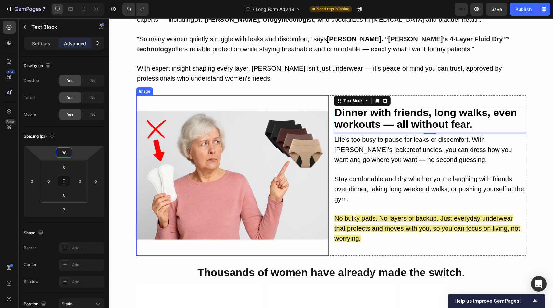
scroll to position [3187, 0]
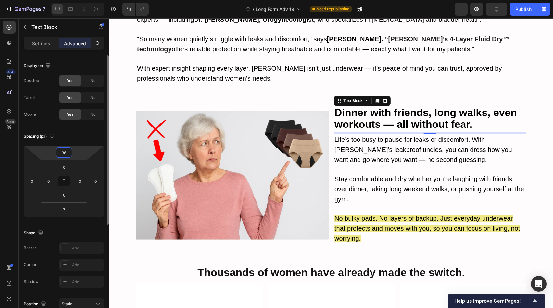
click at [82, 138] on div "Spacing (px)" at bounding box center [64, 136] width 81 height 10
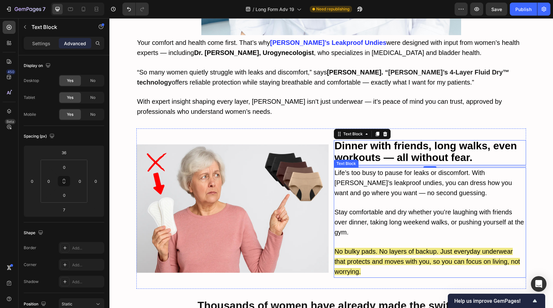
scroll to position [3152, 0]
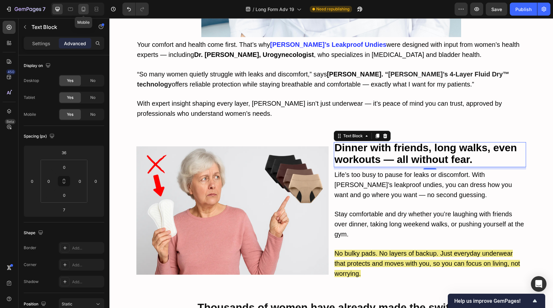
click at [82, 7] on icon at bounding box center [84, 9] width 4 height 5
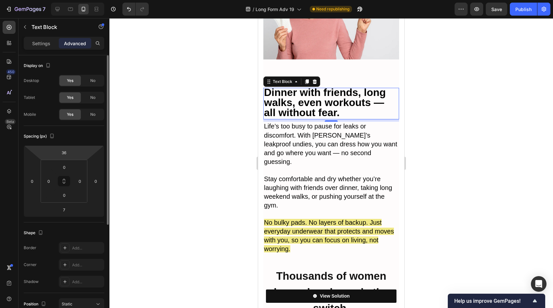
scroll to position [3389, 0]
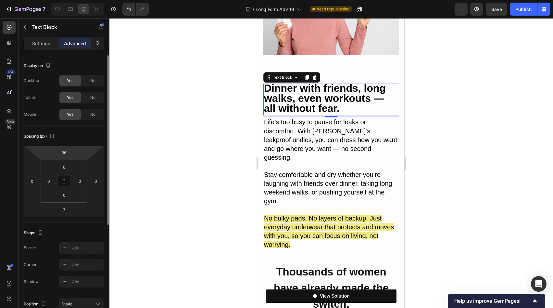
click at [78, 0] on html "7 Version history / Long Form Adv 19 Need republishing Preview Save Publish 450…" at bounding box center [276, 0] width 553 height 0
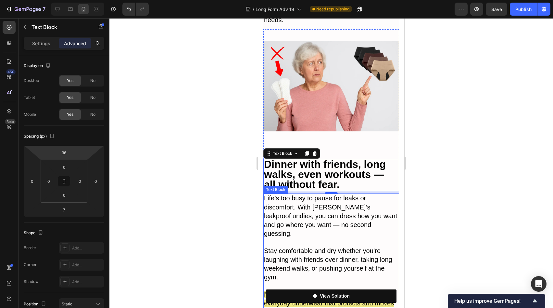
scroll to position [3255, 0]
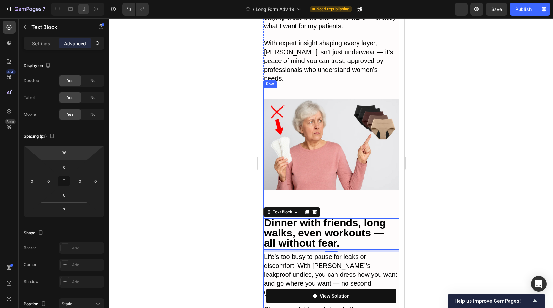
click at [353, 206] on div "Dinner with friends, long walks, even workouts — all without fear. Text Block 7…" at bounding box center [331, 299] width 136 height 186
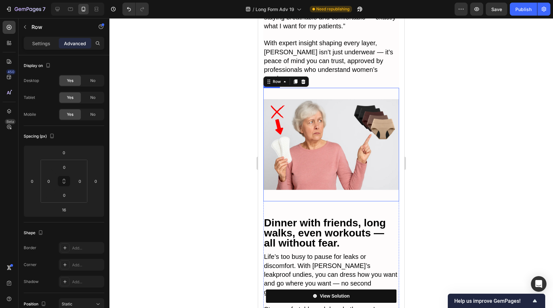
click at [338, 138] on img at bounding box center [331, 144] width 136 height 113
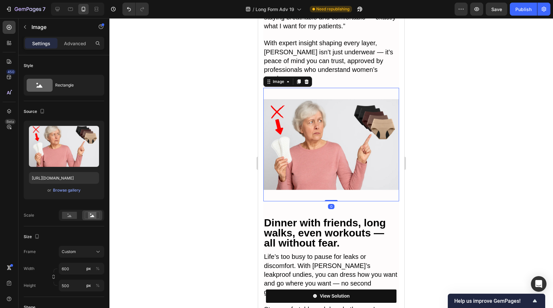
click at [339, 206] on div "Dinner with friends, long walks, even workouts — all without fear. Text Block L…" at bounding box center [331, 299] width 136 height 186
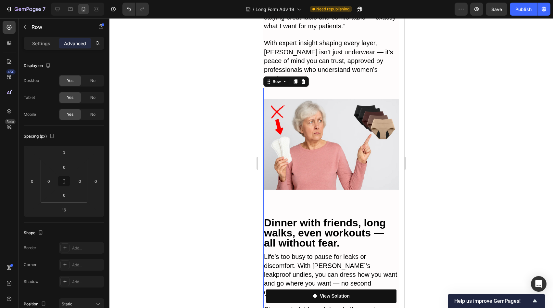
click at [336, 141] on img at bounding box center [331, 144] width 136 height 113
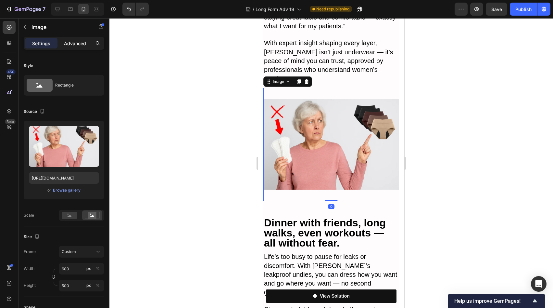
click at [76, 45] on p "Advanced" at bounding box center [75, 43] width 22 height 7
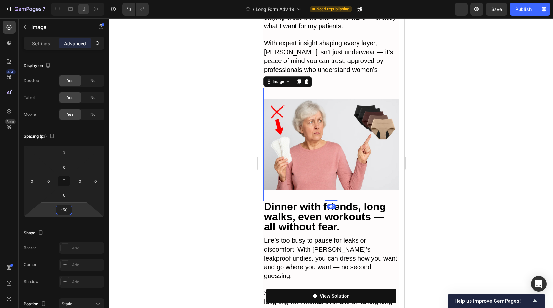
type input "-44"
